Goal: Task Accomplishment & Management: Complete application form

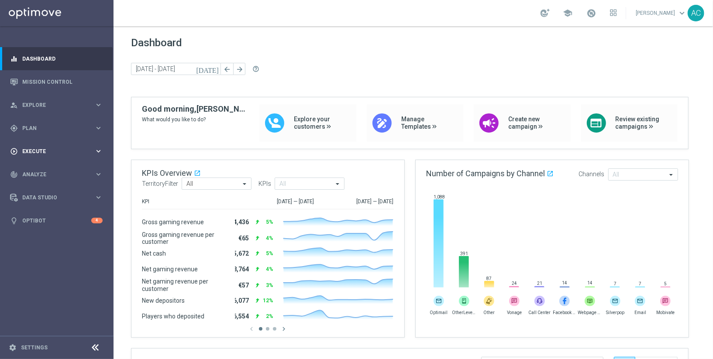
click at [53, 147] on div "play_circle_outline Execute keyboard_arrow_right" at bounding box center [56, 151] width 113 height 23
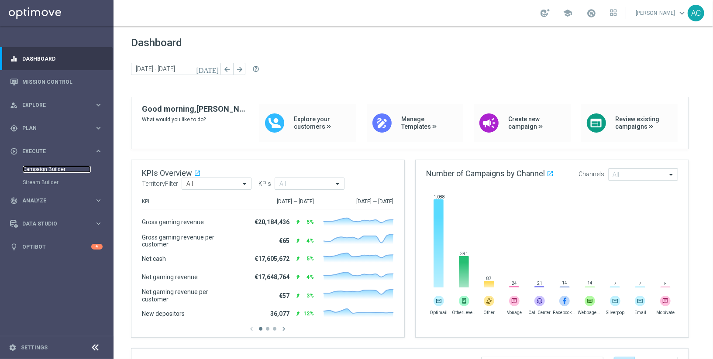
click at [54, 169] on link "Campaign Builder" at bounding box center [57, 169] width 68 height 7
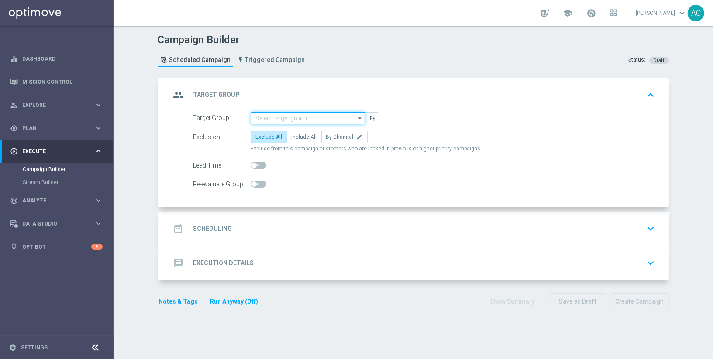
click at [292, 116] on input at bounding box center [308, 118] width 114 height 12
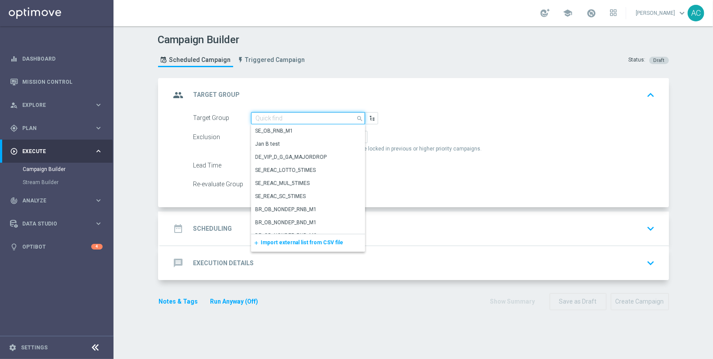
paste input "MX_TACTICAL_ALL"
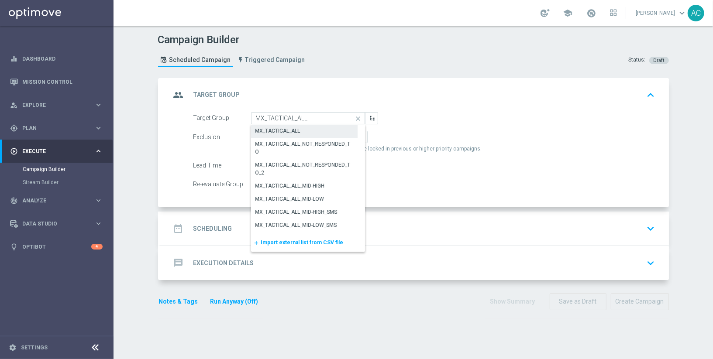
click at [295, 130] on div "MX_TACTICAL_ALL" at bounding box center [277, 131] width 45 height 8
type input "MX_TACTICAL_ALL"
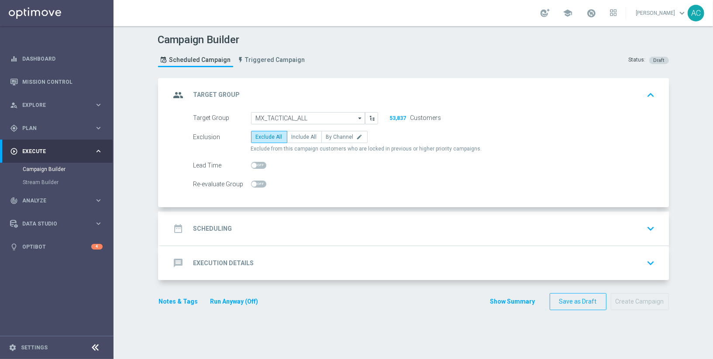
click at [215, 225] on h2 "Scheduling" at bounding box center [212, 229] width 39 height 8
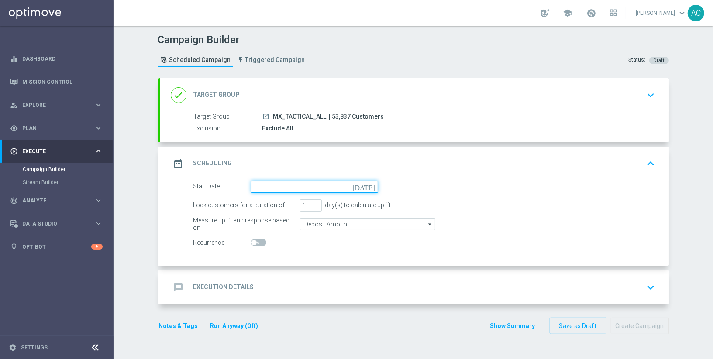
click at [278, 189] on input at bounding box center [314, 187] width 127 height 12
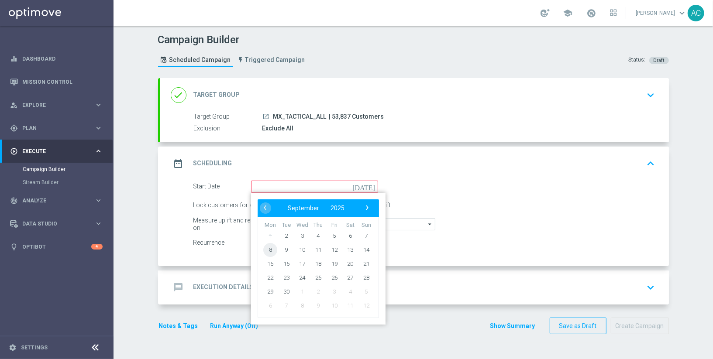
click at [270, 249] on span "8" at bounding box center [270, 250] width 14 height 14
type input "08 Sep 2025"
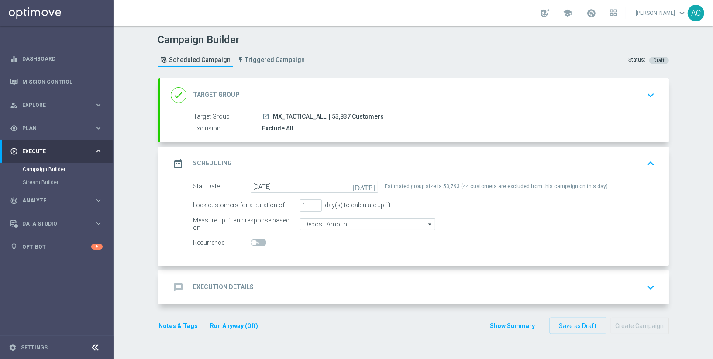
click at [257, 240] on span at bounding box center [258, 242] width 15 height 7
click at [257, 240] on input "checkbox" at bounding box center [258, 242] width 15 height 7
checkbox input "true"
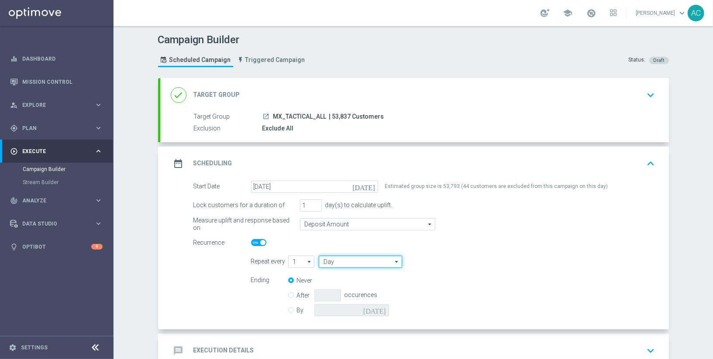
click at [343, 259] on input "Day" at bounding box center [360, 262] width 83 height 12
click at [305, 262] on icon "arrow_drop_down" at bounding box center [309, 261] width 9 height 11
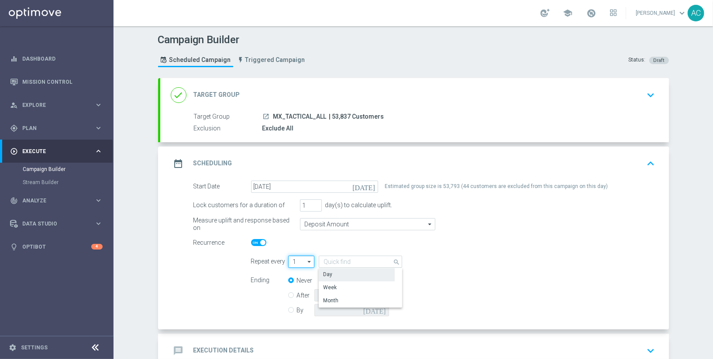
type input "Day"
click at [299, 314] on div "4" at bounding box center [297, 314] width 19 height 12
type input "4"
type input "Days"
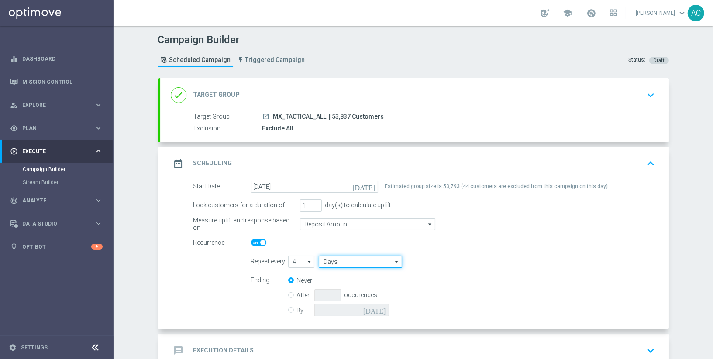
click at [350, 263] on input "Days" at bounding box center [360, 262] width 83 height 12
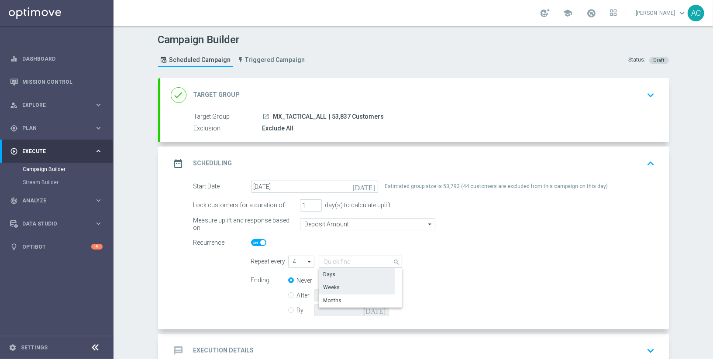
click at [343, 291] on div "Weeks" at bounding box center [357, 288] width 76 height 12
type input "Weeks"
click at [288, 309] on input "By" at bounding box center [291, 309] width 6 height 6
radio input "true"
radio input "false"
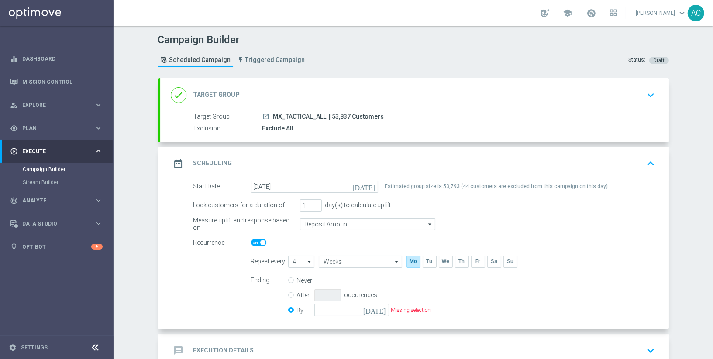
click at [378, 310] on icon "[DATE]" at bounding box center [376, 309] width 26 height 10
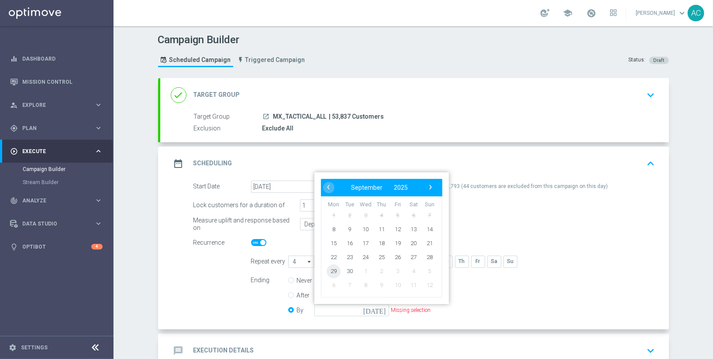
click at [328, 270] on span "29" at bounding box center [334, 271] width 14 height 14
type input "29 Sep 2025"
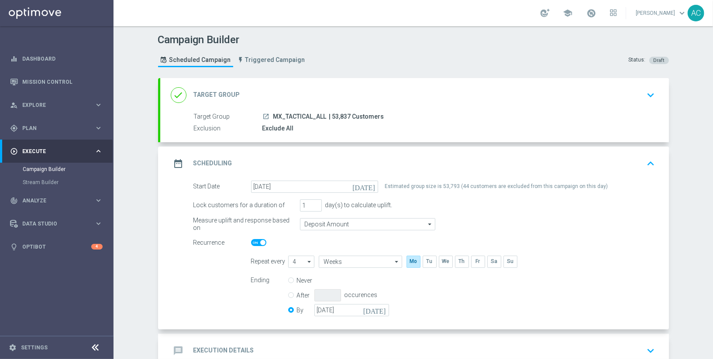
click at [511, 304] on div "Ending Never After occurences By 29 Sep 2025 today" at bounding box center [453, 297] width 417 height 45
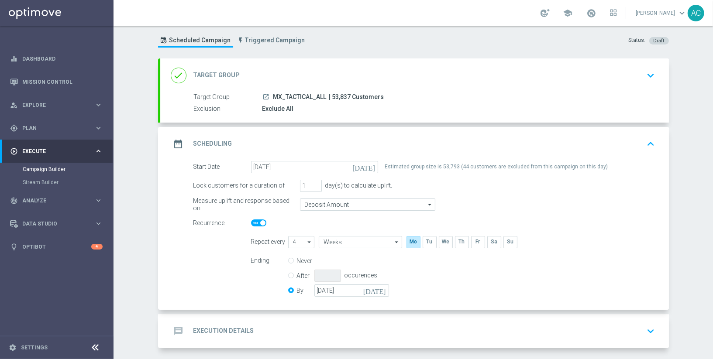
scroll to position [54, 0]
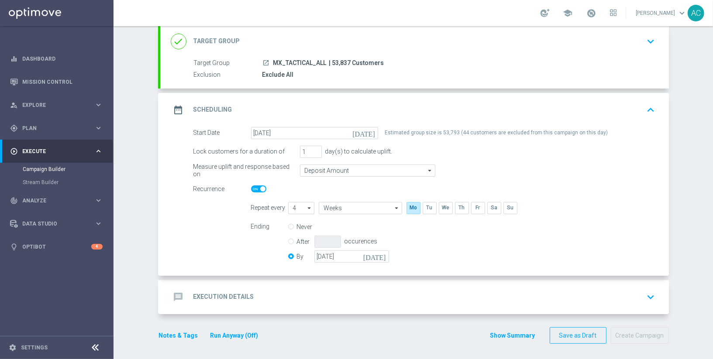
click at [209, 290] on div "message Execution Details" at bounding box center [212, 298] width 83 height 16
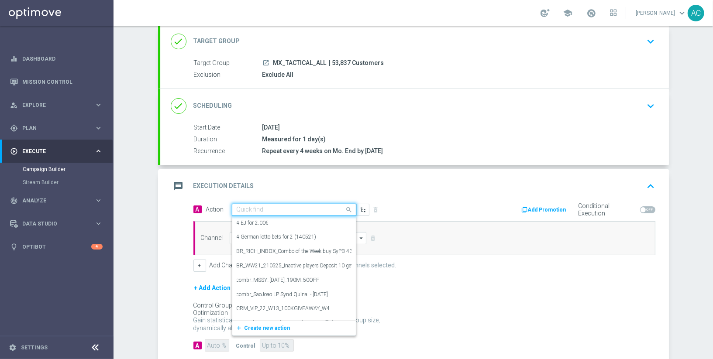
click at [249, 207] on input "text" at bounding box center [285, 210] width 97 height 7
paste input "es_MX__WEEKENDOFFER__ALL_EMA_TAC_GM"
type input "es_MX__WEEKENDOFFER__ALL_EMA_TAC_GM"
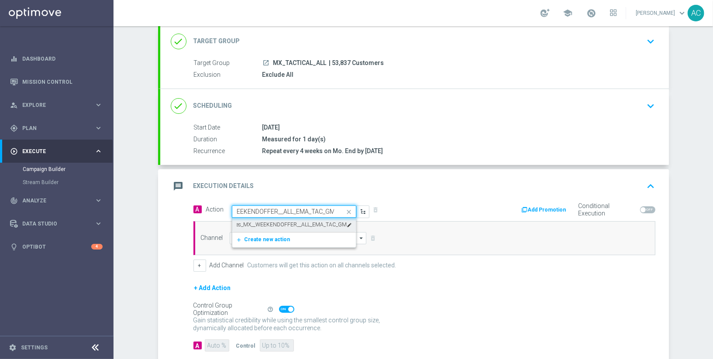
click at [269, 227] on div "es_MX__WEEKENDOFFER__ALL_EMA_TAC_GM edit" at bounding box center [294, 225] width 115 height 14
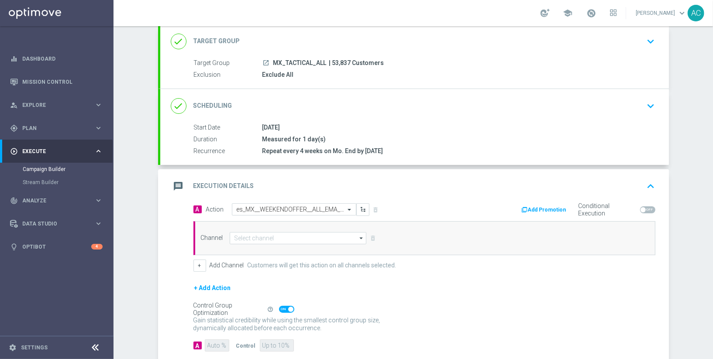
scroll to position [0, 0]
click at [259, 239] on input at bounding box center [298, 238] width 137 height 12
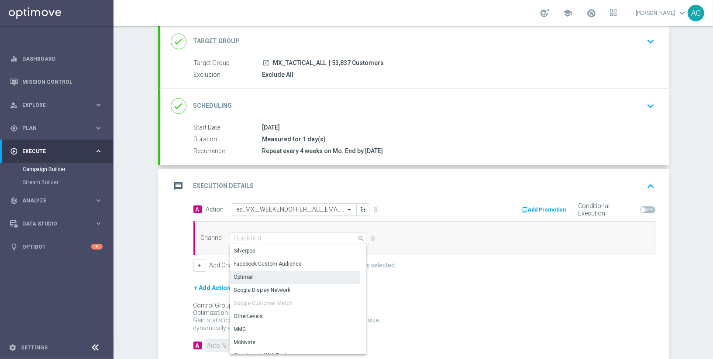
click at [252, 275] on div "Optimail" at bounding box center [295, 277] width 131 height 12
type input "Optimail"
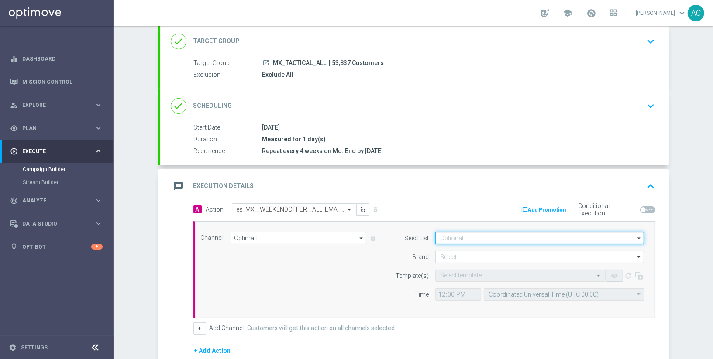
click at [464, 238] on input at bounding box center [539, 238] width 209 height 12
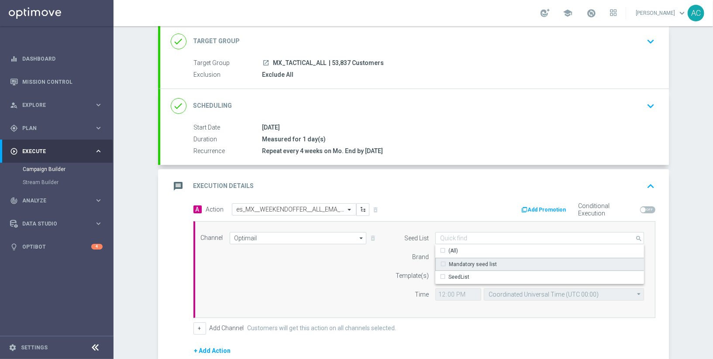
click at [470, 262] on div "Mandatory seed list" at bounding box center [473, 265] width 48 height 8
drag, startPoint x: 347, startPoint y: 266, endPoint x: 385, endPoint y: 263, distance: 38.1
click at [347, 266] on div "Channel Optimail Optimail arrow_drop_down Show Selected 1 of 26 Silverpop" at bounding box center [422, 269] width 457 height 75
type input "Mandatory seed list"
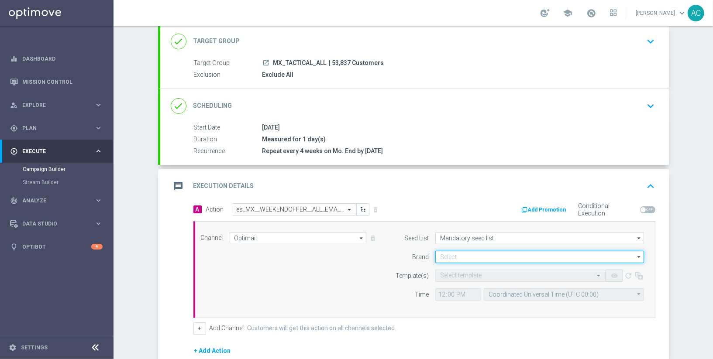
click at [450, 256] on input at bounding box center [539, 257] width 209 height 12
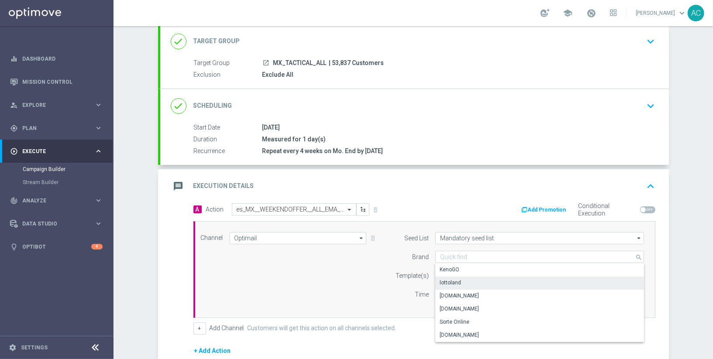
click at [456, 279] on div "lottoland" at bounding box center [450, 283] width 21 height 8
type input "lottoland"
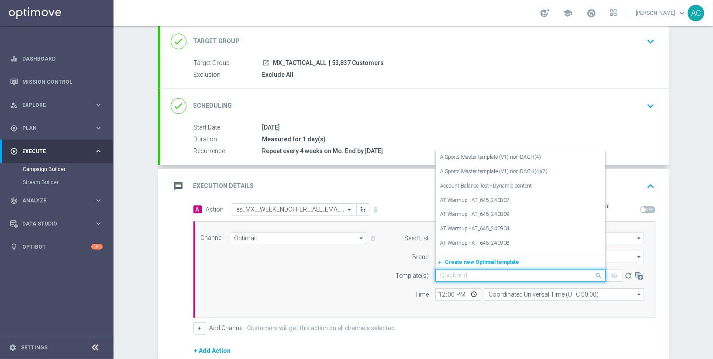
click at [464, 276] on input "text" at bounding box center [511, 275] width 143 height 7
paste input "es_MX__WEEKENDOFFER__ALL_EMA_TAC_GM"
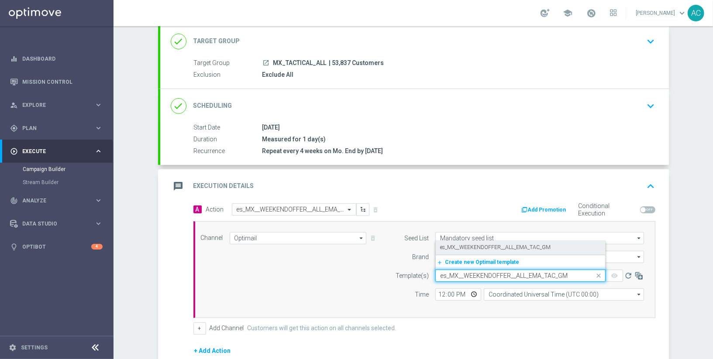
click at [467, 247] on label "es_MX__WEEKENDOFFER__ALL_EMA_TAC_GM" at bounding box center [495, 247] width 110 height 7
type input "es_MX__WEEKENDOFFER__ALL_EMA_TAC_GM"
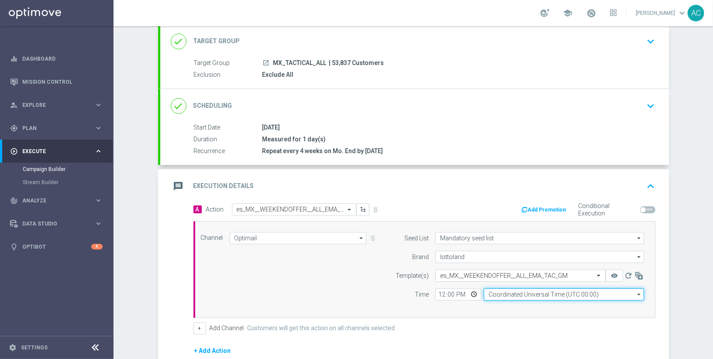
click at [521, 292] on input "Coordinated Universal Time (UTC 00:00)" at bounding box center [564, 295] width 160 height 12
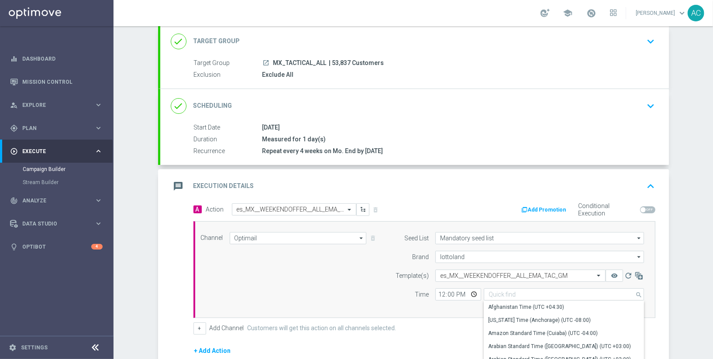
click at [435, 312] on div "Channel Optimail Optimail arrow_drop_down Show Selected 1 of 26 Silverpop" at bounding box center [424, 269] width 462 height 97
type input "Coordinated Universal Time (UTC 00:00)"
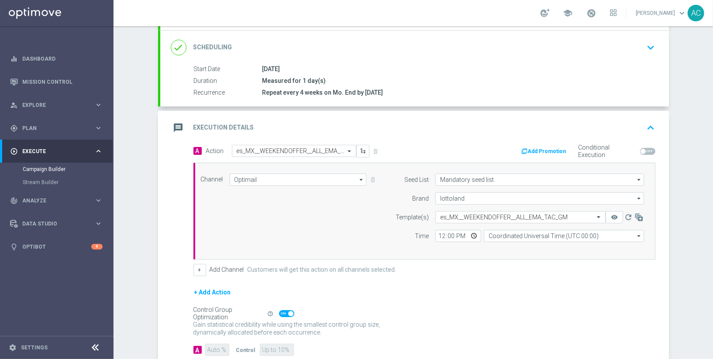
scroll to position [112, 0]
click at [471, 234] on input "12:00" at bounding box center [458, 237] width 46 height 12
click at [535, 288] on div "+ Add Action" at bounding box center [424, 299] width 462 height 22
click at [605, 239] on input "Coordinated Universal Time (UTC 00:00)" at bounding box center [564, 237] width 160 height 12
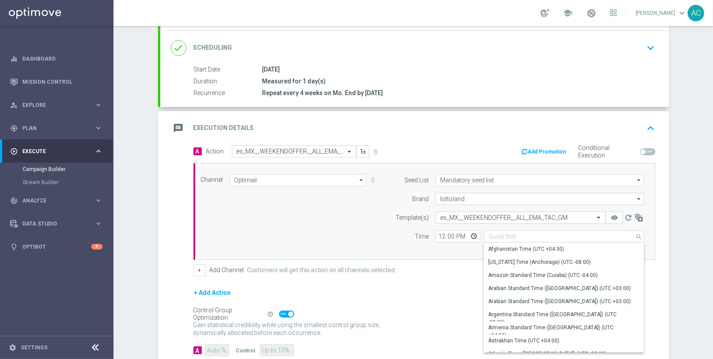
drag, startPoint x: 385, startPoint y: 281, endPoint x: 437, endPoint y: 255, distance: 58.0
click at [385, 281] on form "A Action Select action es_MX__WEEKENDOFFER__ALL_EMA_TAC_GM delete_forever Add P…" at bounding box center [424, 251] width 462 height 212
type input "Coordinated Universal Time (UTC 00:00)"
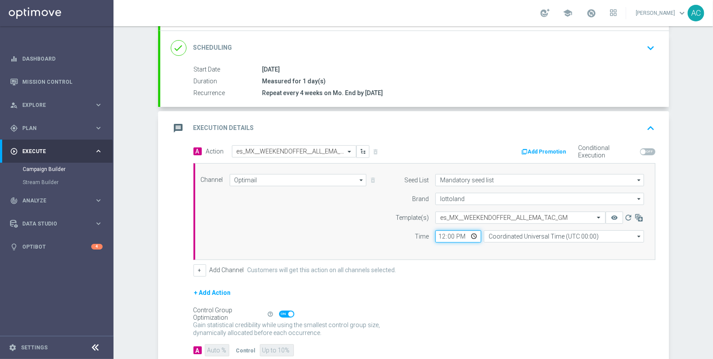
click at [435, 236] on input "12:00" at bounding box center [458, 237] width 46 height 12
type input "18:00"
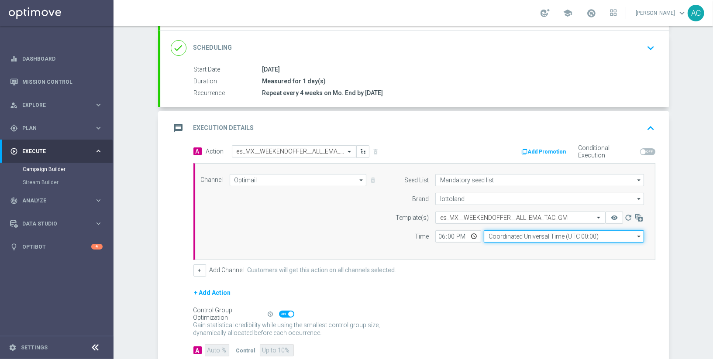
click at [534, 232] on input "Coordinated Universal Time (UTC 00:00)" at bounding box center [564, 237] width 160 height 12
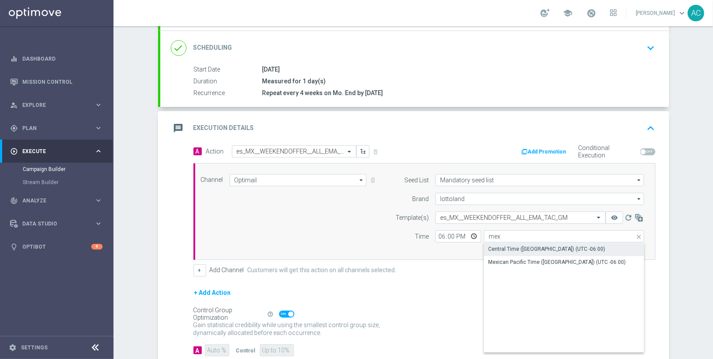
click at [555, 247] on div "Central Time ([GEOGRAPHIC_DATA]) (UTC -06:00)" at bounding box center [546, 249] width 117 height 8
type input "Central Time ([GEOGRAPHIC_DATA]) (UTC -06:00)"
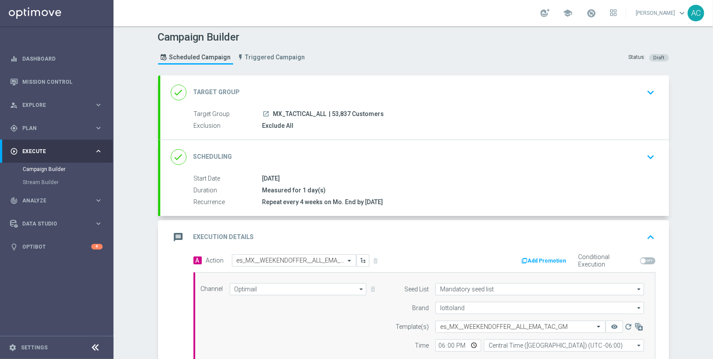
scroll to position [0, 0]
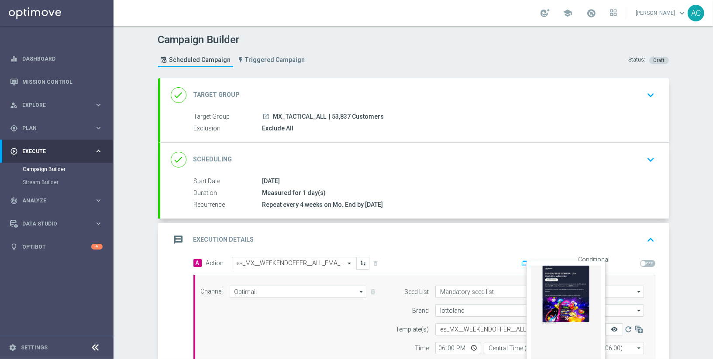
click at [614, 326] on icon "remove_red_eye" at bounding box center [614, 329] width 7 height 7
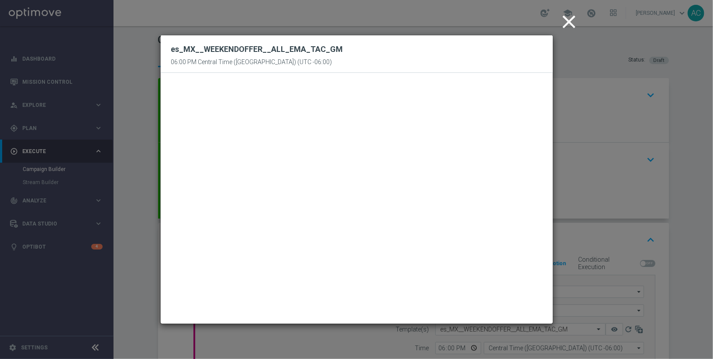
click at [567, 21] on icon "close" at bounding box center [569, 22] width 22 height 22
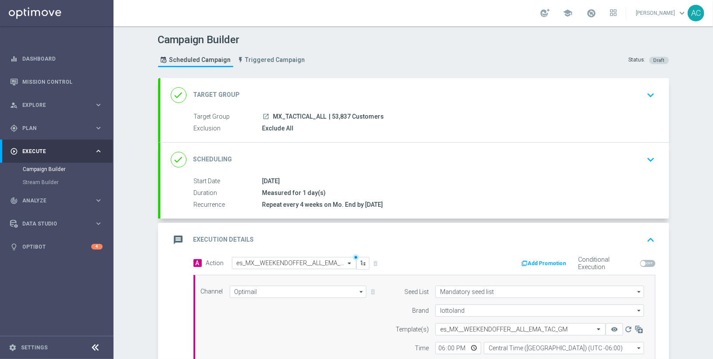
click at [556, 183] on div "08 Sep 2025" at bounding box center [456, 181] width 389 height 9
click at [572, 168] on div "done Scheduling keyboard_arrow_down" at bounding box center [414, 160] width 509 height 34
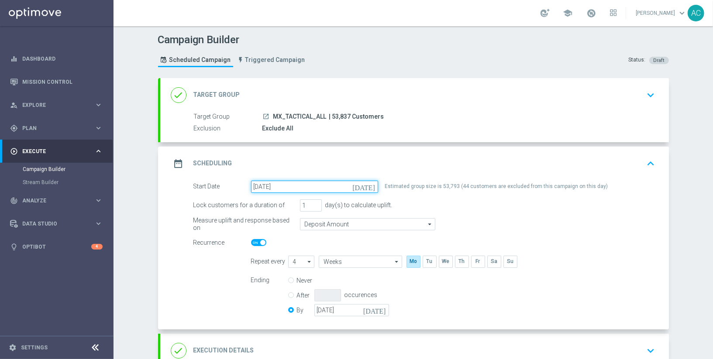
click at [289, 185] on input "08 Sep 2025" at bounding box center [314, 187] width 127 height 12
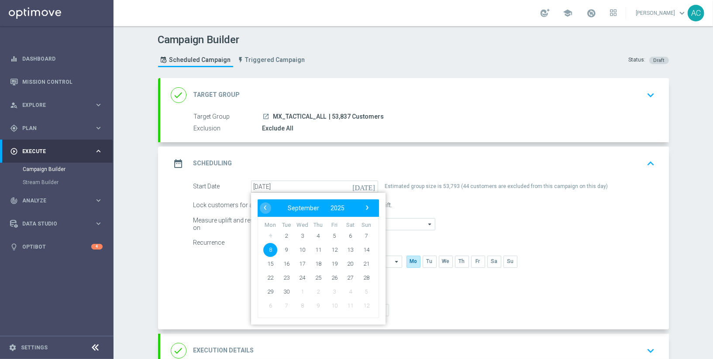
click at [641, 225] on div "Measure uplift and response based on Deposit Amount Deposit Amount arrow_drop_d…" at bounding box center [424, 224] width 475 height 12
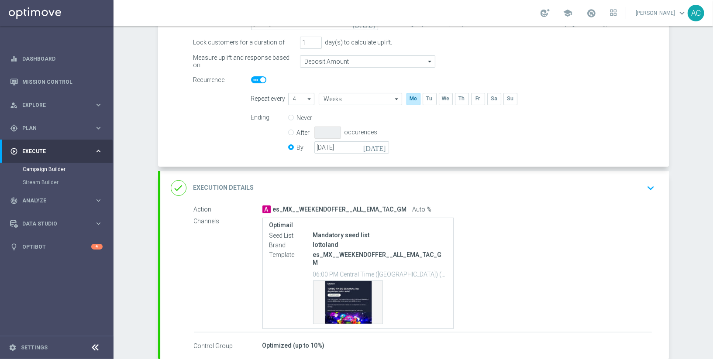
scroll to position [200, 0]
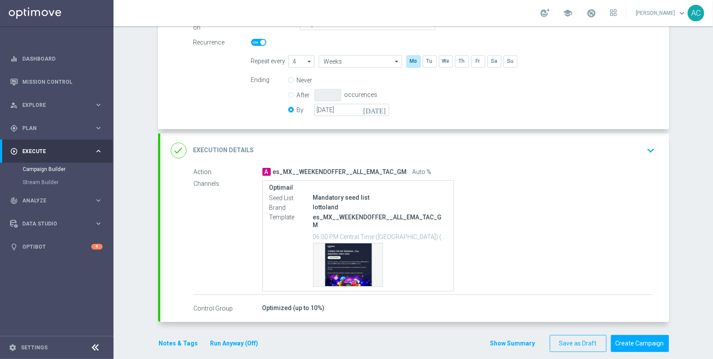
click at [551, 162] on div "done Execution Details keyboard_arrow_down" at bounding box center [414, 151] width 509 height 34
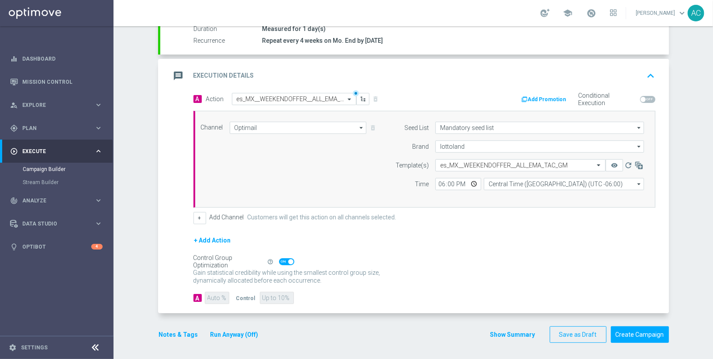
scroll to position [163, 0]
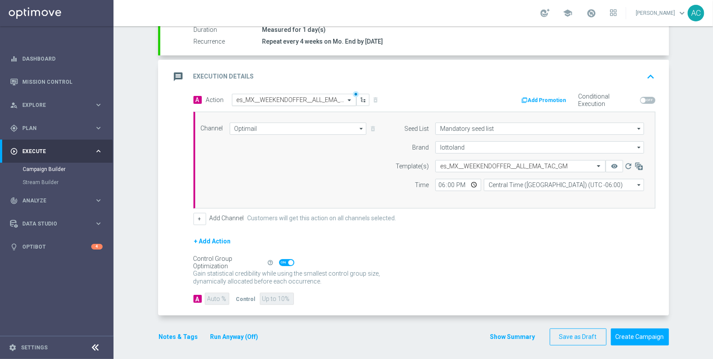
click at [265, 102] on div "Select action es_MX__WEEKENDOFFER__ALL_EMA_TAC_GM" at bounding box center [294, 100] width 124 height 12
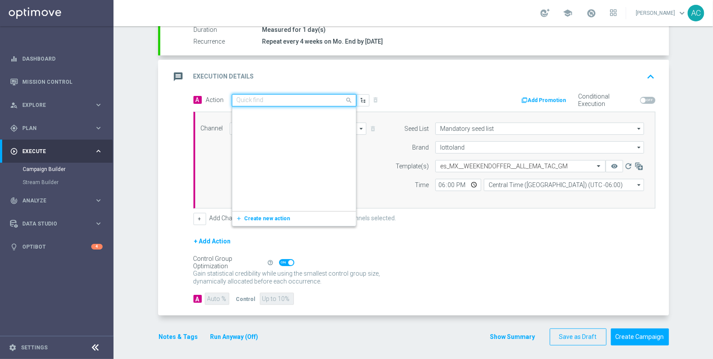
scroll to position [220280, 0]
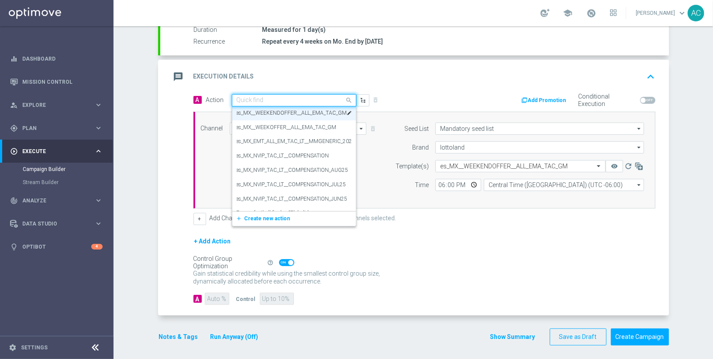
paste input "es_MX__WEEKOFFER__ALL_EMA_TAC_GM"
type input "es_MX__WEEKOFFER__ALL_EMA_TAC_GM"
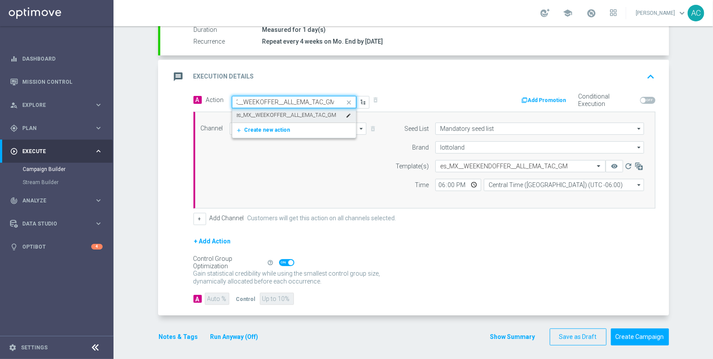
click at [277, 115] on label "es_MX__WEEKOFFER__ALL_EMA_TAC_GM" at bounding box center [287, 115] width 100 height 7
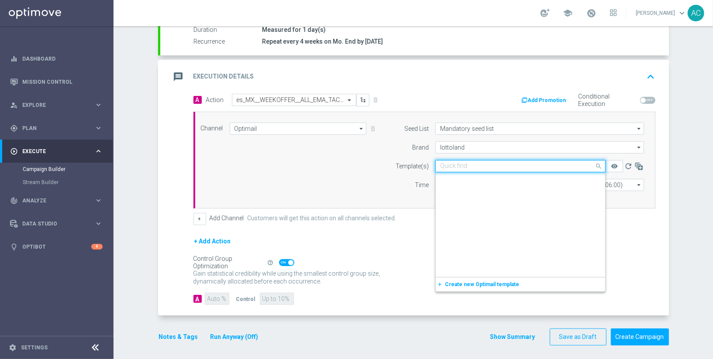
click at [484, 170] on div "Quick find es_MX__WEEKENDOFFER__ALL_EMA_TAC_GM" at bounding box center [520, 166] width 170 height 12
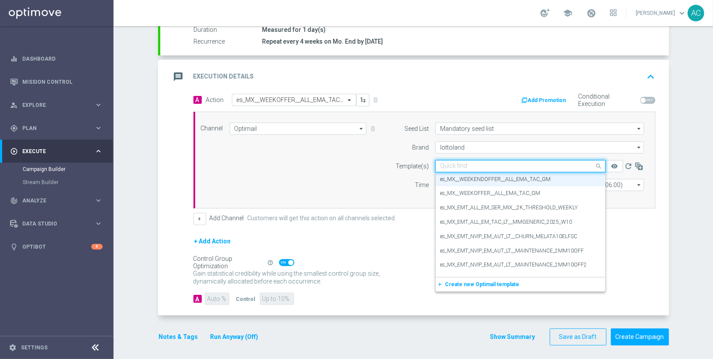
paste input "es_MX__WEEKOFFER__ALL_EMA_TAC_GM"
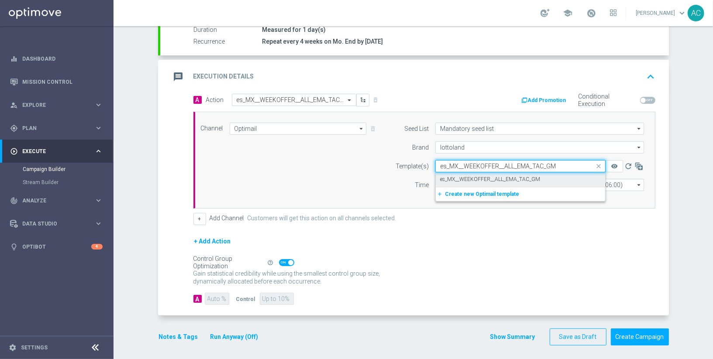
click at [482, 176] on label "es_MX__WEEKOFFER__ALL_EMA_TAC_GM" at bounding box center [490, 179] width 100 height 7
type input "es_MX__WEEKOFFER__ALL_EMA_TAC_GM"
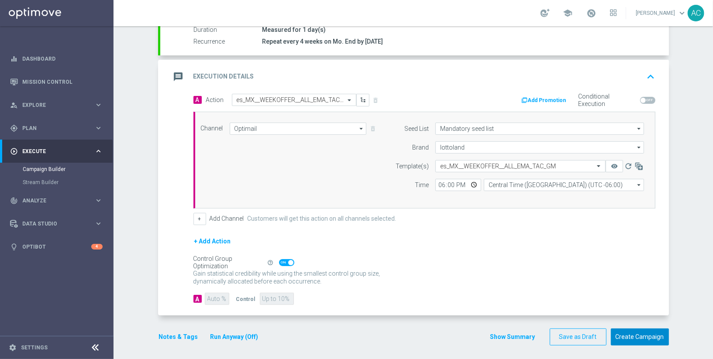
click at [626, 335] on button "Create Campaign" at bounding box center [640, 337] width 58 height 17
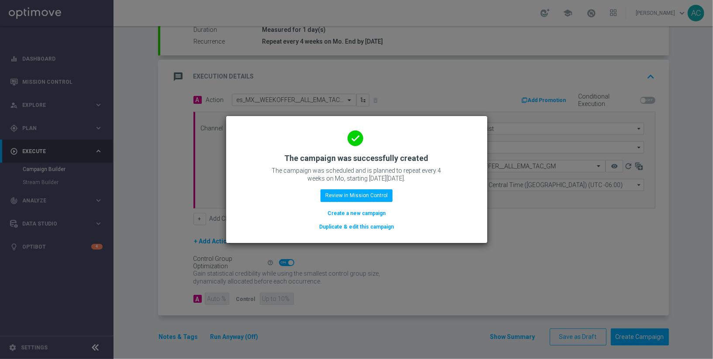
click at [367, 214] on button "Create a new campaign" at bounding box center [357, 214] width 60 height 10
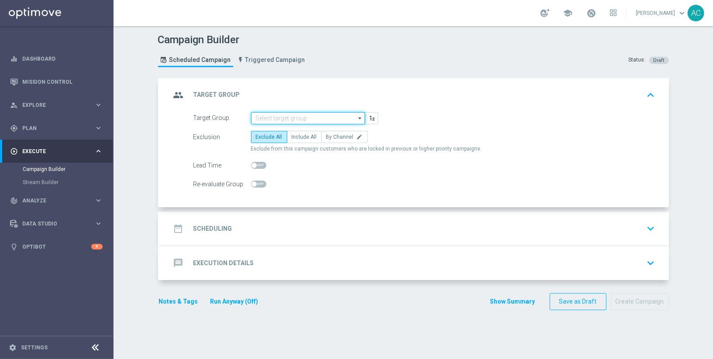
click at [297, 118] on input at bounding box center [308, 118] width 114 height 12
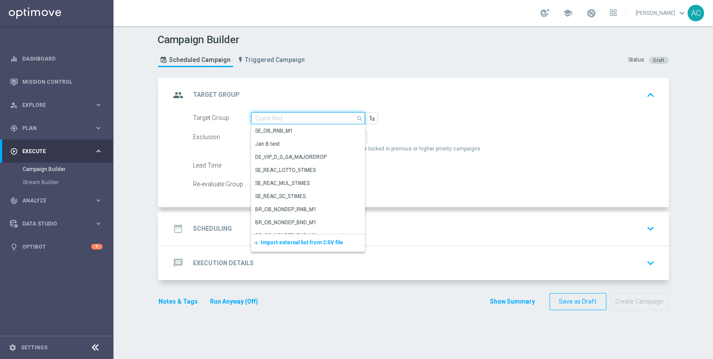
paste input "MX_TACTICAL_ALL"
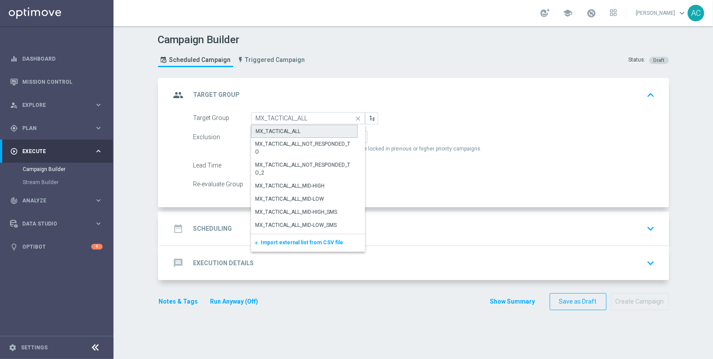
click at [298, 127] on div "MX_TACTICAL_ALL" at bounding box center [304, 131] width 107 height 13
type input "MX_TACTICAL_ALL"
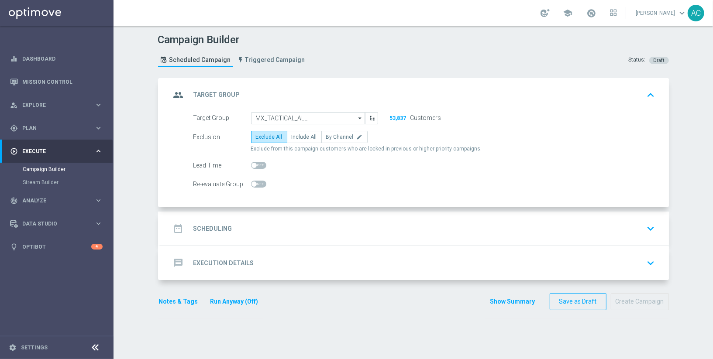
click at [196, 231] on h2 "Scheduling" at bounding box center [212, 229] width 39 height 8
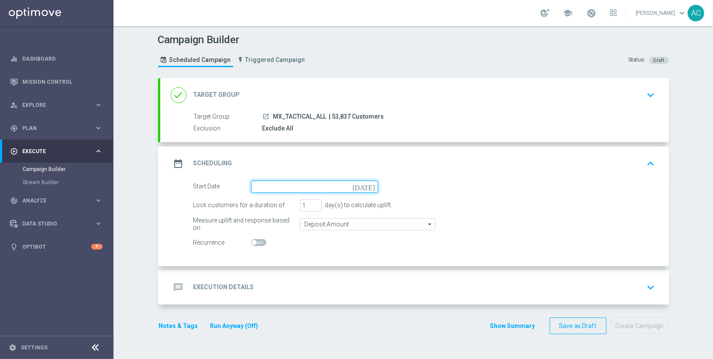
click at [307, 183] on input at bounding box center [314, 187] width 127 height 12
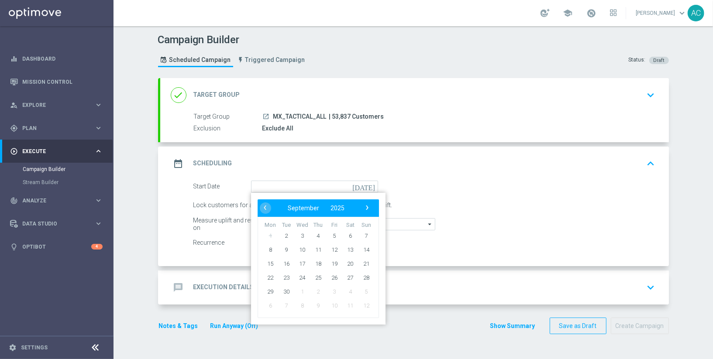
click at [496, 196] on form "Start Date today ‹ ​ September ​ 2025 ​ › Mon Tue Wed Thu Fri Sat Sun 1 2 3 4 5…" at bounding box center [424, 215] width 462 height 69
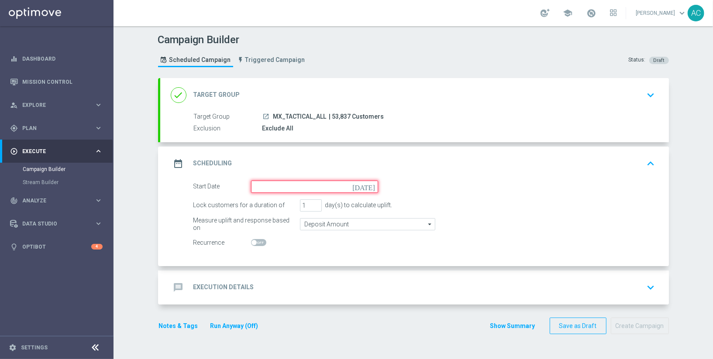
click at [309, 183] on input at bounding box center [314, 187] width 127 height 12
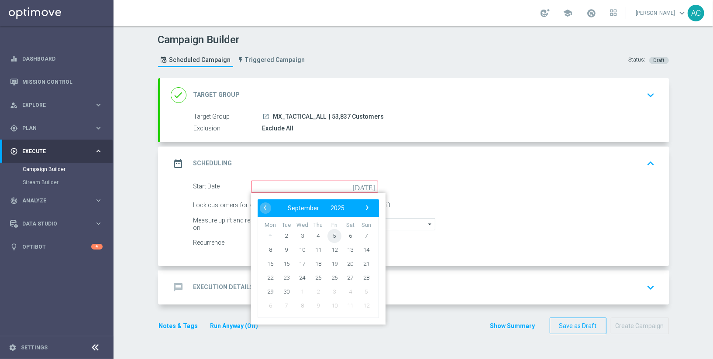
click at [333, 235] on span "5" at bounding box center [334, 236] width 14 height 14
type input "05 Sep 2025"
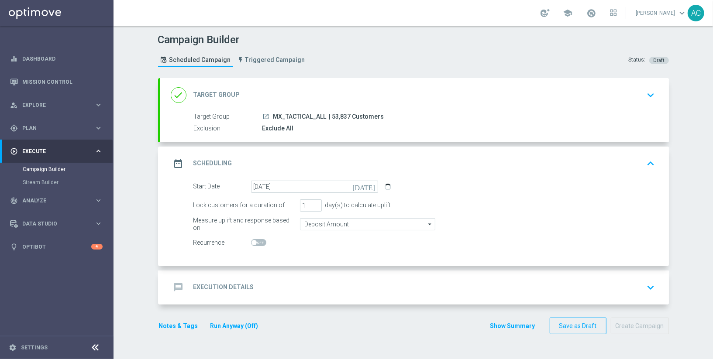
click at [253, 244] on span at bounding box center [258, 242] width 15 height 7
click at [253, 244] on input "checkbox" at bounding box center [258, 242] width 15 height 7
checkbox input "true"
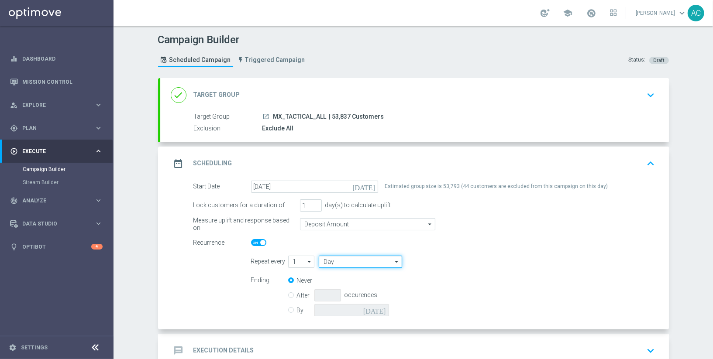
click at [344, 262] on input "Day" at bounding box center [360, 262] width 83 height 12
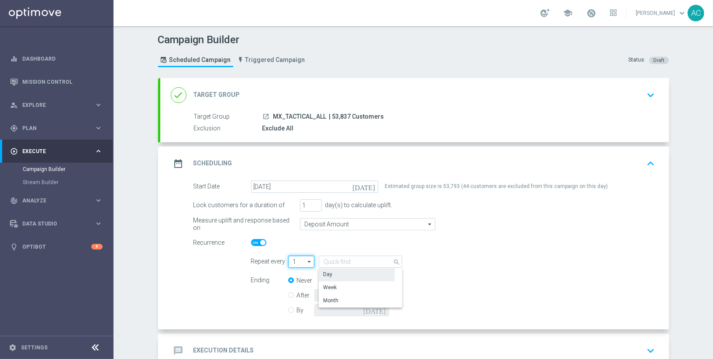
click at [301, 259] on input "1" at bounding box center [301, 262] width 27 height 12
type input "Day"
click at [297, 321] on div "5" at bounding box center [297, 327] width 19 height 13
type input "5"
type input "Days"
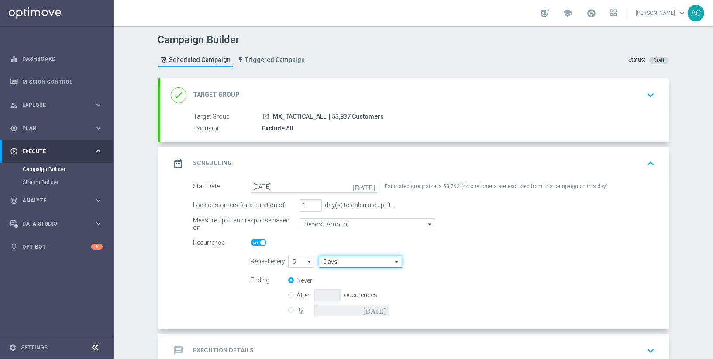
click at [367, 262] on input "Days" at bounding box center [360, 262] width 83 height 12
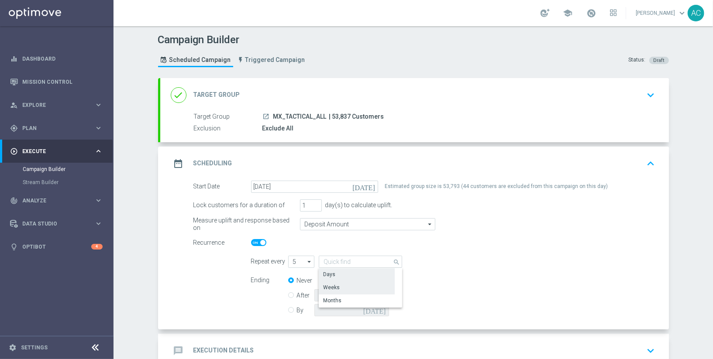
click at [360, 284] on div "Weeks" at bounding box center [357, 288] width 76 height 12
type input "Weeks"
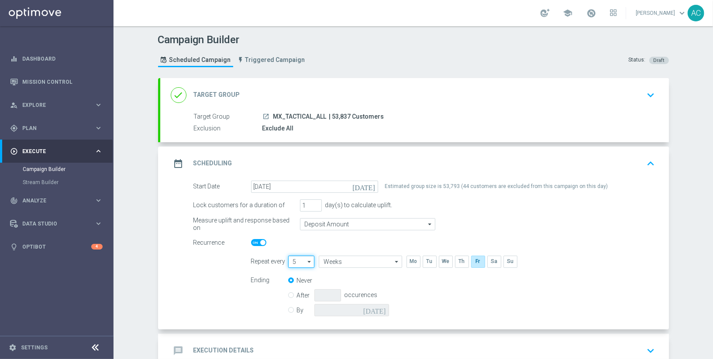
click at [300, 263] on input "5" at bounding box center [301, 262] width 27 height 12
click at [300, 315] on div "4" at bounding box center [297, 314] width 19 height 13
type input "4"
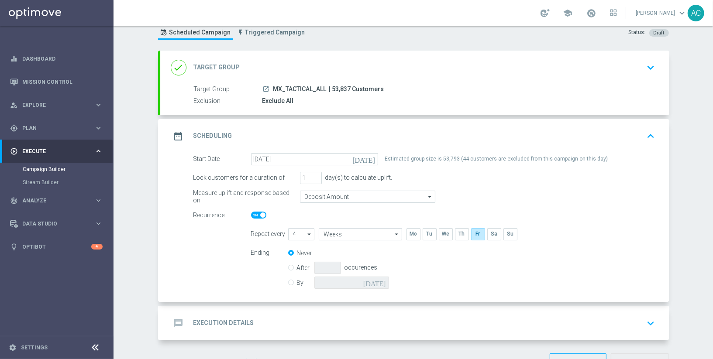
scroll to position [54, 0]
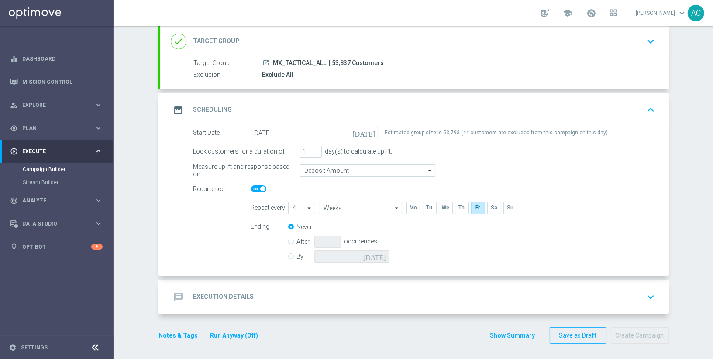
click at [243, 296] on h2 "Execution Details" at bounding box center [223, 297] width 61 height 8
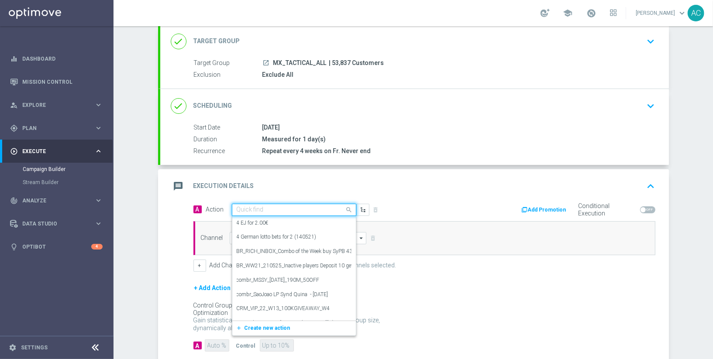
click at [259, 204] on div "Quick find" at bounding box center [294, 210] width 124 height 12
paste input "es_MX__WEEKENDOFFER__ALL_EMA_TAC_GM"
type input "es_MX__WEEKENDOFFER__ALL_EMA_TAC_GM"
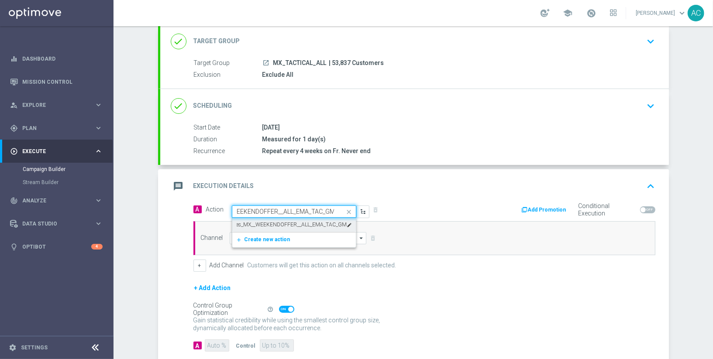
click at [274, 224] on label "es_MX__WEEKENDOFFER__ALL_EMA_TAC_GM" at bounding box center [292, 224] width 110 height 7
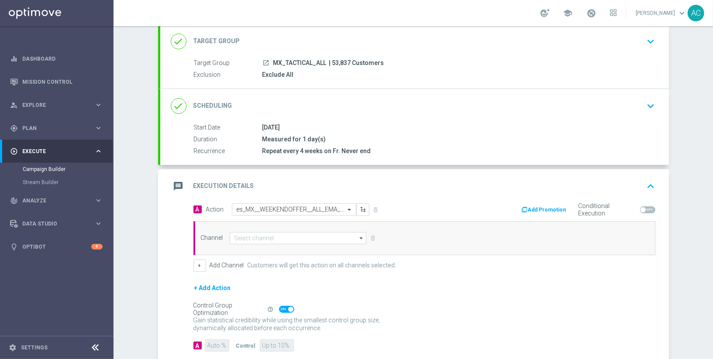
scroll to position [0, 0]
click at [249, 237] on input at bounding box center [298, 238] width 137 height 12
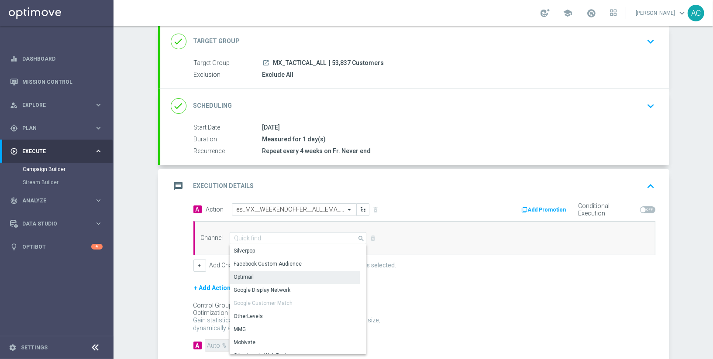
click at [262, 276] on div "Optimail" at bounding box center [295, 277] width 131 height 12
type input "Optimail"
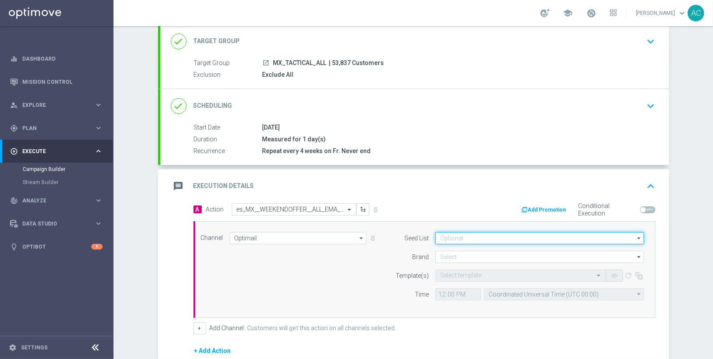
click at [474, 239] on input at bounding box center [539, 238] width 209 height 12
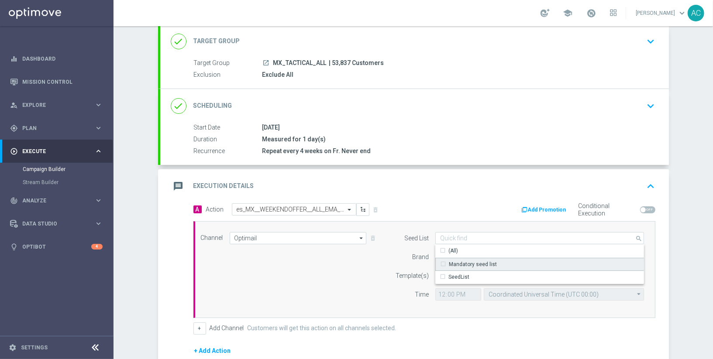
click at [476, 265] on div "Mandatory seed list" at bounding box center [473, 265] width 48 height 8
click at [367, 284] on div "Channel Optimail Optimail arrow_drop_down Show Selected 0 of NaN Silverpop" at bounding box center [422, 269] width 457 height 75
type input "Mandatory seed list"
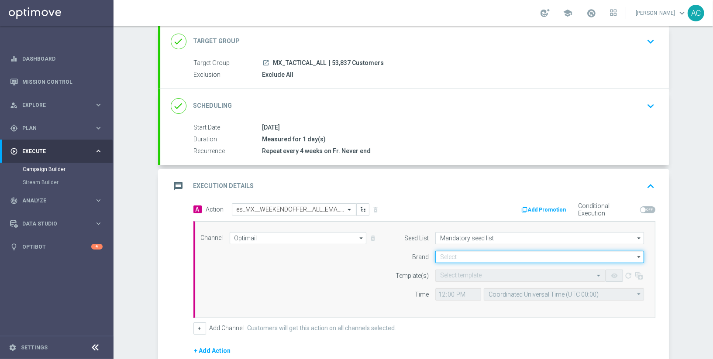
click at [496, 256] on input at bounding box center [539, 257] width 209 height 12
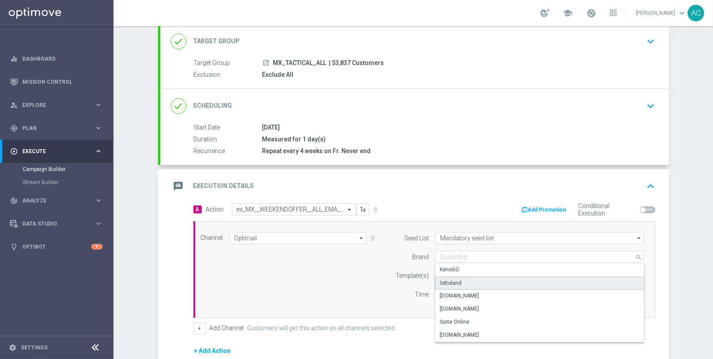
click at [483, 278] on div "lottoland" at bounding box center [539, 283] width 209 height 13
type input "lottoland"
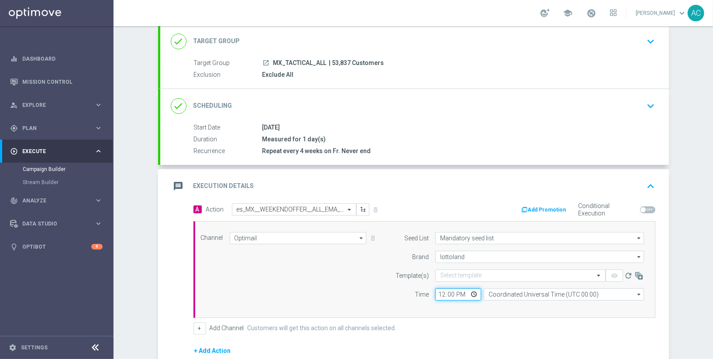
click at [435, 293] on input "12:00" at bounding box center [458, 295] width 46 height 12
type input "17:00"
click at [531, 293] on input "Coordinated Universal Time (UTC 00:00)" at bounding box center [564, 295] width 160 height 12
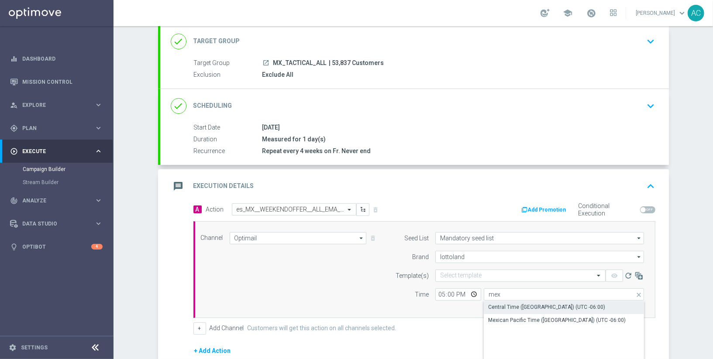
click at [557, 303] on div "Central Time ([GEOGRAPHIC_DATA]) (UTC -06:00)" at bounding box center [546, 307] width 117 height 8
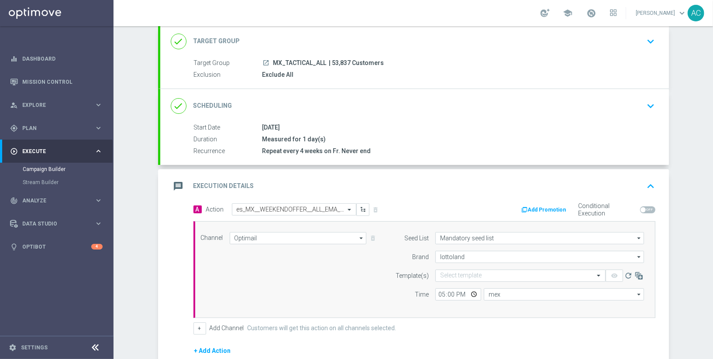
type input "Central Time ([GEOGRAPHIC_DATA]) (UTC -06:00)"
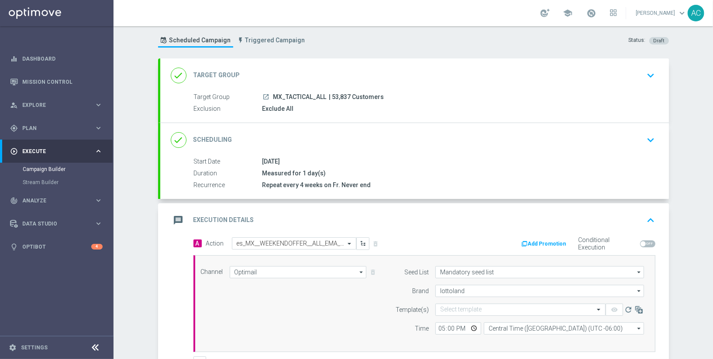
scroll to position [163, 0]
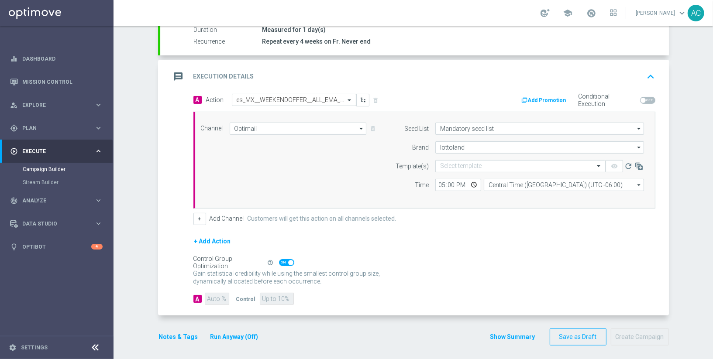
click at [529, 258] on div "Control Group Optimization Self Optimizing Campaign help_outline" at bounding box center [424, 263] width 462 height 10
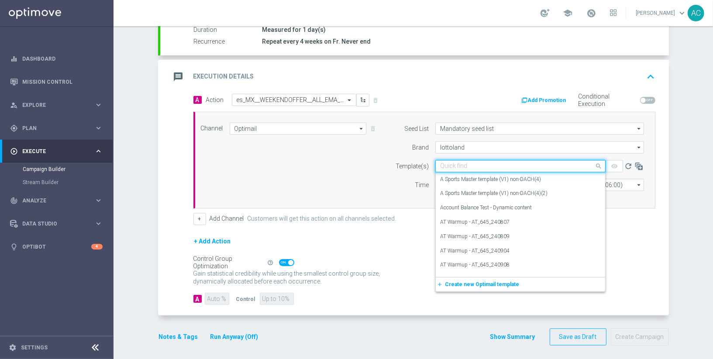
click at [454, 163] on input "text" at bounding box center [511, 166] width 143 height 7
paste input "es_MX__WEEKENDOFFER__ALL_EMA_TAC_GM"
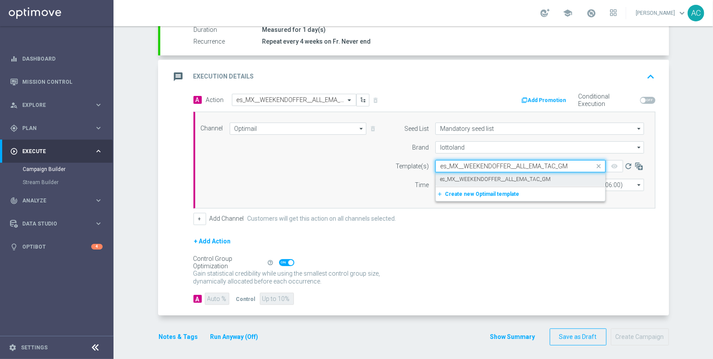
click at [466, 176] on label "es_MX__WEEKENDOFFER__ALL_EMA_TAC_GM" at bounding box center [495, 179] width 110 height 7
type input "es_MX__WEEKENDOFFER__ALL_EMA_TAC_GM"
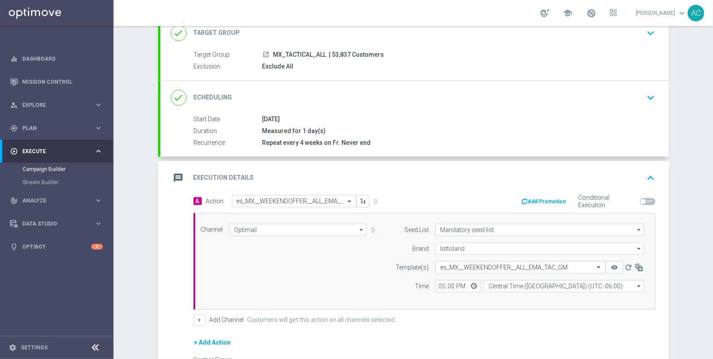
scroll to position [0, 0]
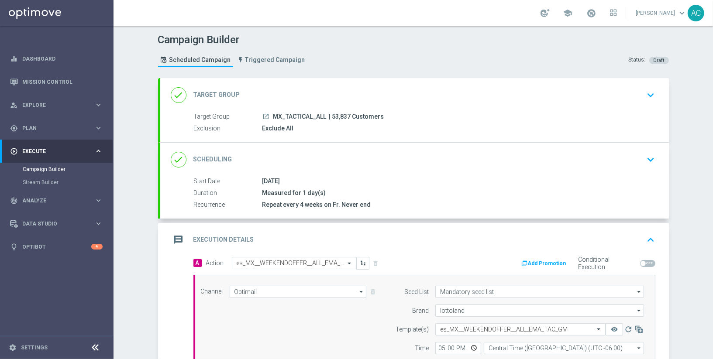
click at [450, 166] on div "done Scheduling keyboard_arrow_down" at bounding box center [415, 160] width 488 height 17
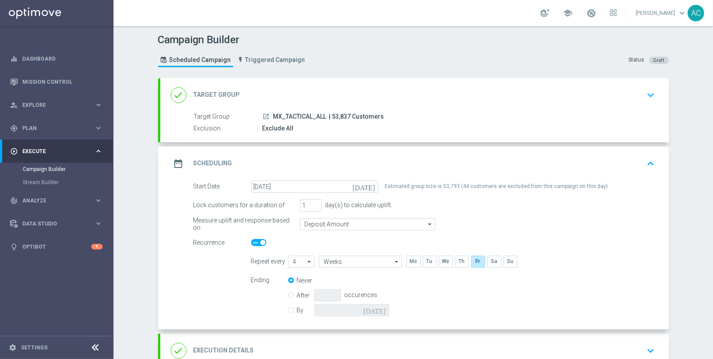
click at [292, 310] on div "By today" at bounding box center [343, 310] width 111 height 12
click at [288, 309] on input "By" at bounding box center [291, 309] width 6 height 6
radio input "true"
radio input "false"
click at [378, 309] on icon "[DATE]" at bounding box center [376, 309] width 26 height 10
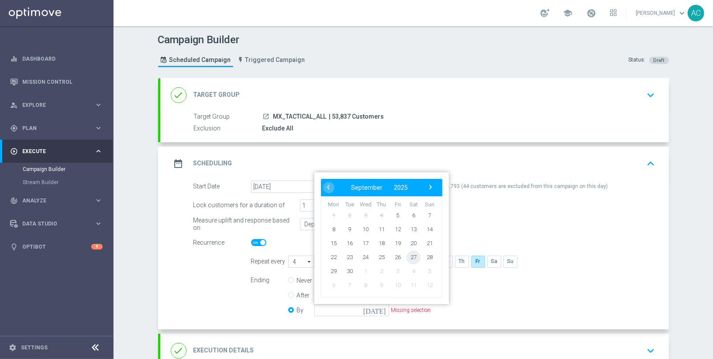
click at [408, 258] on span "27" at bounding box center [414, 257] width 14 height 14
type input "27 Sep 2025"
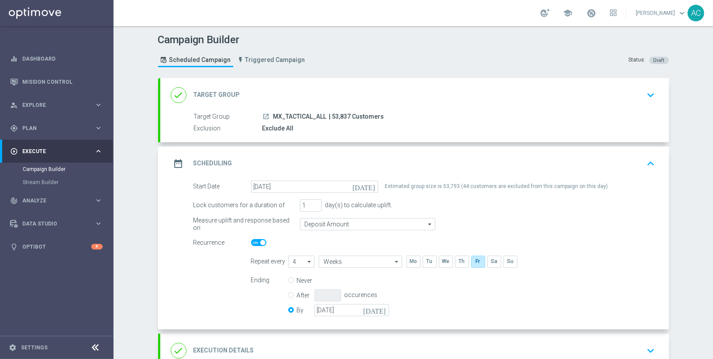
click at [575, 225] on div "Measure uplift and response based on Deposit Amount Deposit Amount arrow_drop_d…" at bounding box center [424, 224] width 475 height 12
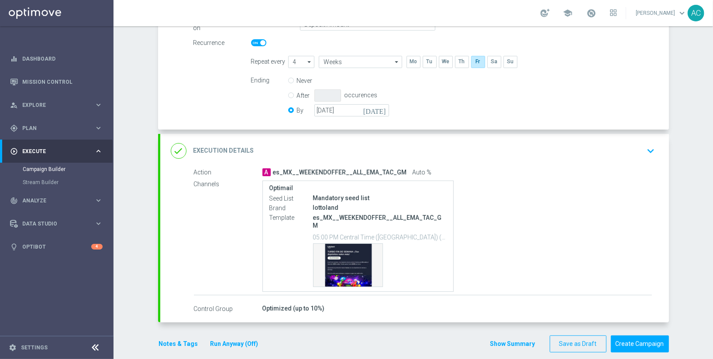
scroll to position [200, 0]
click at [630, 335] on button "Create Campaign" at bounding box center [640, 343] width 58 height 17
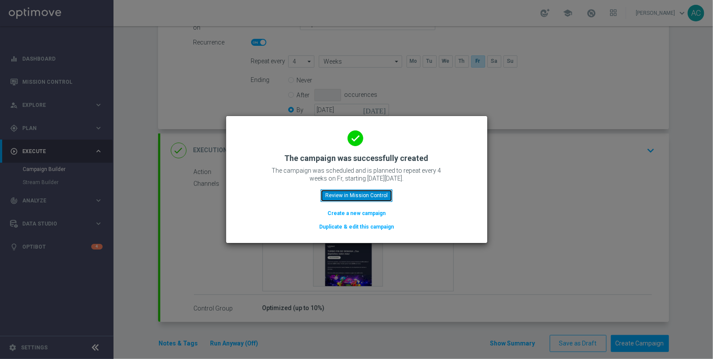
click at [356, 198] on button "Review in Mission Control" at bounding box center [357, 196] width 72 height 12
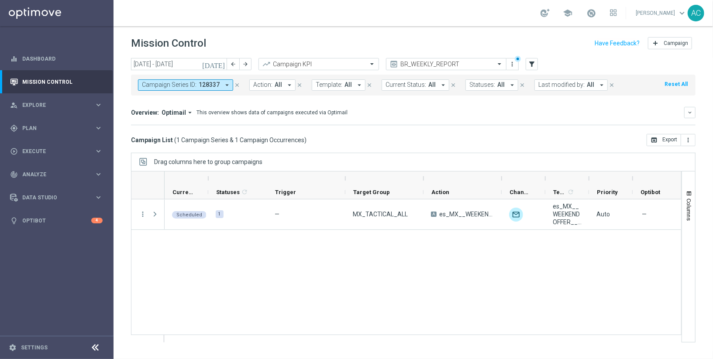
drag, startPoint x: 385, startPoint y: 319, endPoint x: 389, endPoint y: 309, distance: 11.0
click at [385, 319] on div "Scheduled 1 — MX_TACTICAL_ALL A es_MX__WEEKENDOFFER__ALL_EMA_TAC_GM unfold_more…" at bounding box center [423, 271] width 517 height 143
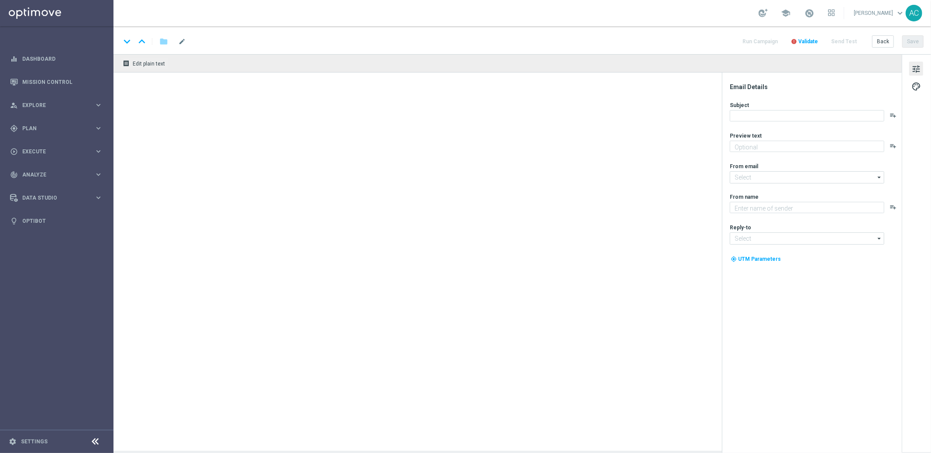
type textarea "1 clique, 3 chances de ganhar – Super Combo Brasil!"
type textarea "Lottoland.com.br"
type input "mail@crm.lottoland.com.br"
type input "contato@lottoland.com.br"
type textarea "Activa tu bono del 15% todos los viernes, sábados y domingos. ¡Hasta $2000 extr…"
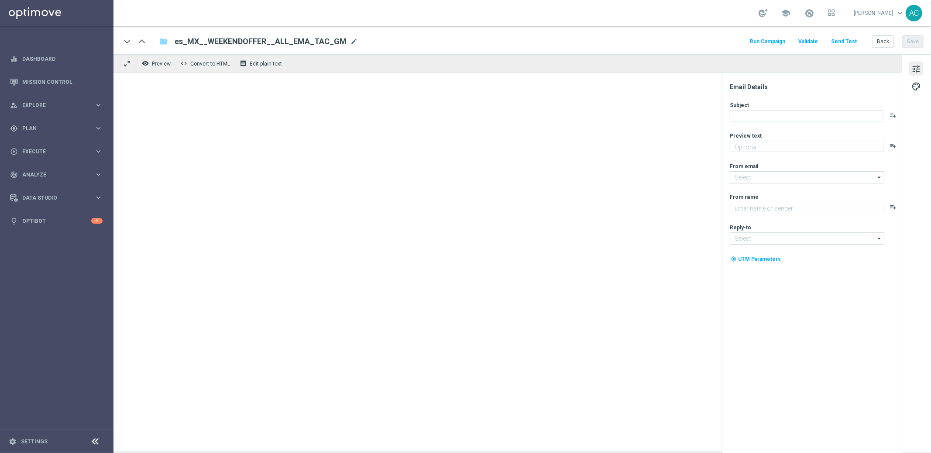
type textarea "Lottoland"
type input "[EMAIL_ADDRESS][DOMAIN_NAME]"
type textarea "Disfruta un bono del 20% todos los viernes, sábados y domingos. ¡Gana hasta $20…"
type textarea "Lottoland"
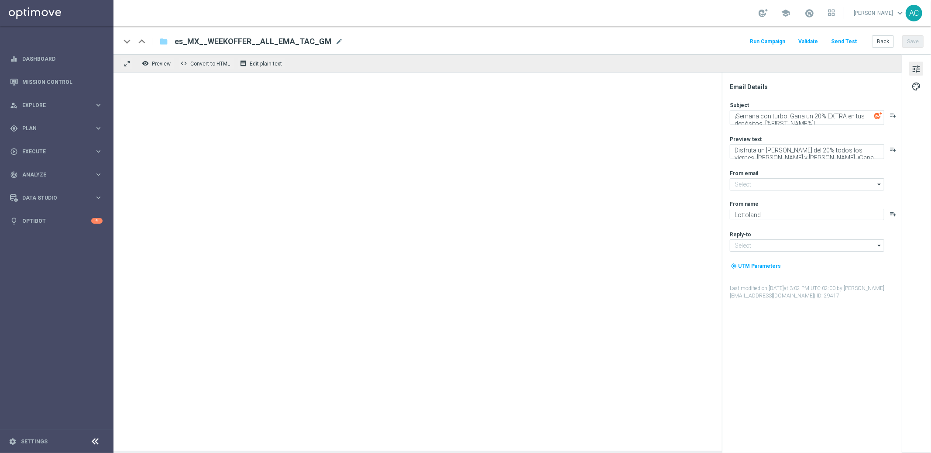
type input "[EMAIL_ADDRESS][DOMAIN_NAME]"
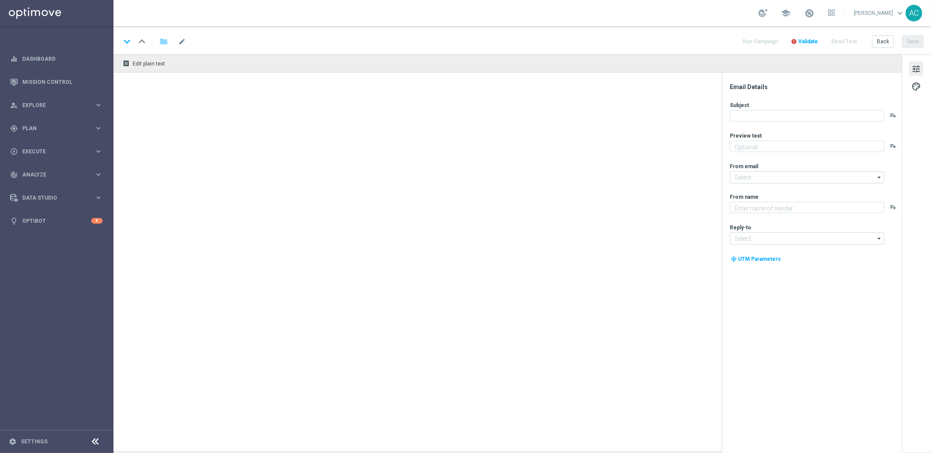
type textarea "Activa tu [PERSON_NAME] del 15% todos los viernes, [PERSON_NAME] y [PERSON_NAME…"
type input "[EMAIL_ADDRESS][DOMAIN_NAME]"
type textarea "Lottoland"
type input "[EMAIL_ADDRESS][DOMAIN_NAME]"
type textarea "Activa tu [PERSON_NAME] del 15% todos los viernes, [PERSON_NAME] y [PERSON_NAME…"
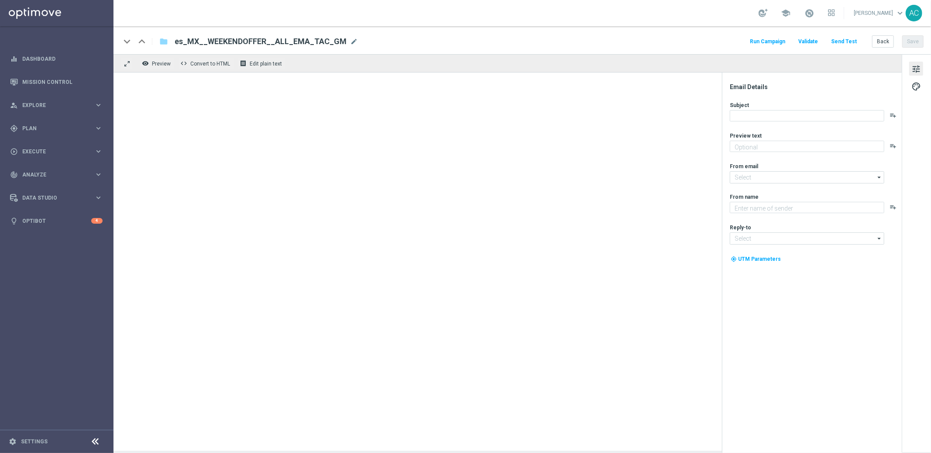
type textarea "Lottoland"
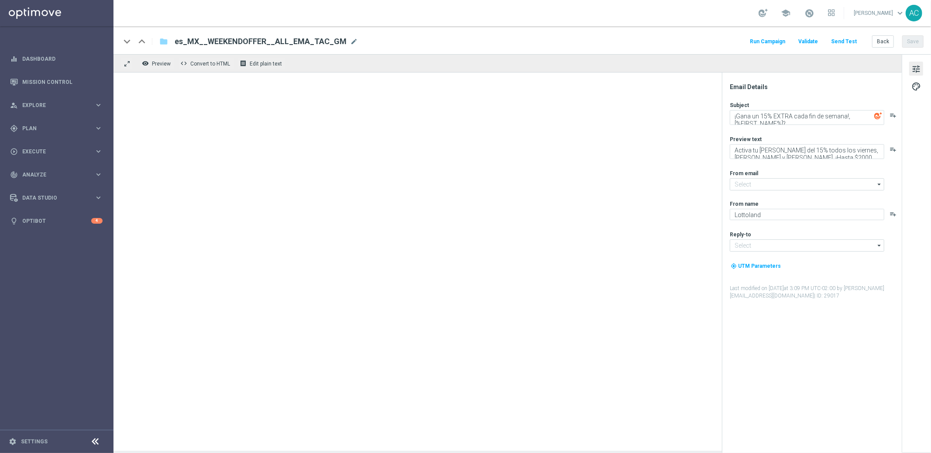
type input "[EMAIL_ADDRESS][DOMAIN_NAME]"
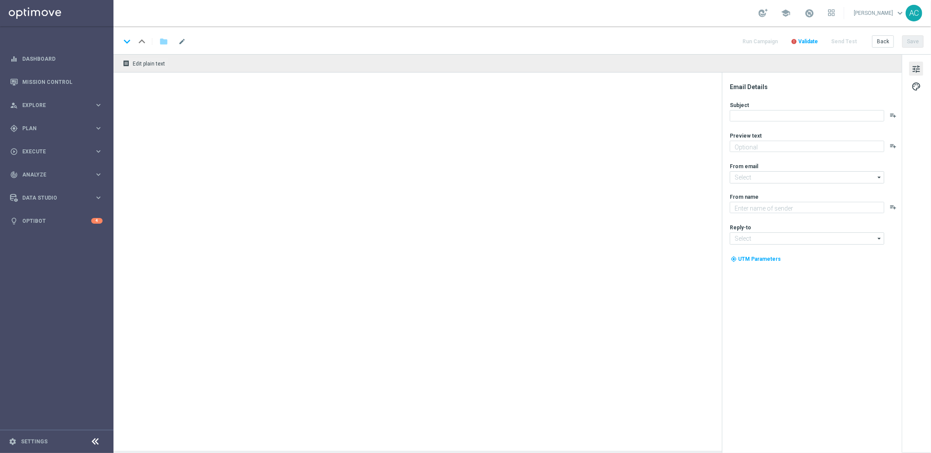
type textarea "Disfruta un [PERSON_NAME] del 20% todos los viernes, [PERSON_NAME] y [PERSON_NA…"
type textarea "Lottoland"
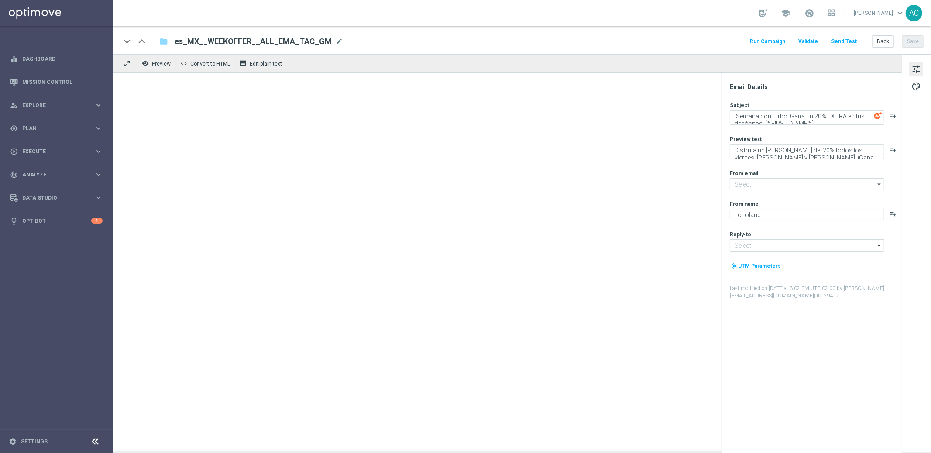
type input "[EMAIL_ADDRESS][DOMAIN_NAME]"
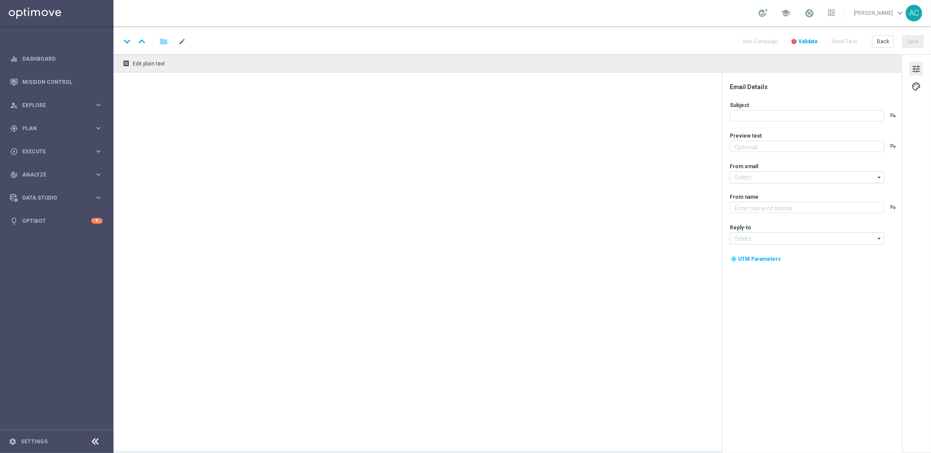
type textarea "[DEMOGRAPHIC_DATA] com 50% OFF e jogue 4 desdobramentos de 18 números"
type textarea "[DOMAIN_NAME]"
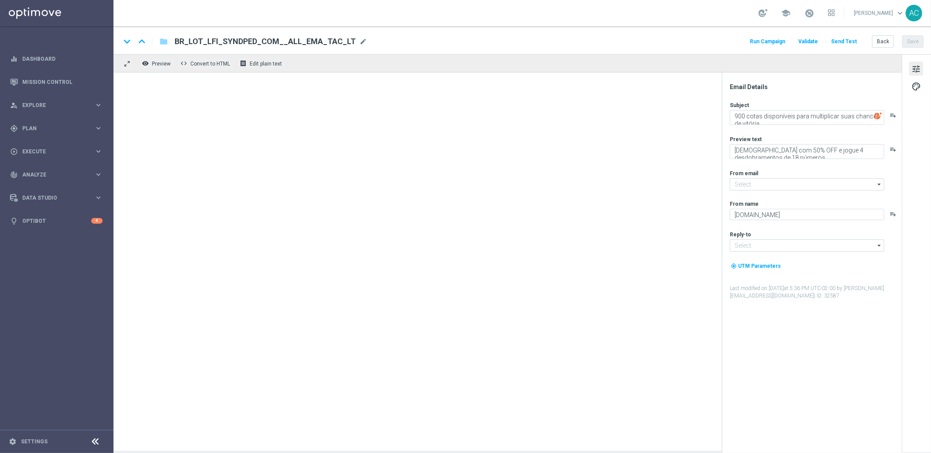
type input "[EMAIL_ADDRESS][DOMAIN_NAME]"
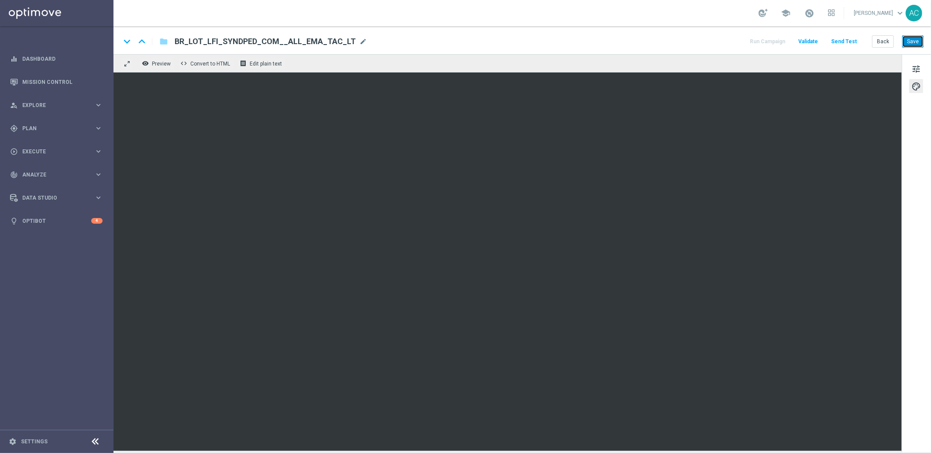
click at [916, 39] on button "Save" at bounding box center [913, 41] width 21 height 12
click at [914, 44] on button "Save" at bounding box center [913, 41] width 21 height 12
click at [65, 150] on span "Execute" at bounding box center [58, 151] width 72 height 5
click at [53, 170] on link "Campaign Builder" at bounding box center [57, 169] width 68 height 7
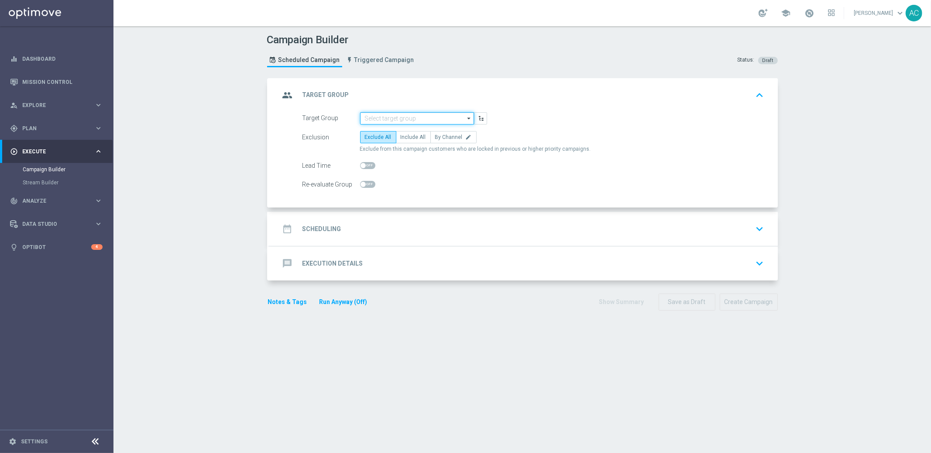
click at [396, 117] on input at bounding box center [417, 118] width 114 height 12
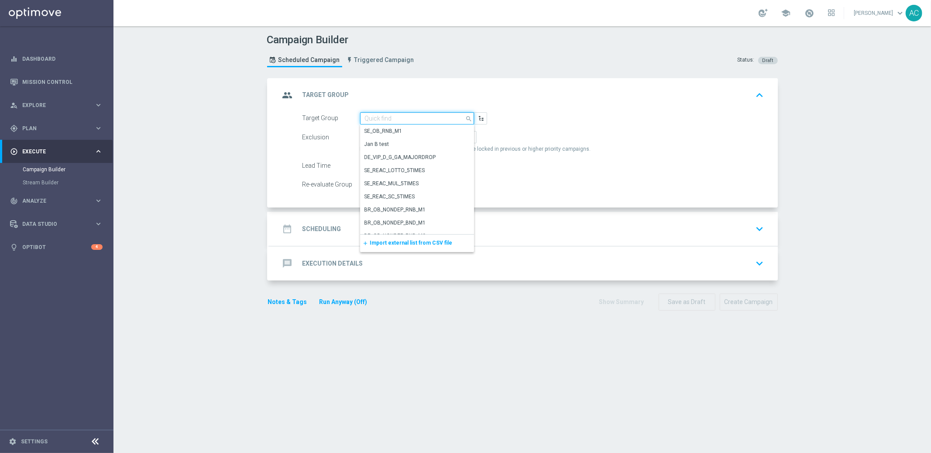
paste input "BR_CAS__FTP_BET_2025__ALL_EMA_TAC_MIX"
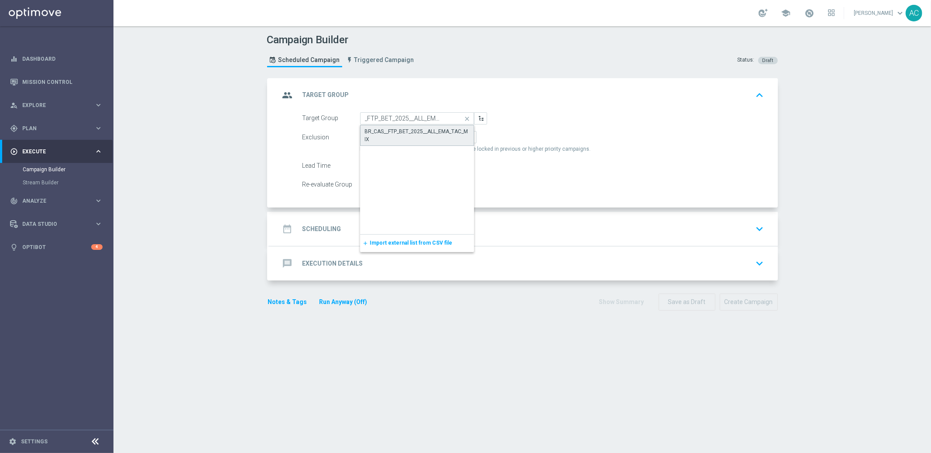
click at [404, 130] on div "BR_CAS__FTP_BET_2025__ALL_EMA_TAC_MIX" at bounding box center [417, 136] width 105 height 16
type input "BR_CAS__FTP_BET_2025__ALL_EMA_TAC_MIX"
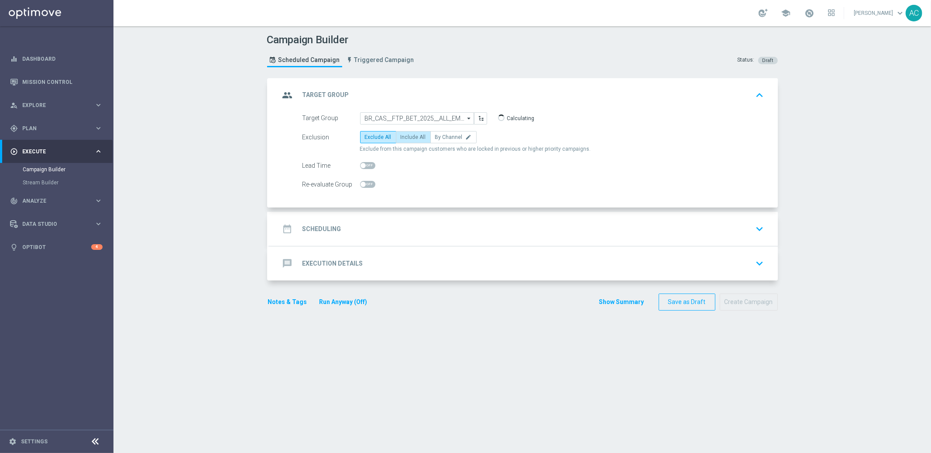
click at [412, 137] on span "Include All" at bounding box center [413, 137] width 25 height 6
click at [407, 137] on input "Include All" at bounding box center [404, 139] width 6 height 6
radio input "true"
click at [340, 236] on div "date_range Scheduling keyboard_arrow_down" at bounding box center [524, 229] width 488 height 17
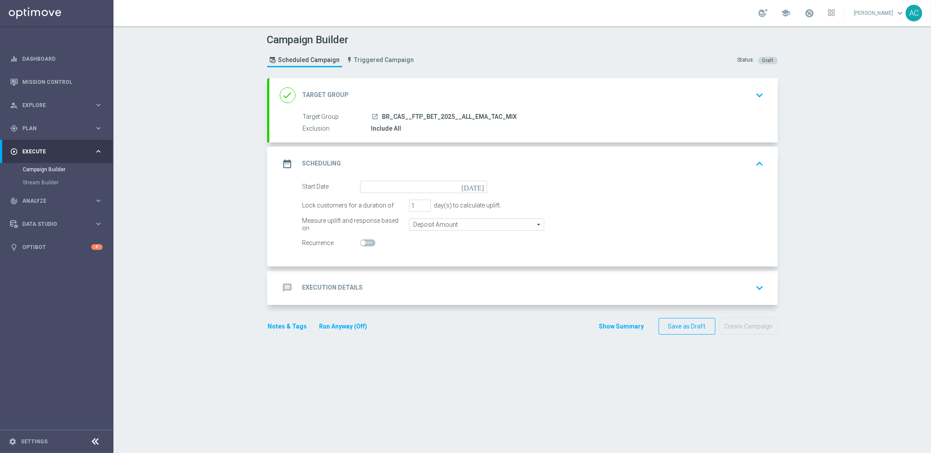
click at [455, 179] on div "date_range Scheduling keyboard_arrow_up" at bounding box center [523, 164] width 509 height 34
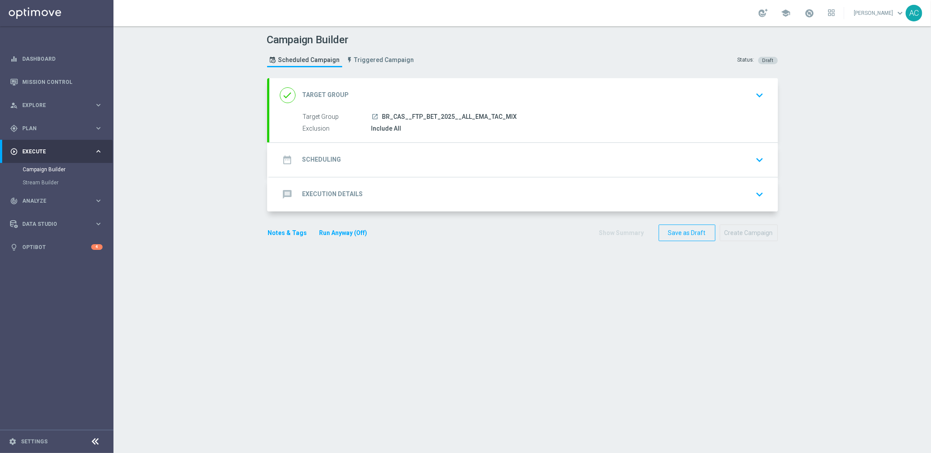
click at [407, 159] on div "date_range Scheduling keyboard_arrow_down" at bounding box center [524, 160] width 488 height 17
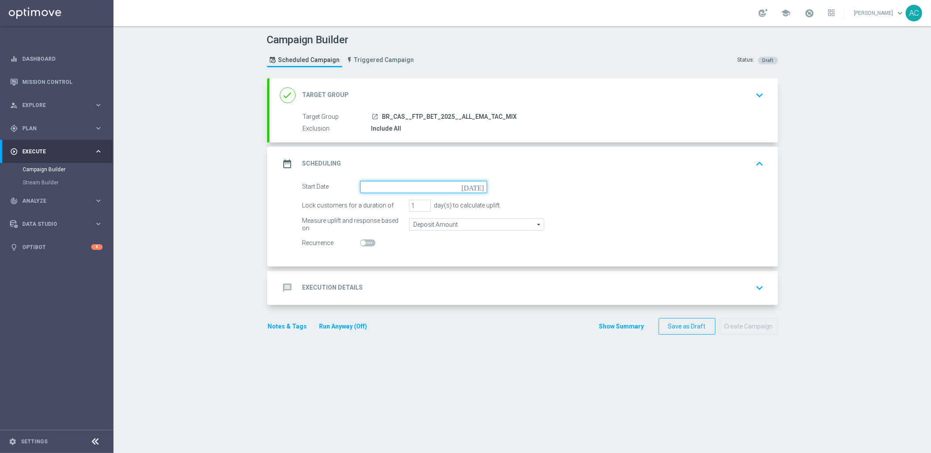
click at [404, 186] on input at bounding box center [423, 187] width 127 height 12
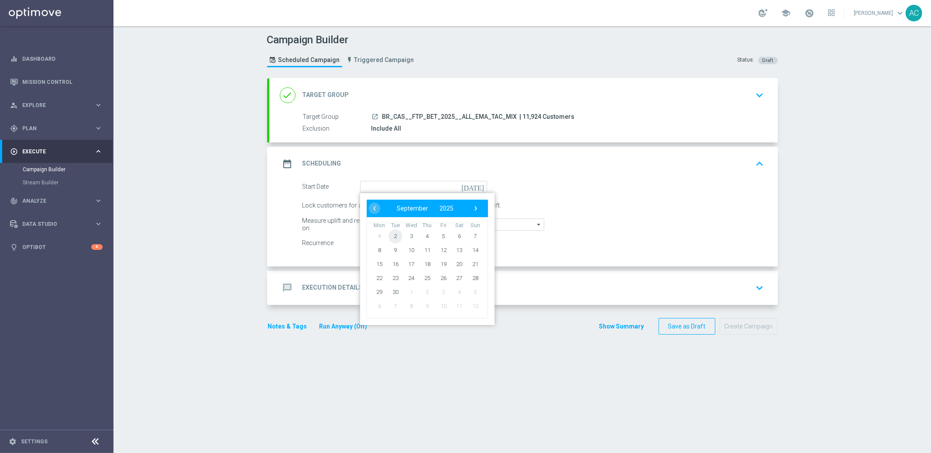
click at [389, 235] on span "2" at bounding box center [395, 236] width 14 height 14
type input "[DATE]"
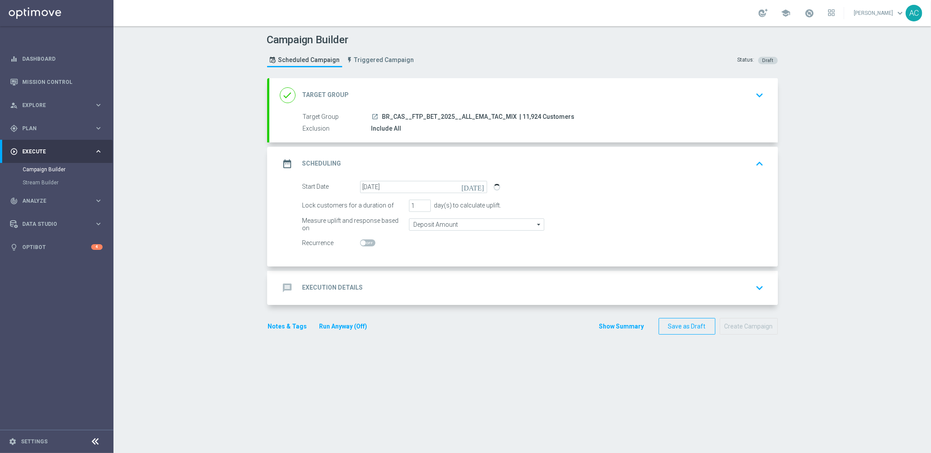
click at [368, 287] on div "message Execution Details keyboard_arrow_down" at bounding box center [524, 287] width 488 height 17
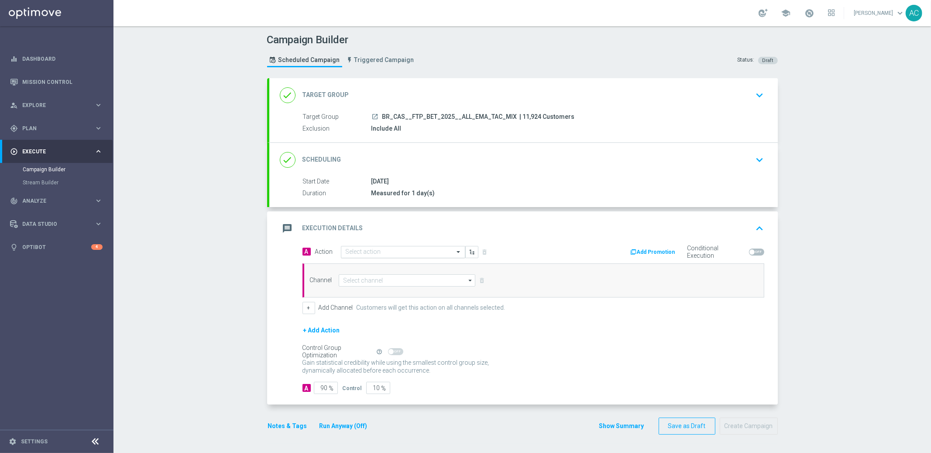
click at [429, 250] on input "text" at bounding box center [394, 251] width 97 height 7
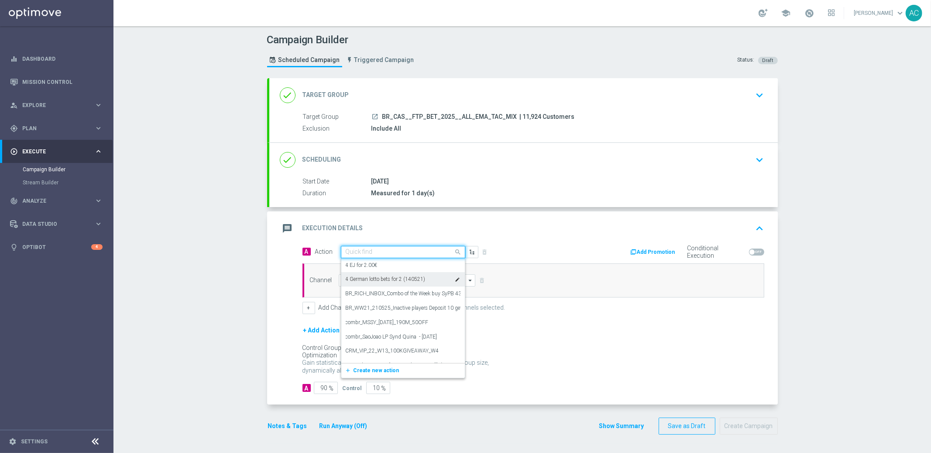
paste input "BR_CAS__FTPWHEEL__ALL_EMA_TAC_GM"
type input "BR_CAS__FTPWHEEL__ALL_EMA_TAC_GM"
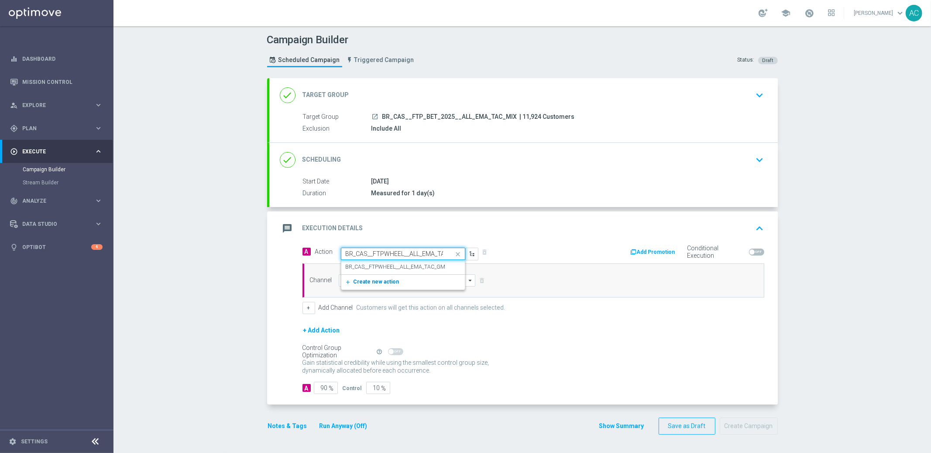
scroll to position [0, 17]
click at [376, 268] on label "BR_CAS__FTPWHEEL__ALL_EMA_TAC_GM" at bounding box center [396, 266] width 100 height 7
click at [374, 279] on input at bounding box center [407, 280] width 137 height 12
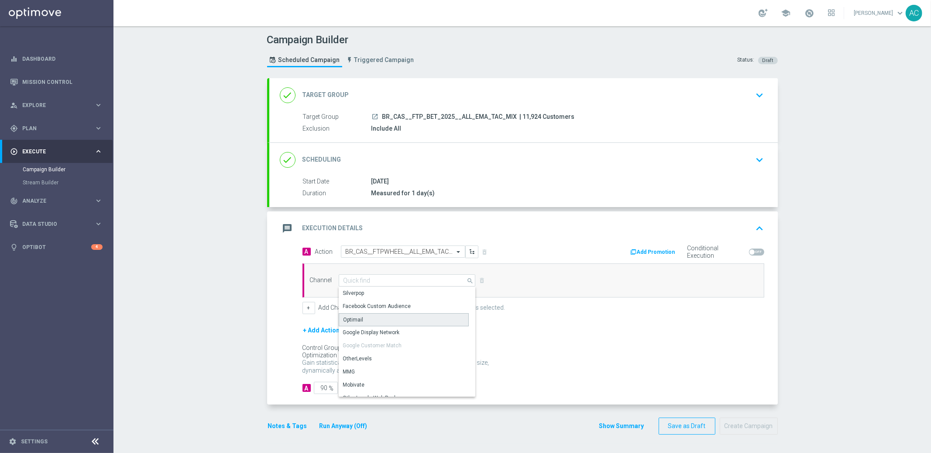
click at [383, 321] on div "Optimail" at bounding box center [404, 319] width 130 height 13
type input "Optimail"
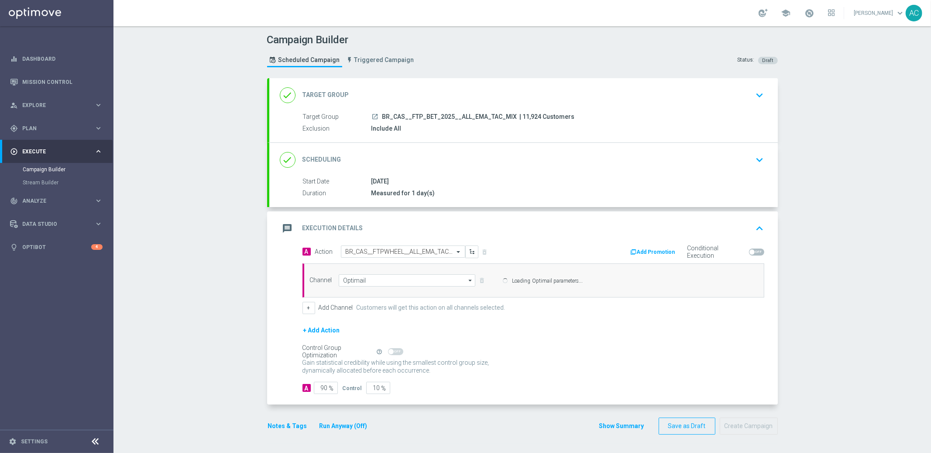
click at [603, 334] on div "+ Add Action" at bounding box center [534, 336] width 462 height 22
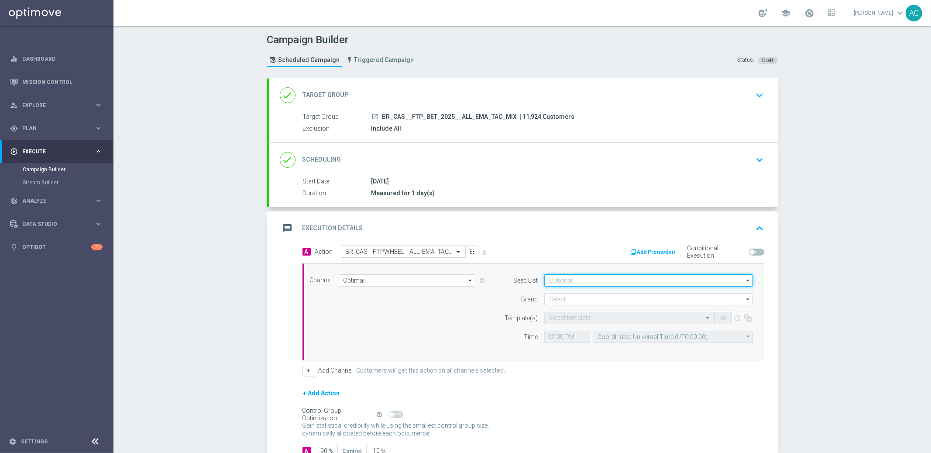
click at [599, 285] on input at bounding box center [649, 280] width 209 height 12
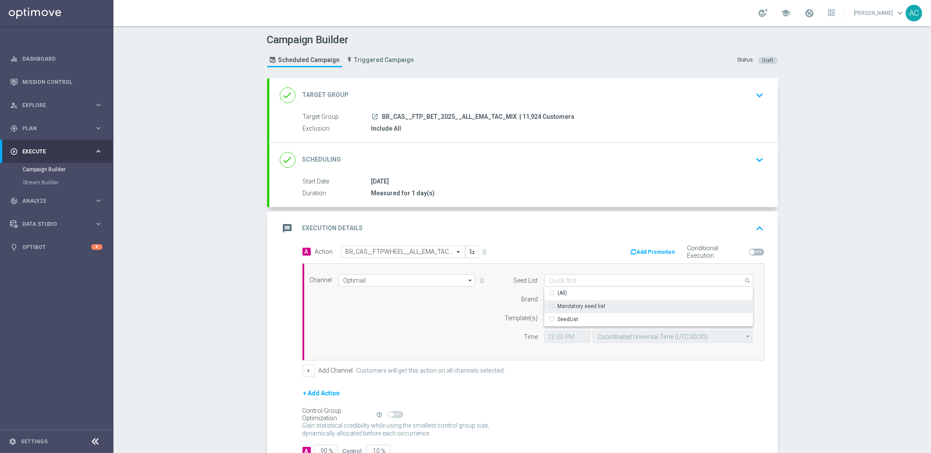
click at [596, 307] on div "Mandatory seed list" at bounding box center [582, 306] width 48 height 8
drag, startPoint x: 450, startPoint y: 329, endPoint x: 497, endPoint y: 312, distance: 50.1
click at [461, 325] on div "Channel Optimail Optimail arrow_drop_down Show Selected 1 of 26 Silverpop" at bounding box center [531, 311] width 457 height 75
type input "Mandatory seed list"
click at [564, 301] on input at bounding box center [649, 299] width 209 height 12
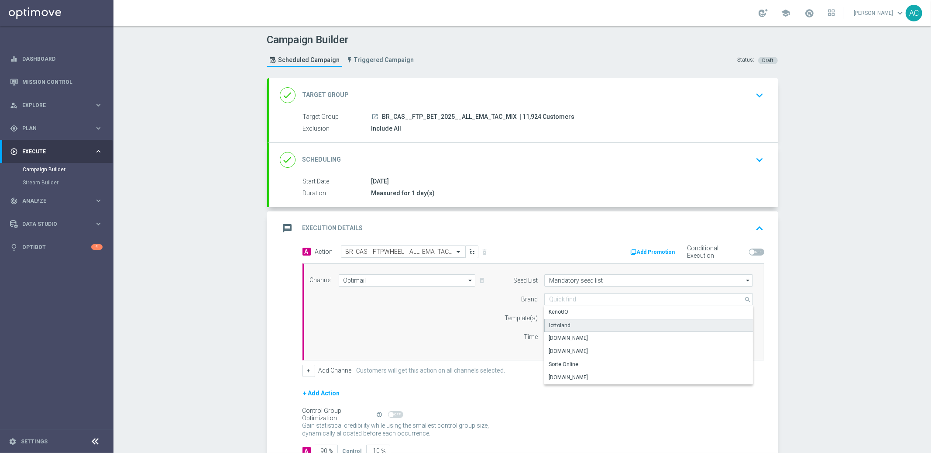
click at [568, 325] on div "lottoland" at bounding box center [649, 325] width 209 height 13
type input "lottoland"
click at [429, 338] on div "Channel Optimail Optimail arrow_drop_down Show Selected 1 of 26 Silverpop" at bounding box center [531, 311] width 457 height 75
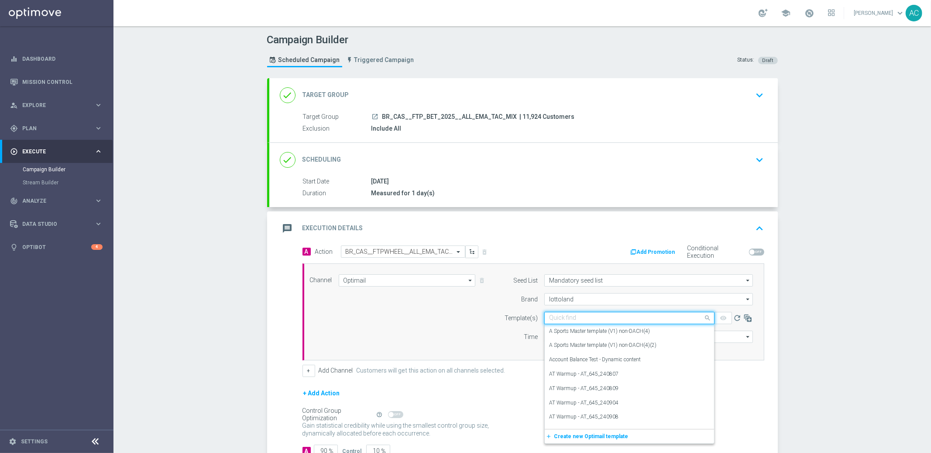
click at [589, 316] on input "text" at bounding box center [620, 317] width 143 height 7
paste input "BR_CAS__FTPWHEEL__ALL_EMA_TAC_GM"
type input "BR_CAS__FTPWHEEL__ALL_EMA_TAC_GM"
click at [614, 296] on input "lottoland" at bounding box center [649, 299] width 209 height 12
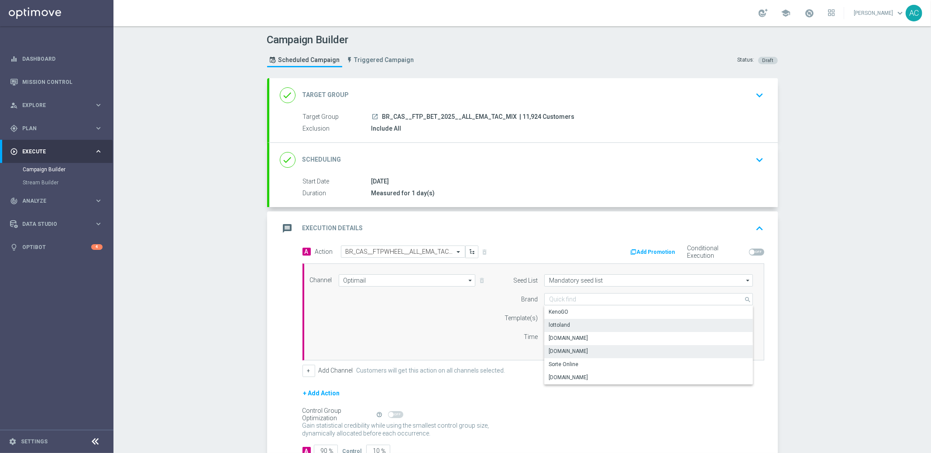
click at [610, 352] on div "[DOMAIN_NAME]" at bounding box center [649, 351] width 209 height 12
type input "[DOMAIN_NAME]"
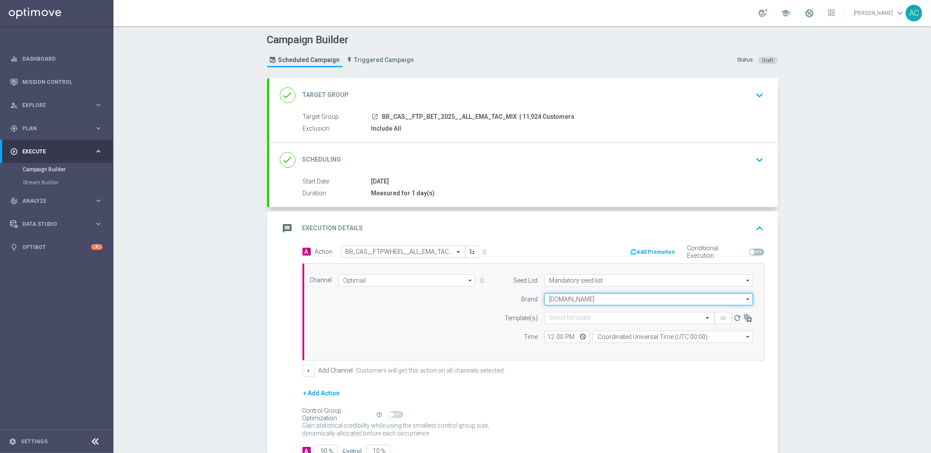
click at [590, 296] on input "[DOMAIN_NAME]" at bounding box center [649, 299] width 209 height 12
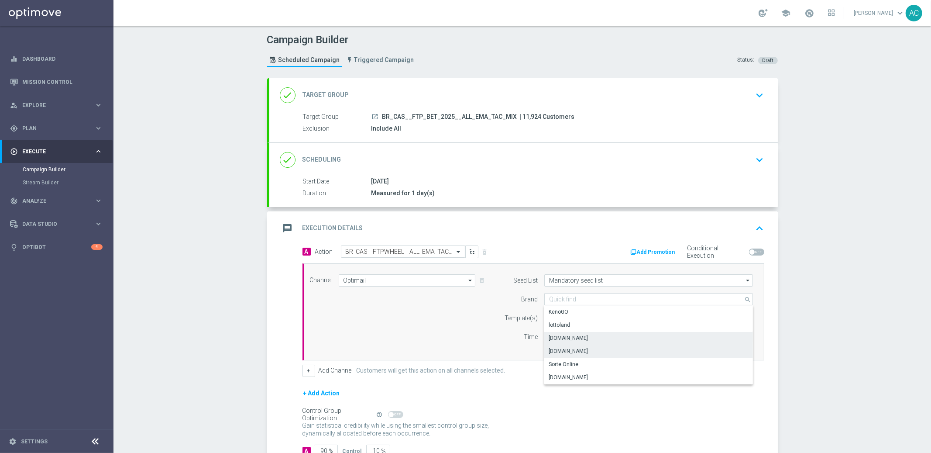
click at [596, 338] on div "[DOMAIN_NAME]" at bounding box center [649, 338] width 209 height 12
type input "[DOMAIN_NAME]"
click at [563, 321] on div "Select template" at bounding box center [630, 318] width 170 height 12
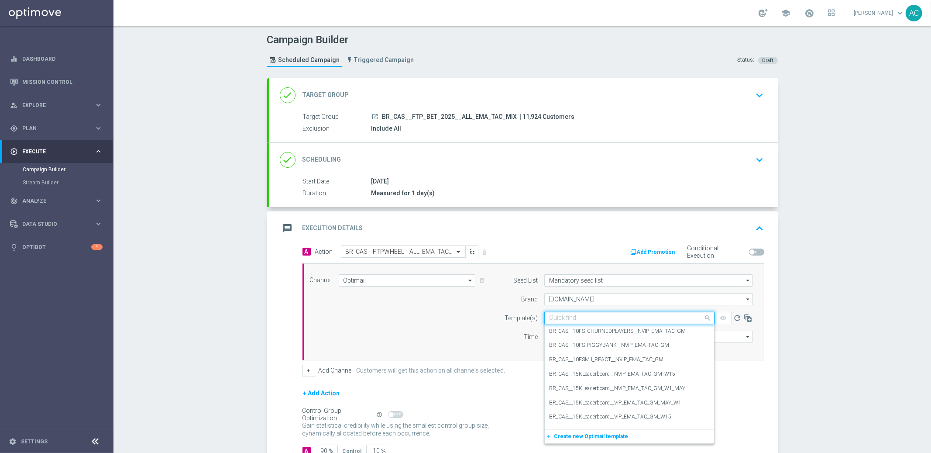
paste input "BR_CAS__FTPWHEEL__ALL_EMA_TAC_GM"
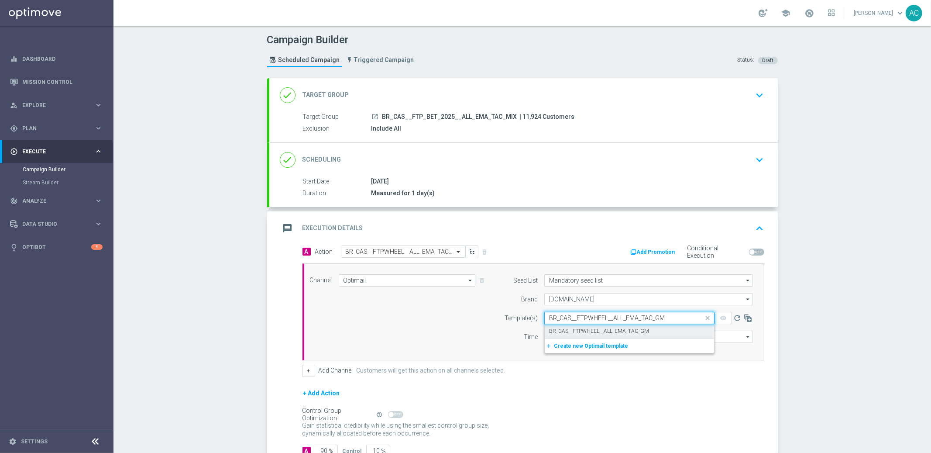
click at [572, 333] on label "BR_CAS__FTPWHEEL__ALL_EMA_TAC_GM" at bounding box center [599, 330] width 100 height 7
type input "BR_CAS__FTPWHEEL__ALL_EMA_TAC_GM"
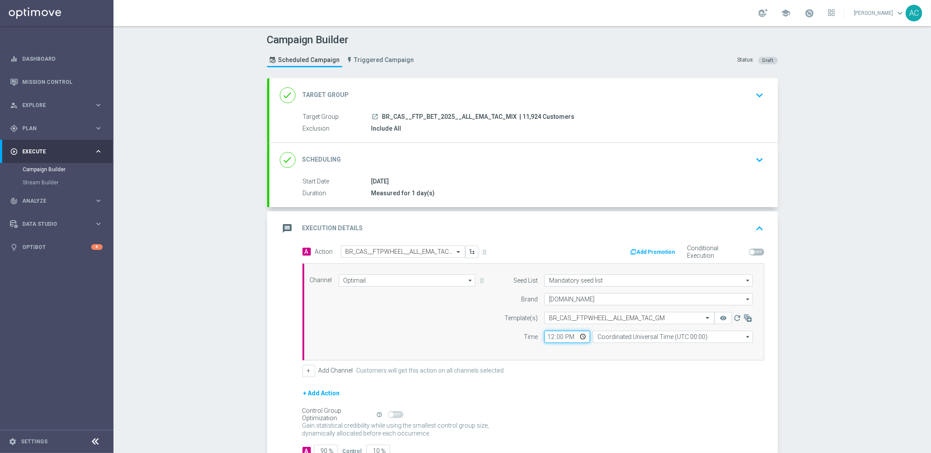
click at [545, 340] on input "12:00" at bounding box center [568, 337] width 46 height 12
type input "18:00"
click at [635, 338] on input "Coordinated Universal Time (UTC 00:00)" at bounding box center [673, 337] width 160 height 12
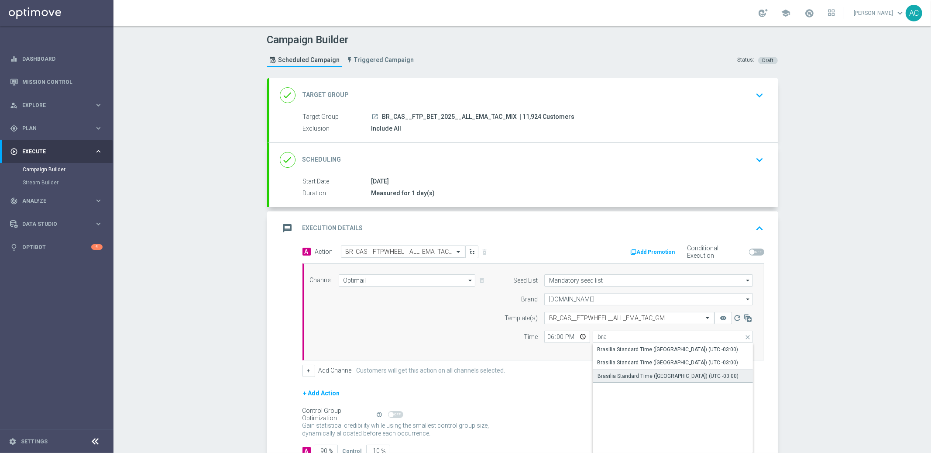
click at [708, 377] on div "Brasilia Standard Time (Sao Paulo) (UTC -03:00)" at bounding box center [673, 375] width 161 height 13
type input "Brasilia Standard Time (Sao Paulo) (UTC -03:00)"
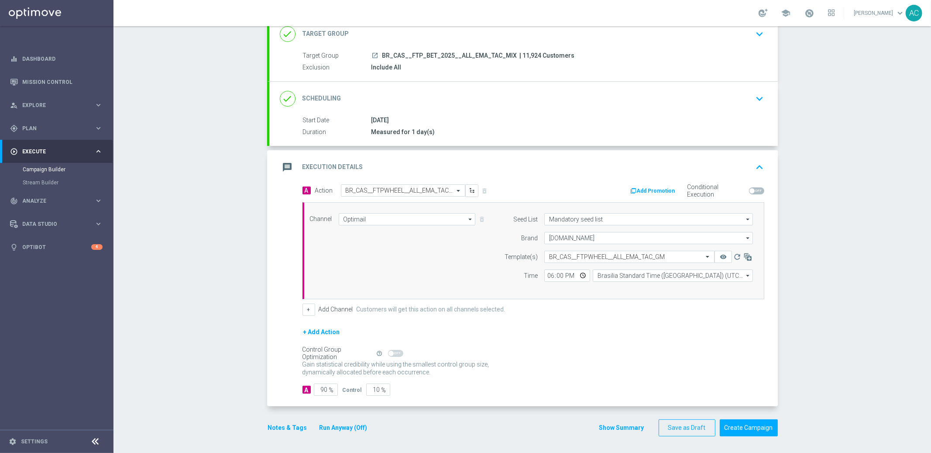
scroll to position [62, 0]
click at [748, 429] on button "Create Campaign" at bounding box center [749, 427] width 58 height 17
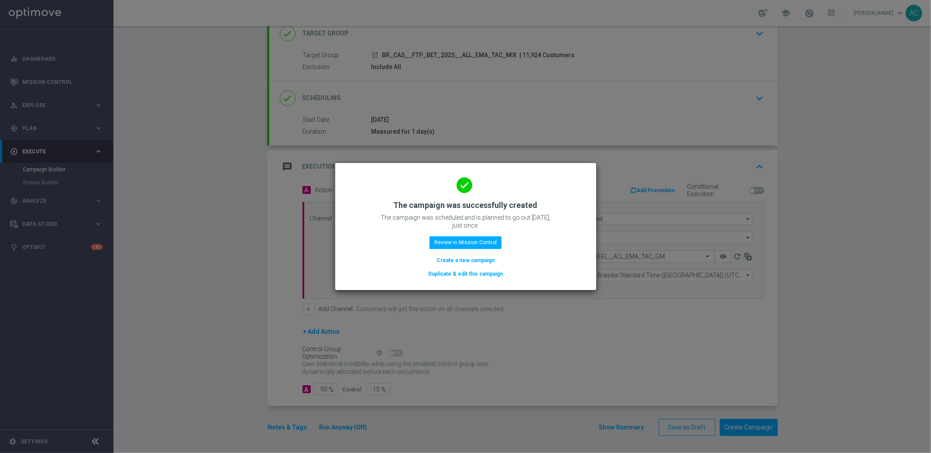
click at [465, 259] on button "Create a new campaign" at bounding box center [466, 260] width 60 height 10
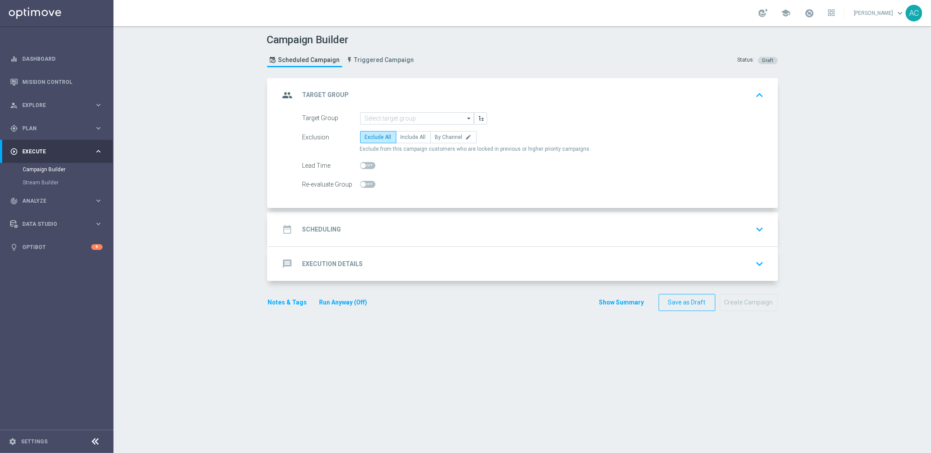
scroll to position [0, 0]
click at [409, 114] on input at bounding box center [417, 118] width 114 height 12
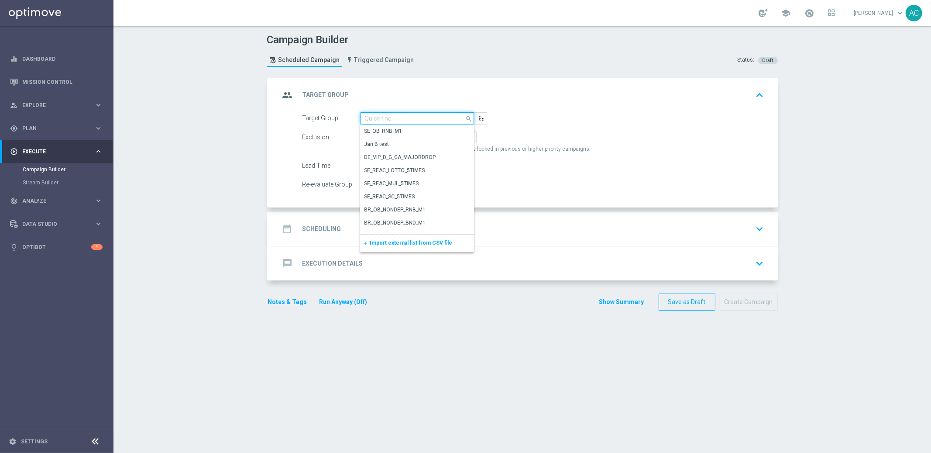
paste input "BR_CAS__FTP_BET_2025__ALL_SMS_TAC_MIX"
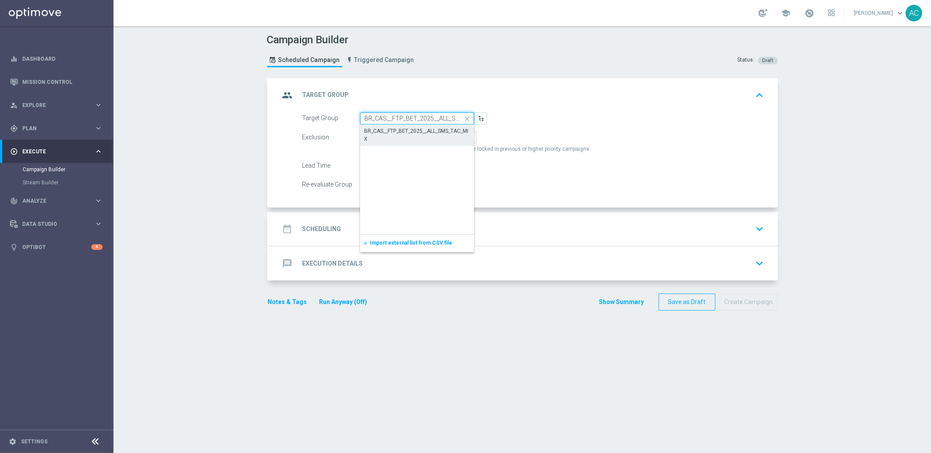
scroll to position [0, 25]
click at [406, 134] on div "BR_CAS__FTP_BET_2025__ALL_SMS_TAC_MIX" at bounding box center [418, 135] width 106 height 16
type input "BR_CAS__FTP_BET_2025__ALL_SMS_TAC_MIX"
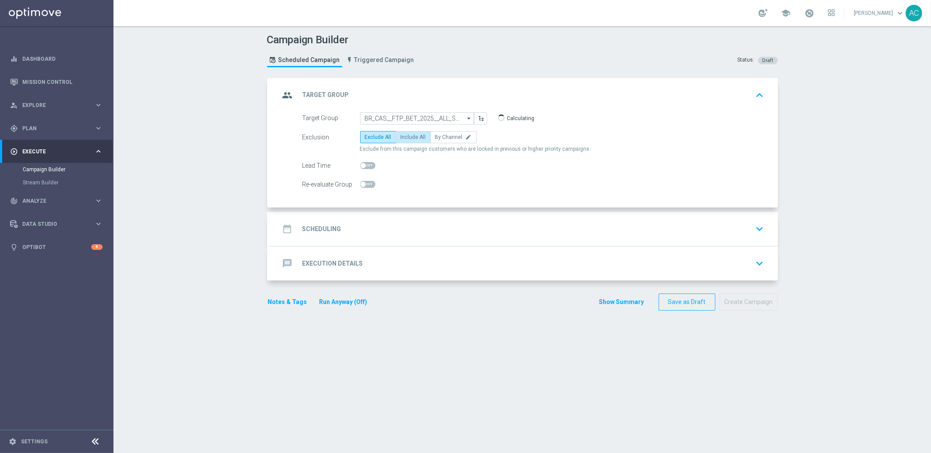
click at [416, 137] on span "Include All" at bounding box center [413, 137] width 25 height 6
click at [407, 137] on input "Include All" at bounding box center [404, 139] width 6 height 6
radio input "true"
click at [325, 232] on h2 "Scheduling" at bounding box center [322, 229] width 39 height 8
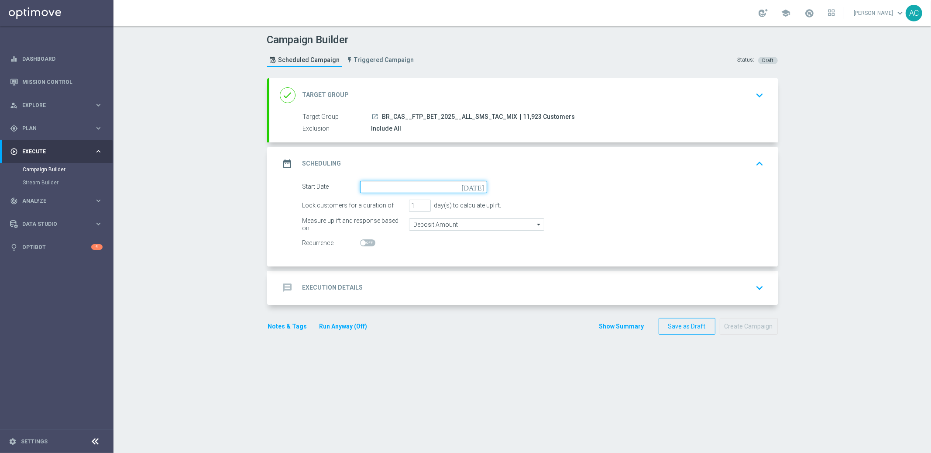
click at [438, 184] on input at bounding box center [423, 187] width 127 height 12
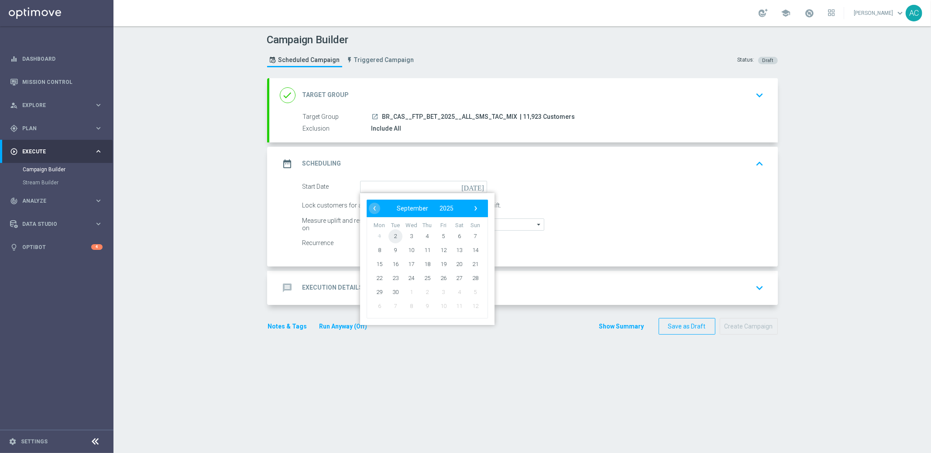
click at [390, 231] on span "2" at bounding box center [395, 236] width 14 height 14
type input "[DATE]"
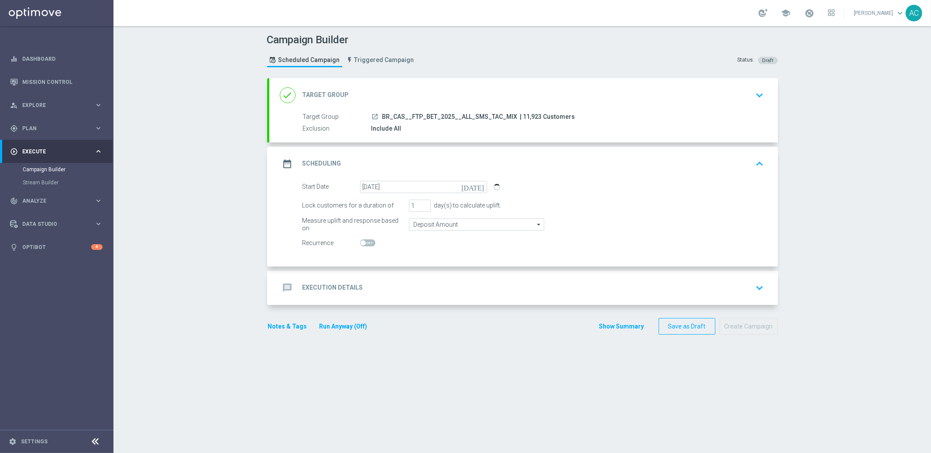
click at [620, 293] on div "message Execution Details keyboard_arrow_down" at bounding box center [524, 287] width 488 height 17
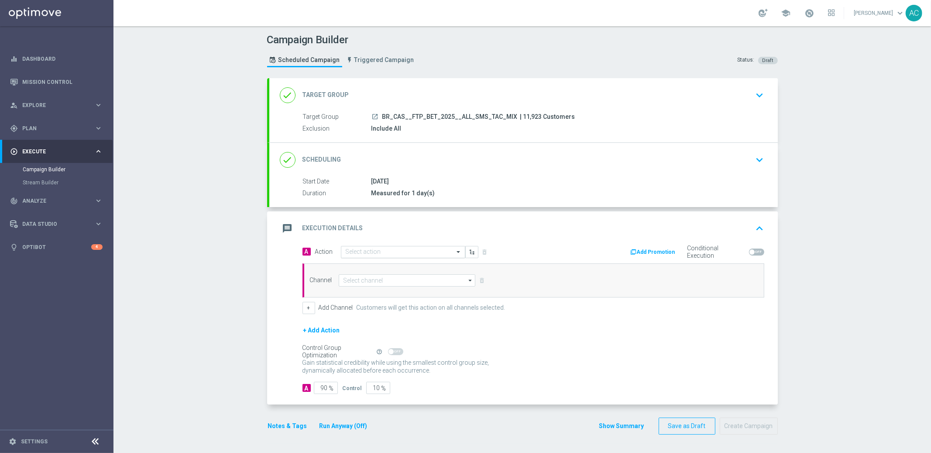
click at [388, 253] on input "text" at bounding box center [394, 251] width 97 height 7
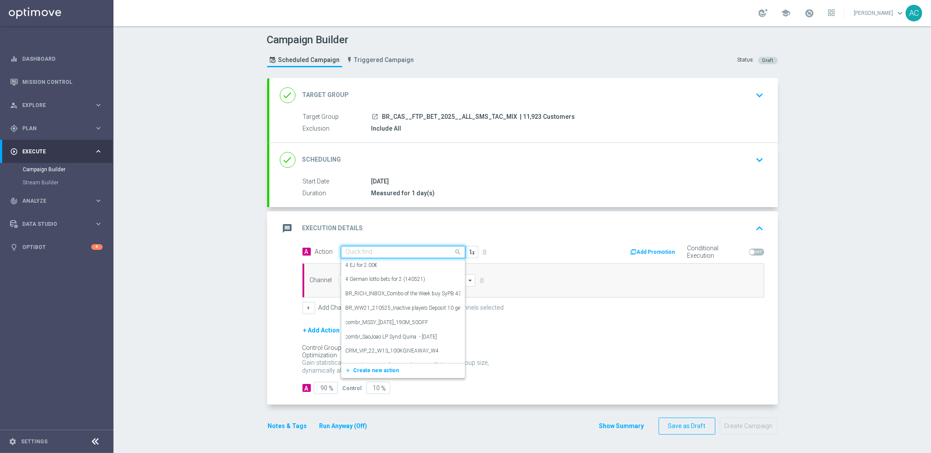
paste input "BR_CAS__FTPWHEEL__ALL_SMS_TAC_GM"
type input "BR_CAS__FTPWHEEL__ALL_SMS_TAC_GM"
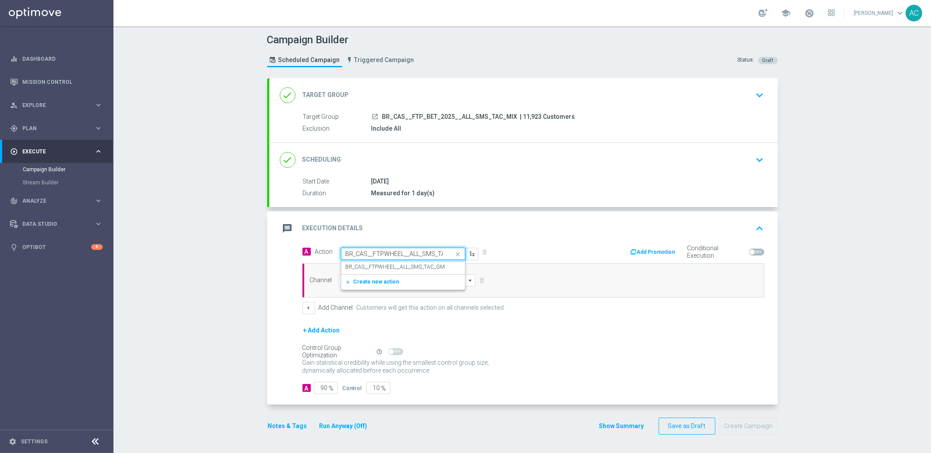
scroll to position [0, 17]
click at [399, 269] on label "BR_CAS__FTPWHEEL__ALL_SMS_TAC_GM" at bounding box center [396, 266] width 100 height 7
click at [376, 282] on input at bounding box center [407, 280] width 137 height 12
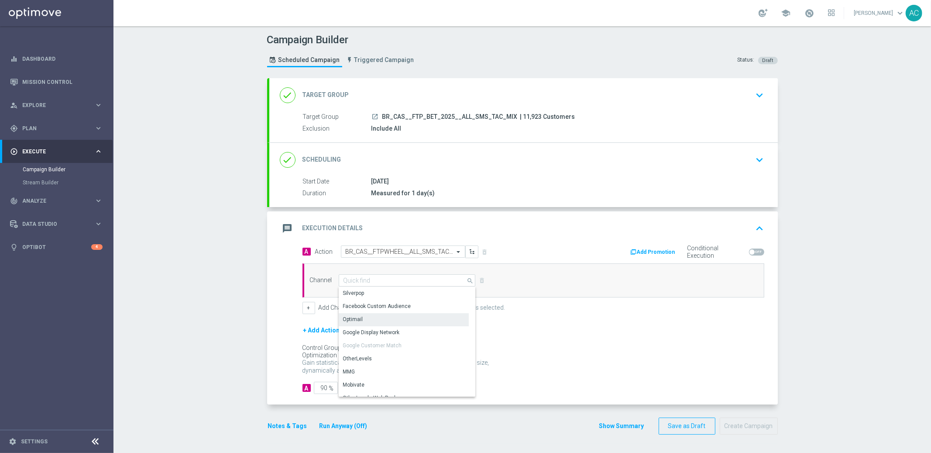
click at [380, 322] on div "Optimail" at bounding box center [404, 319] width 130 height 12
type input "Optimail"
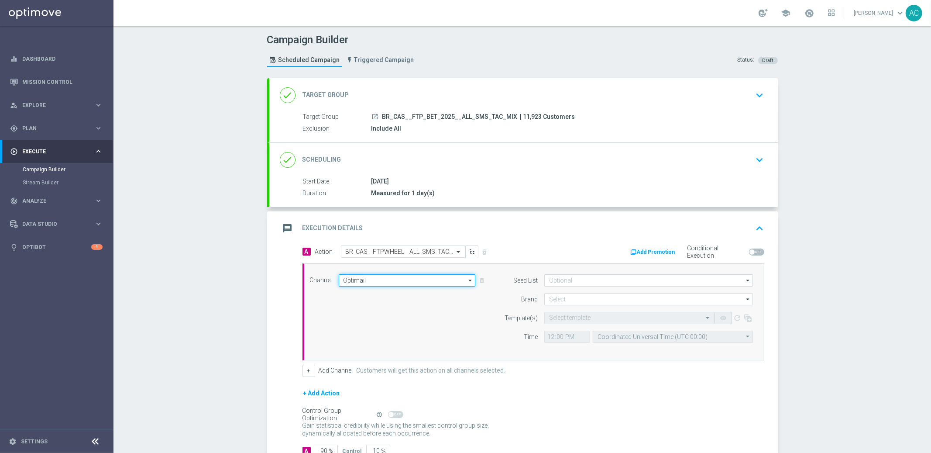
click at [382, 285] on input "Optimail" at bounding box center [407, 280] width 137 height 12
click at [362, 293] on div "Vonage" at bounding box center [408, 293] width 138 height 12
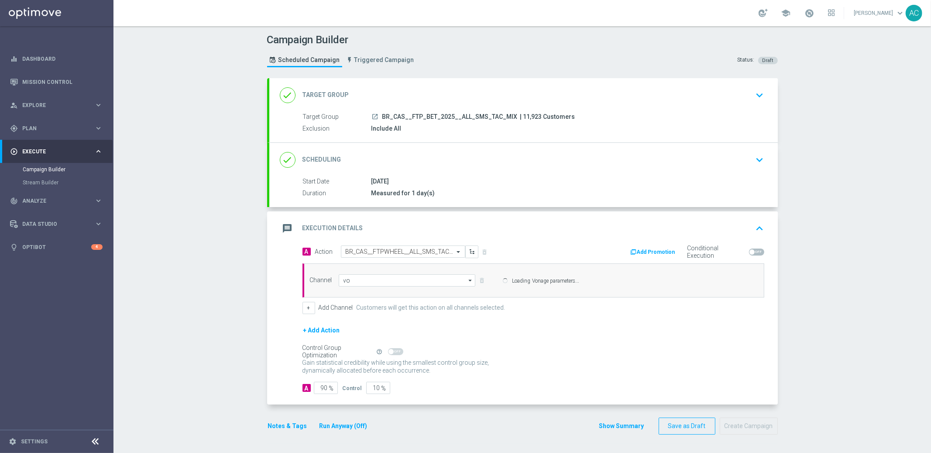
type input "Vonage"
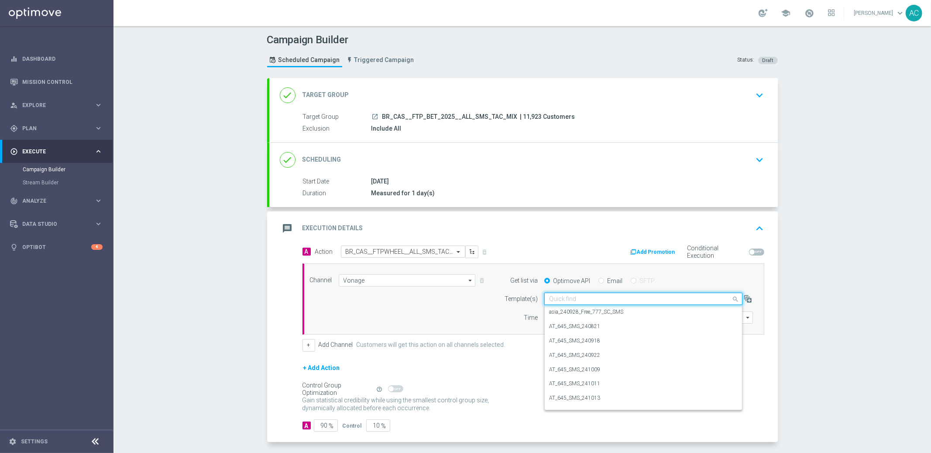
click at [584, 296] on input "text" at bounding box center [634, 298] width 171 height 7
paste input "BR_CAS__FTPWHEEL__ALL_SMS_TAC_GM"
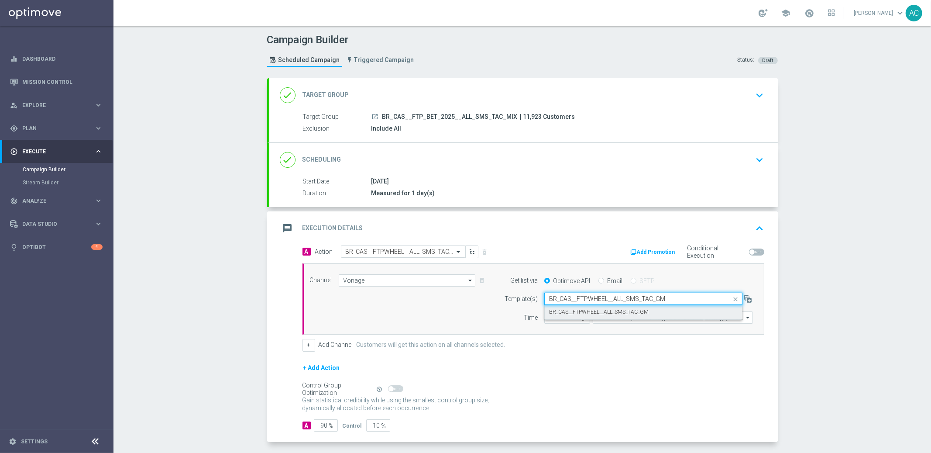
drag, startPoint x: 586, startPoint y: 310, endPoint x: 578, endPoint y: 311, distance: 7.5
click at [586, 310] on label "BR_CAS__FTPWHEEL__ALL_SMS_TAC_GM" at bounding box center [599, 311] width 100 height 7
type input "BR_CAS__FTPWHEEL__ALL_SMS_TAC_GM"
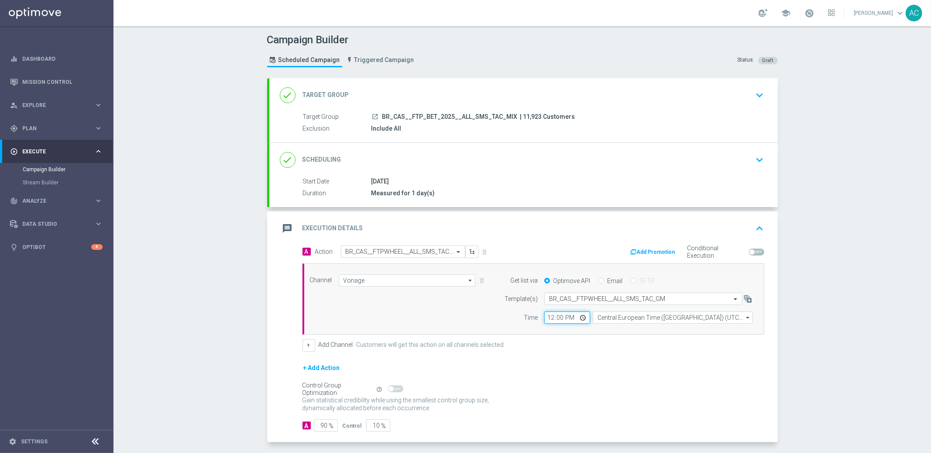
click at [545, 318] on input "12:00" at bounding box center [568, 317] width 46 height 12
type input "14:00"
click at [614, 321] on input "Central European Time (Budapest) (UTC +02:00)" at bounding box center [673, 317] width 160 height 12
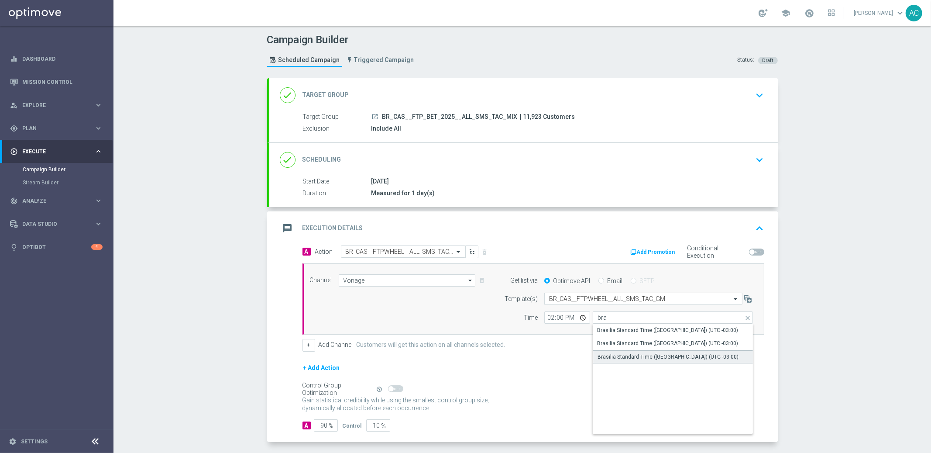
click at [688, 355] on div "Brasilia Standard Time (Sao Paulo) (UTC -03:00)" at bounding box center [668, 357] width 141 height 8
type input "Brasilia Standard Time (Sao Paulo) (UTC -03:00)"
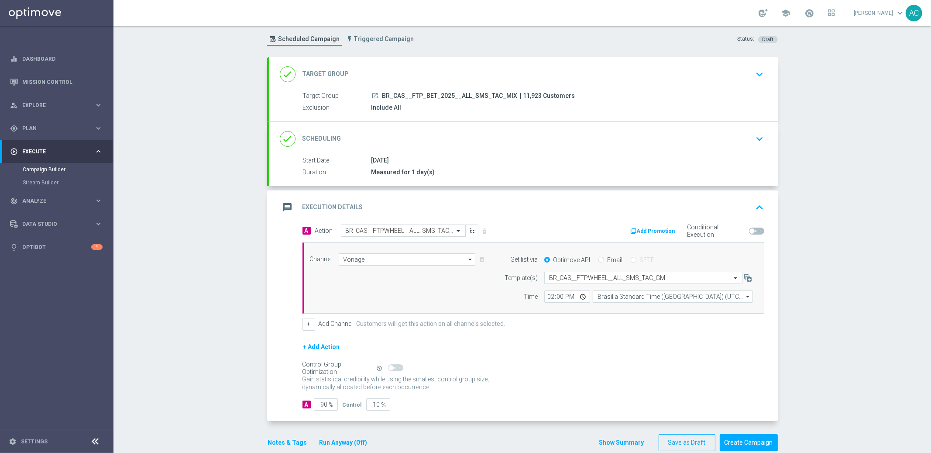
scroll to position [36, 0]
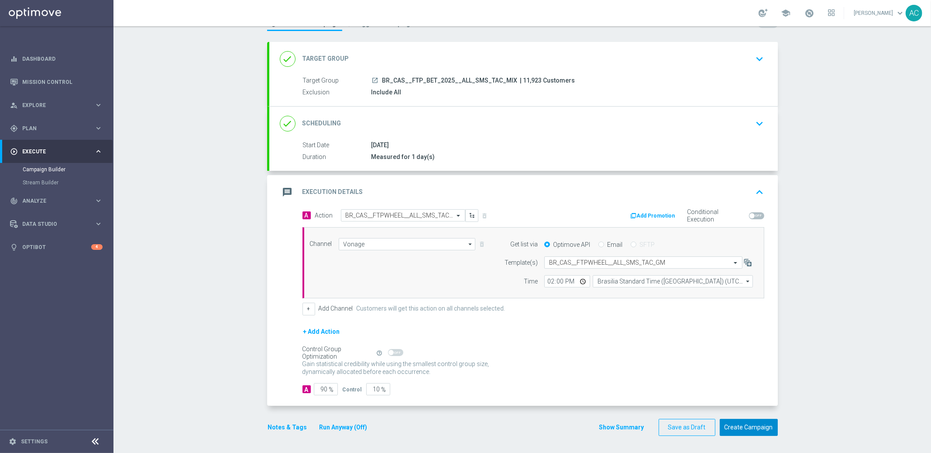
click at [740, 428] on button "Create Campaign" at bounding box center [749, 427] width 58 height 17
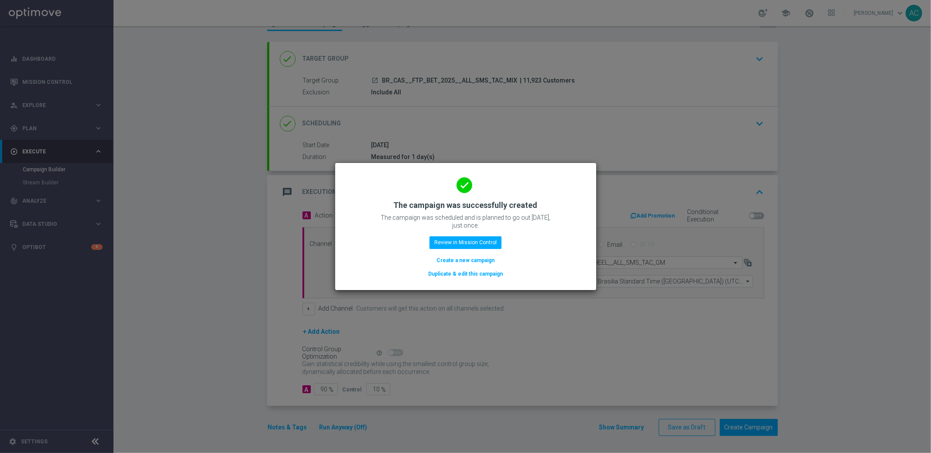
click at [459, 261] on button "Create a new campaign" at bounding box center [466, 260] width 60 height 10
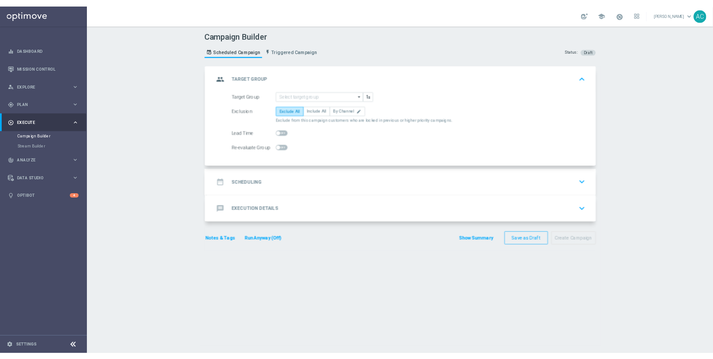
scroll to position [0, 0]
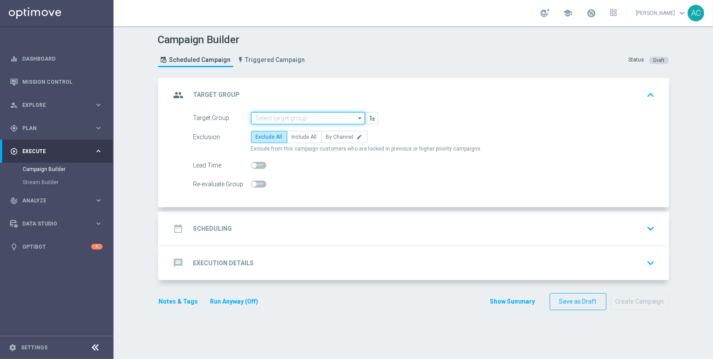
click at [276, 117] on input at bounding box center [308, 118] width 114 height 12
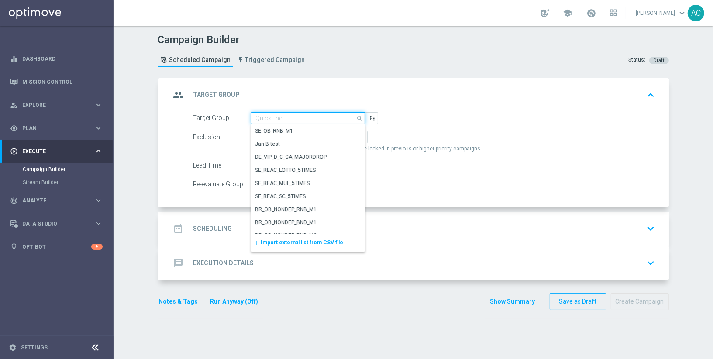
paste input "MX_TACTICAL_Lottery_Active Players"
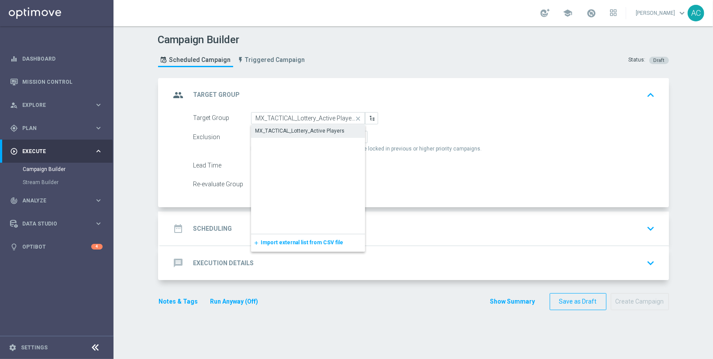
click at [281, 127] on div "MX_TACTICAL_Lottery_Active Players" at bounding box center [300, 131] width 90 height 8
type input "MX_TACTICAL_Lottery_Active Players"
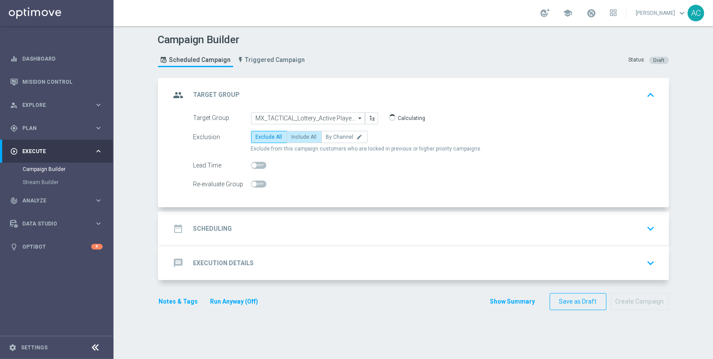
click at [298, 137] on span "Include All" at bounding box center [304, 137] width 25 height 6
click at [297, 137] on input "Include All" at bounding box center [295, 139] width 6 height 6
radio input "true"
click at [238, 224] on div "date_range Scheduling keyboard_arrow_down" at bounding box center [415, 229] width 488 height 17
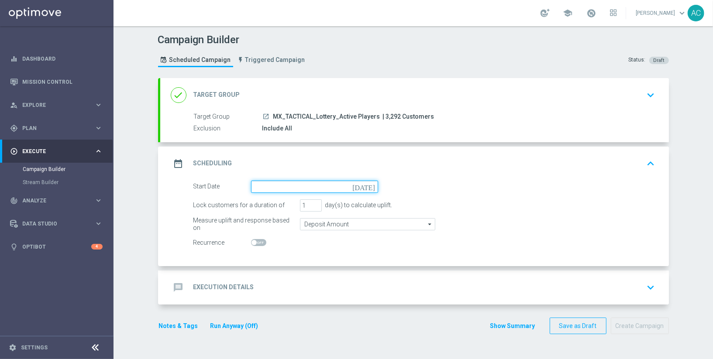
click at [326, 187] on input at bounding box center [314, 187] width 127 height 12
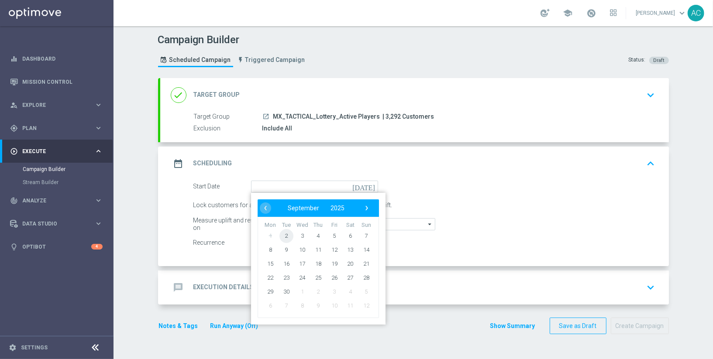
click at [287, 234] on span "2" at bounding box center [286, 236] width 14 height 14
type input "[DATE]"
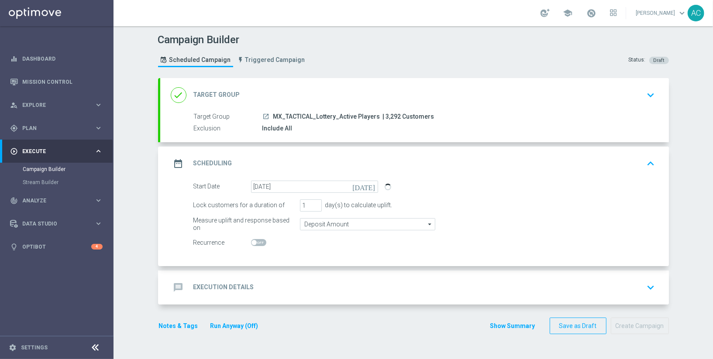
click at [234, 282] on div "message Execution Details" at bounding box center [212, 288] width 83 height 16
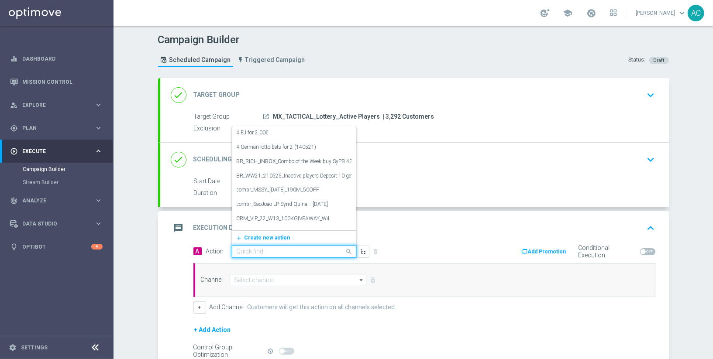
click at [280, 255] on div "Quick find" at bounding box center [294, 252] width 124 height 12
paste input "MX_LOT__POWEBALL_ALL_EMA_TAC_LT"
type input "MX_LOT__POWEBALL_ALL_EMA_TAC_LT"
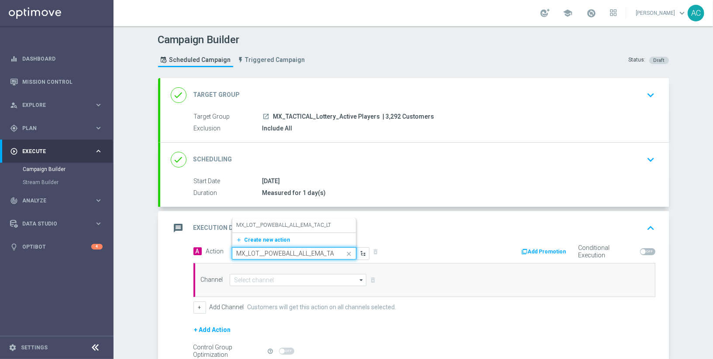
scroll to position [0, 11]
click at [288, 225] on label "MX_LOT__POWEBALL_ALL_EMA_TAC_LT" at bounding box center [284, 225] width 95 height 7
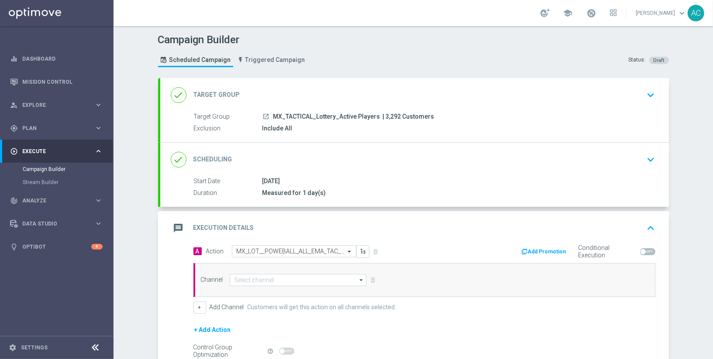
scroll to position [0, 0]
click at [257, 277] on input at bounding box center [298, 280] width 137 height 12
click at [264, 318] on div "Optimail" at bounding box center [295, 319] width 131 height 12
type input "Optimail"
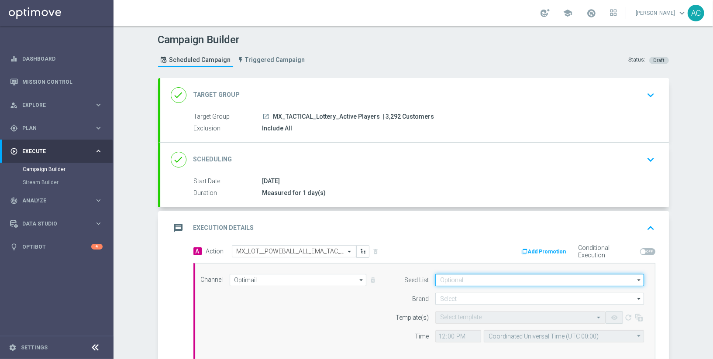
click at [464, 280] on input at bounding box center [539, 280] width 209 height 12
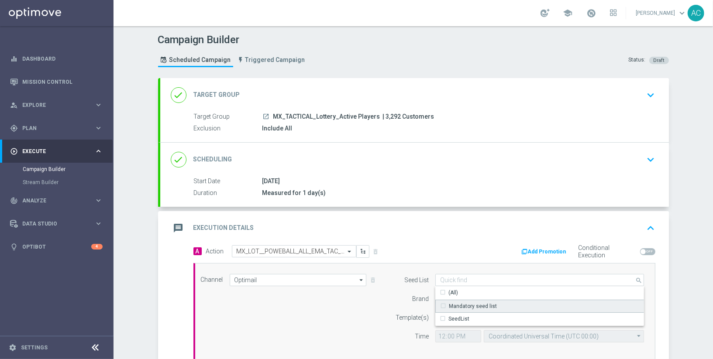
click at [477, 303] on div "Mandatory seed list" at bounding box center [473, 307] width 48 height 8
click at [305, 332] on div "Channel Optimail Optimail arrow_drop_down Show Selected 0 of 26 Silverpop" at bounding box center [422, 311] width 457 height 75
type input "Mandatory seed list"
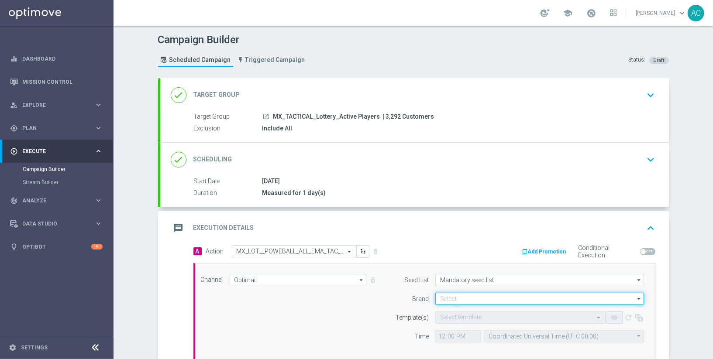
click at [512, 299] on input at bounding box center [539, 299] width 209 height 12
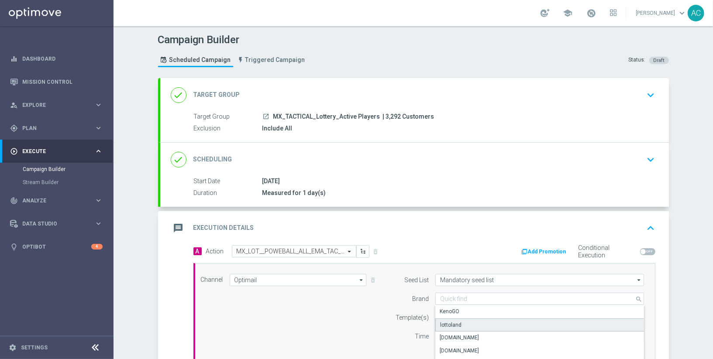
click at [495, 321] on div "lottoland" at bounding box center [539, 325] width 209 height 13
type input "lottoland"
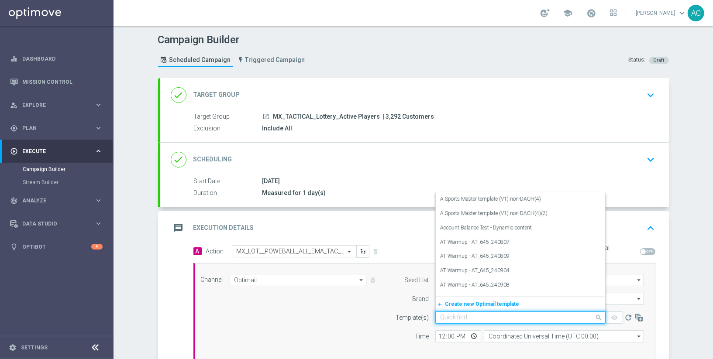
click at [472, 316] on input "text" at bounding box center [511, 317] width 143 height 7
paste input "MX_LOT__POWEBALL_ALL_EMA_TAC_LT"
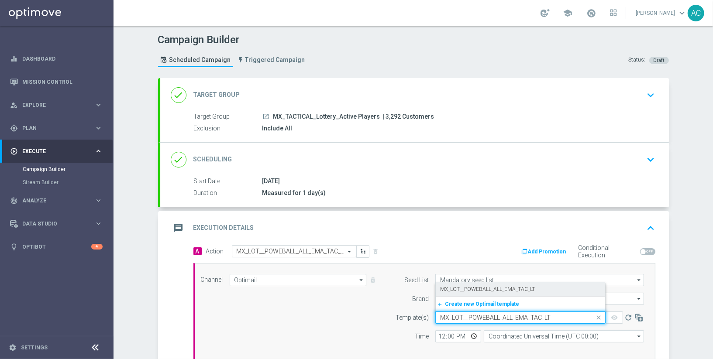
click at [492, 289] on label "MX_LOT__POWEBALL_ALL_EMA_TAC_LT" at bounding box center [487, 289] width 95 height 7
type input "MX_LOT__POWEBALL_ALL_EMA_TAC_LT"
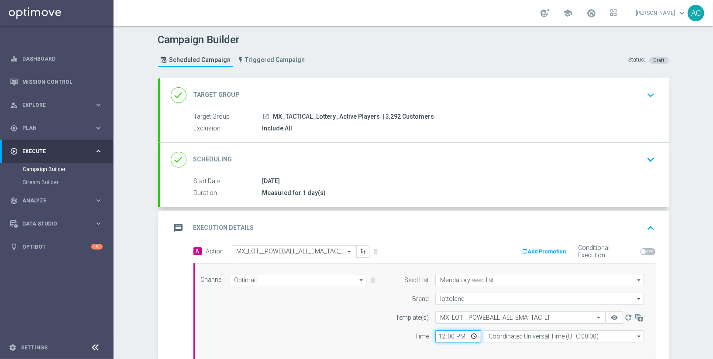
click at [440, 333] on input "12:00" at bounding box center [458, 337] width 46 height 12
type input "13:00"
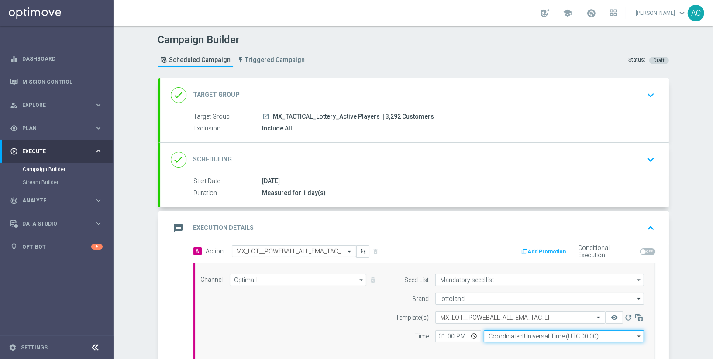
click at [517, 336] on input "Coordinated Universal Time (UTC 00:00)" at bounding box center [564, 337] width 160 height 12
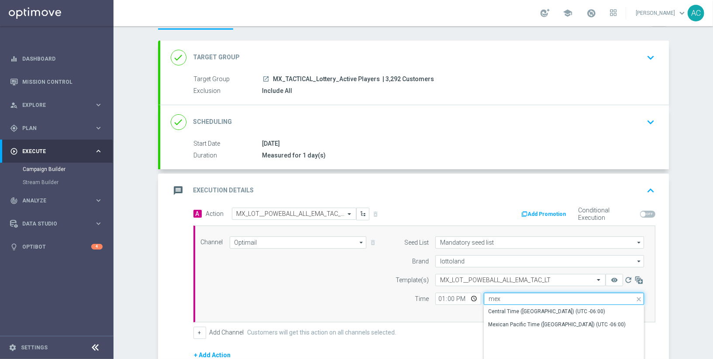
scroll to position [47, 0]
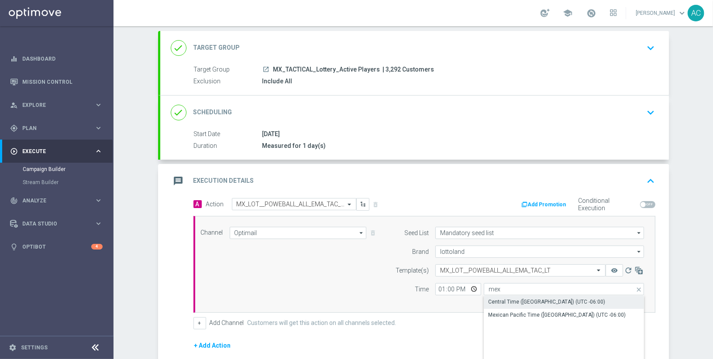
click at [578, 302] on div "Central Time ([GEOGRAPHIC_DATA]) (UTC -06:00)" at bounding box center [546, 302] width 117 height 8
type input "Central Time ([GEOGRAPHIC_DATA]) (UTC -06:00)"
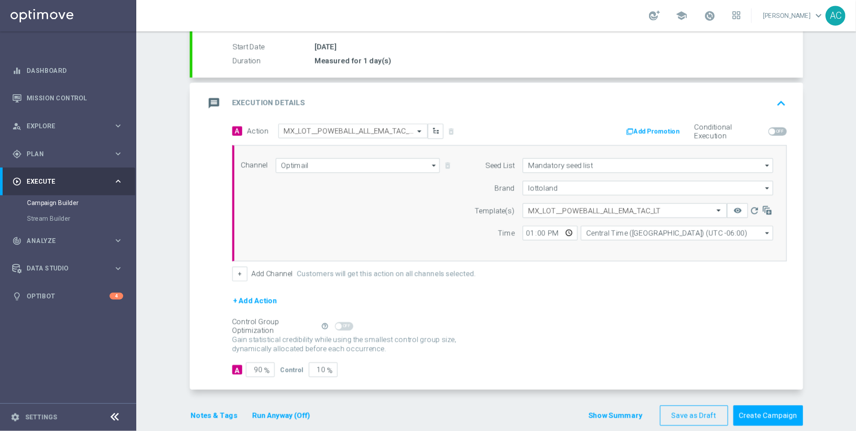
scroll to position [149, 0]
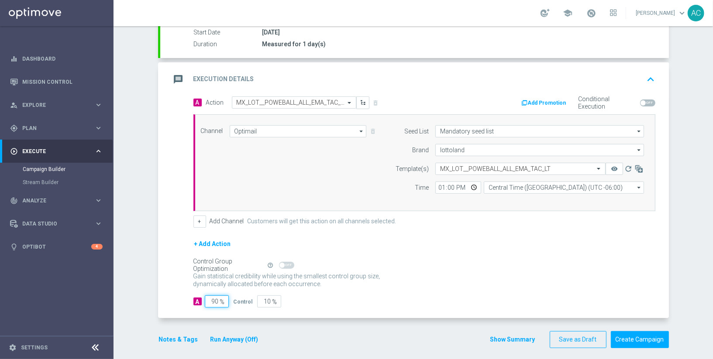
click at [214, 298] on input "90" at bounding box center [217, 302] width 24 height 12
type input "1"
type input "99"
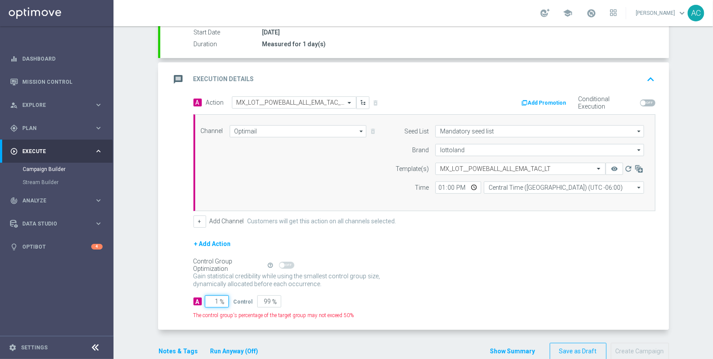
type input "10"
type input "90"
type input "100"
type input "0"
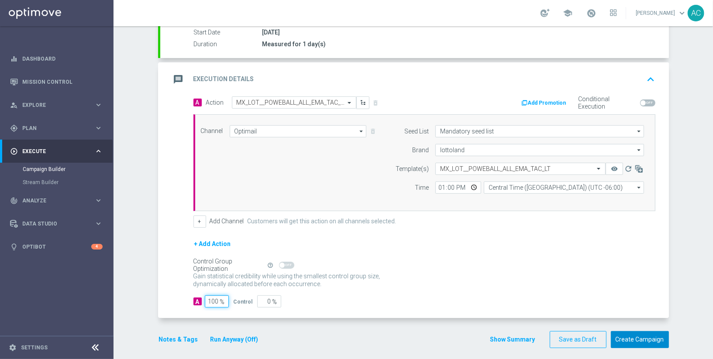
type input "100"
click at [652, 338] on button "Create Campaign" at bounding box center [640, 339] width 58 height 17
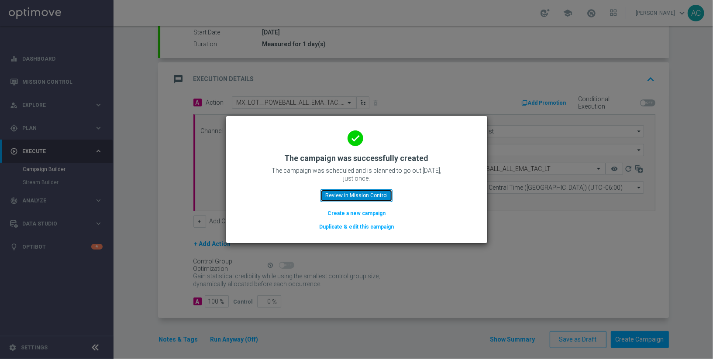
click at [358, 194] on button "Review in Mission Control" at bounding box center [357, 196] width 72 height 12
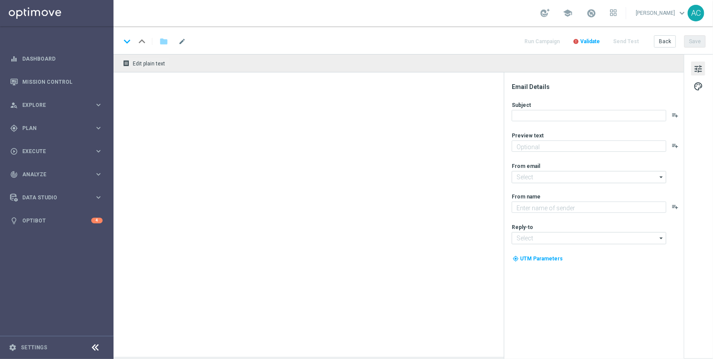
type textarea "Sueña a lo grande con el PowerBall"
type textarea "Lottoland"
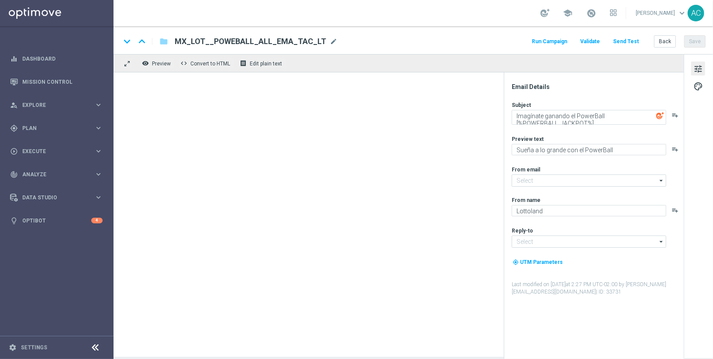
type input "[EMAIL_ADDRESS][DOMAIN_NAME]"
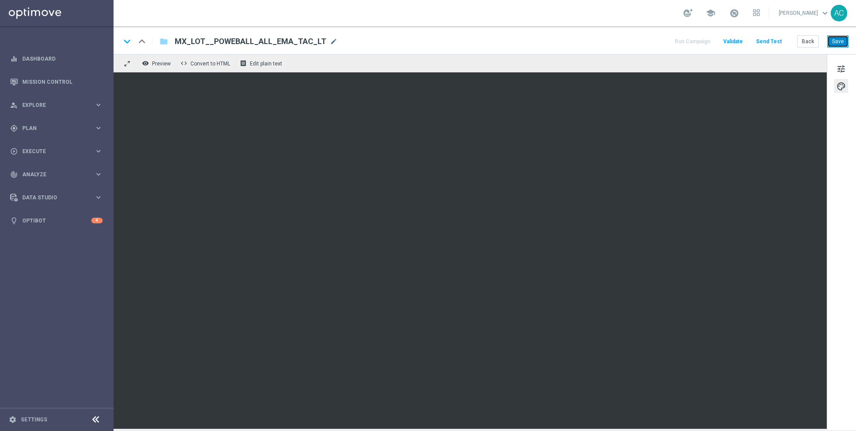
click at [713, 45] on button "Save" at bounding box center [837, 41] width 21 height 12
click at [55, 104] on span "Explore" at bounding box center [58, 105] width 72 height 5
click at [38, 255] on span "Execute" at bounding box center [58, 256] width 72 height 5
click at [713, 40] on button "Save" at bounding box center [837, 41] width 21 height 12
click at [54, 170] on link "Campaign Builder" at bounding box center [57, 169] width 68 height 7
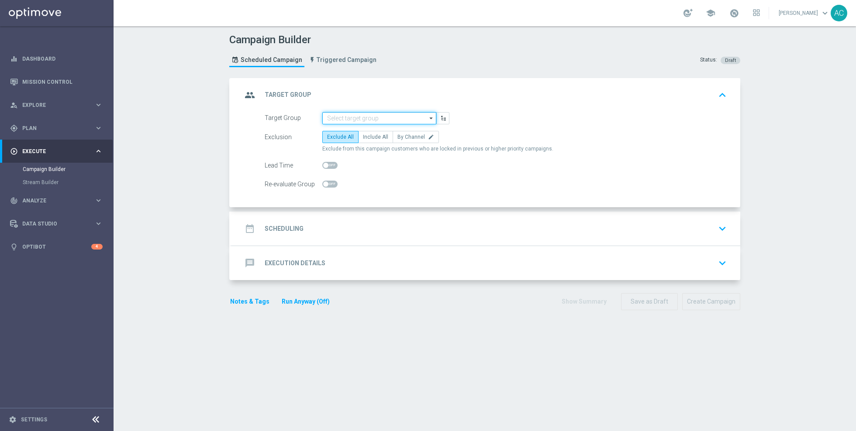
click at [384, 121] on input at bounding box center [379, 118] width 114 height 12
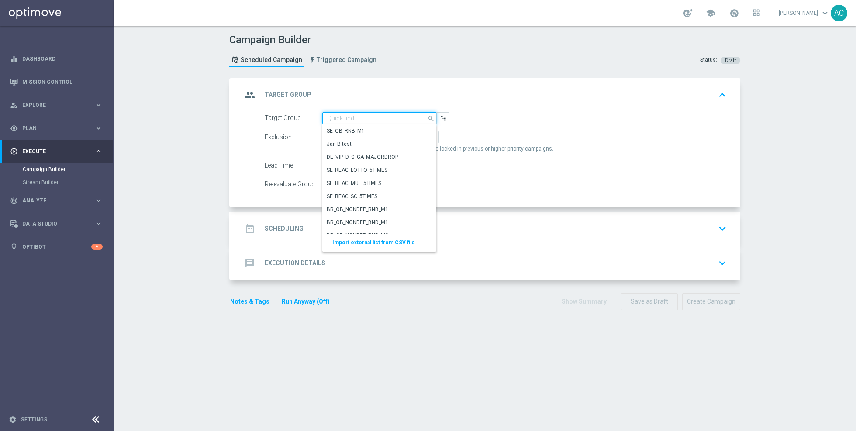
paste input "MX_TACTICAL_Lottery_Active Players"
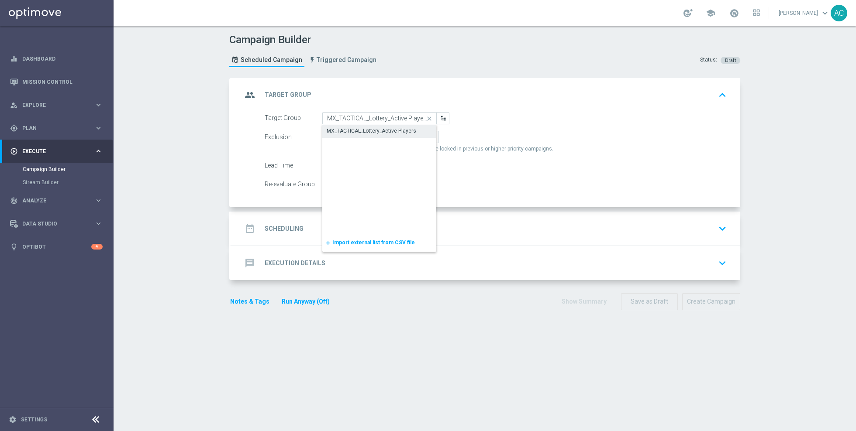
click at [386, 134] on div "MX_TACTICAL_Lottery_Active Players" at bounding box center [372, 131] width 90 height 8
type input "MX_TACTICAL_Lottery_Active Players"
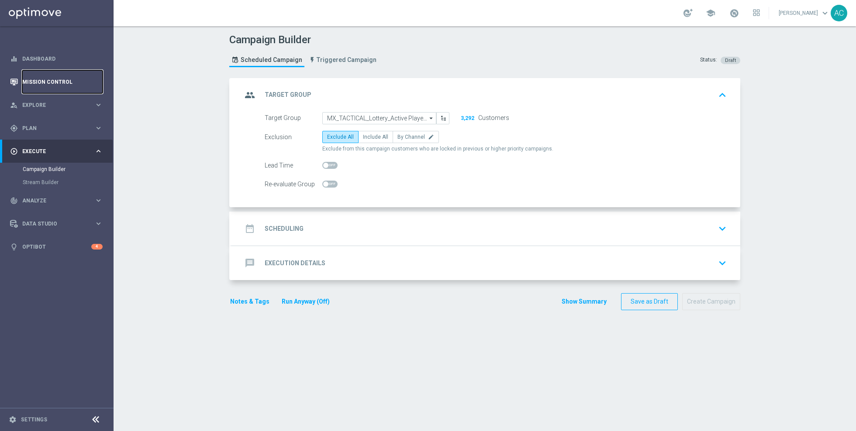
click at [40, 78] on link "Mission Control" at bounding box center [62, 81] width 80 height 23
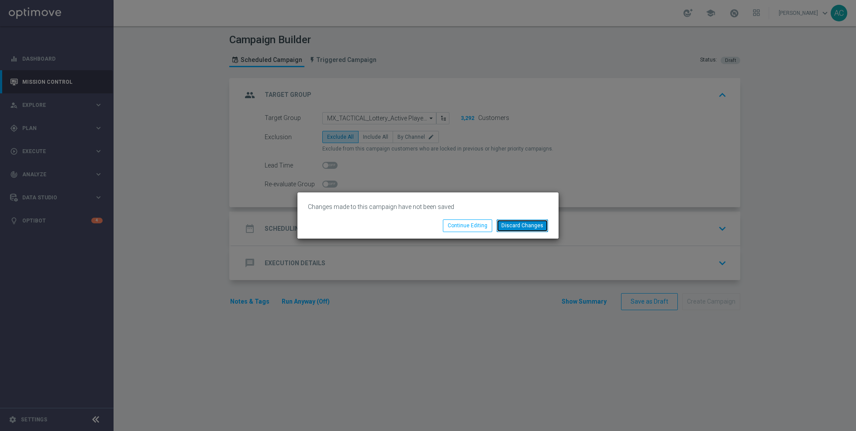
click at [519, 227] on button "Discard Changes" at bounding box center [522, 226] width 52 height 12
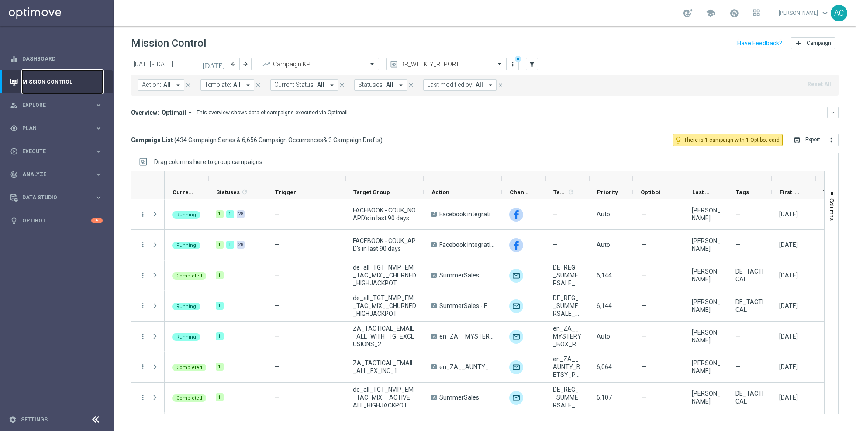
click at [46, 85] on link "Mission Control" at bounding box center [62, 81] width 80 height 23
click at [233, 86] on span "All" at bounding box center [236, 84] width 7 height 7
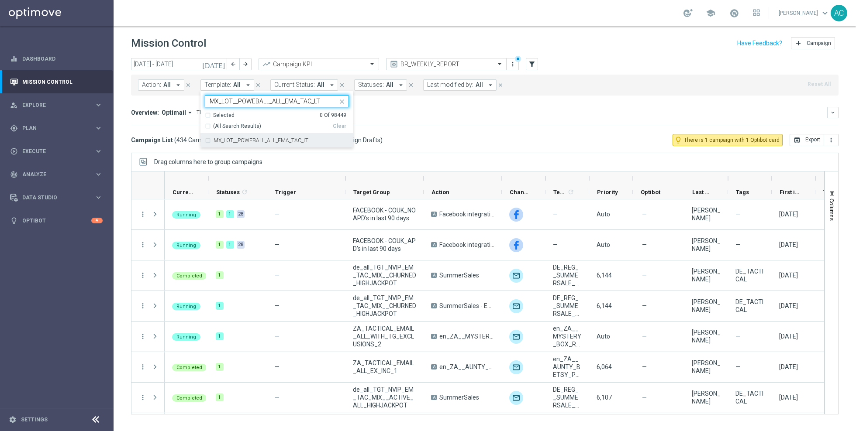
type input "MX_LOT__POWEBALL_ALL_EMA_TAC_LT"
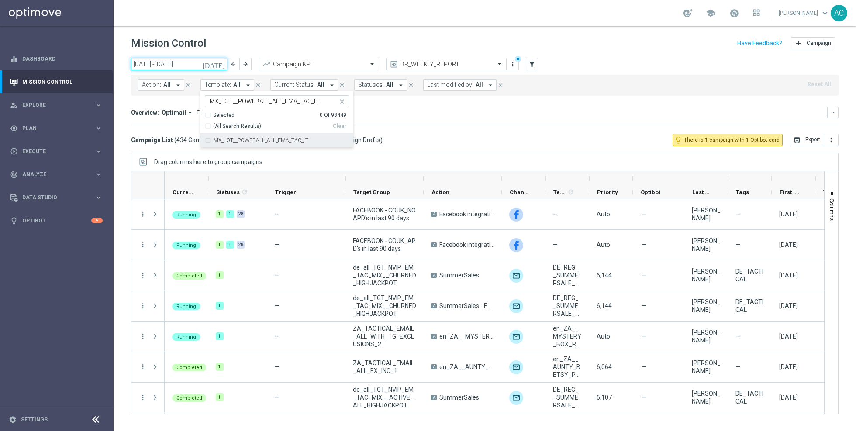
click at [153, 63] on input "[DATE] - [DATE]" at bounding box center [179, 64] width 96 height 12
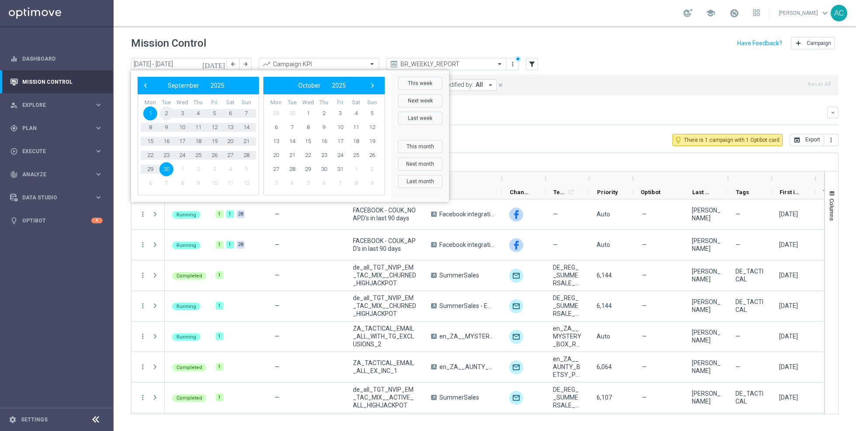
click at [168, 114] on span "2" at bounding box center [166, 114] width 14 height 14
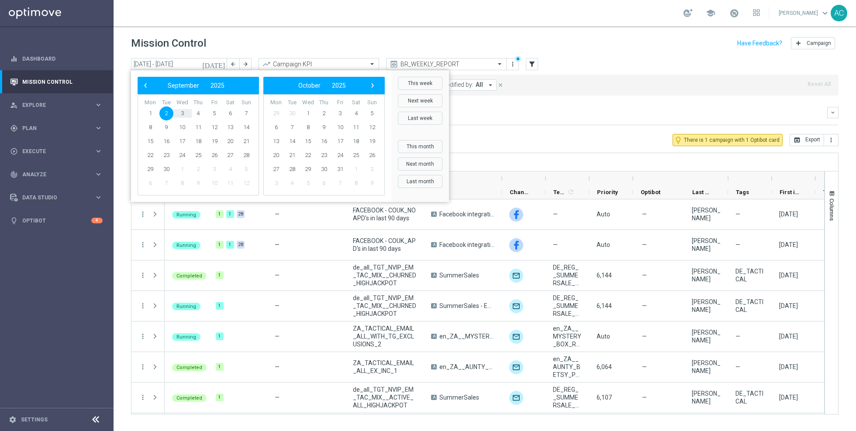
click at [326, 38] on div "Mission Control add Campaign" at bounding box center [484, 43] width 707 height 17
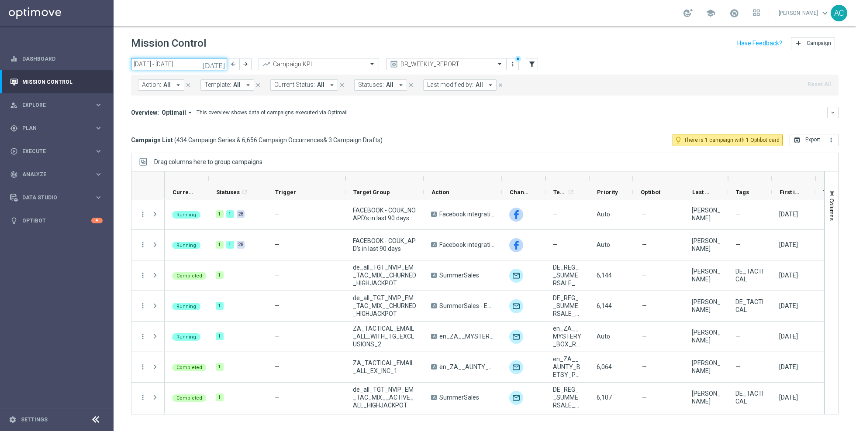
click at [174, 64] on input "[DATE] - [DATE]" at bounding box center [179, 64] width 96 height 12
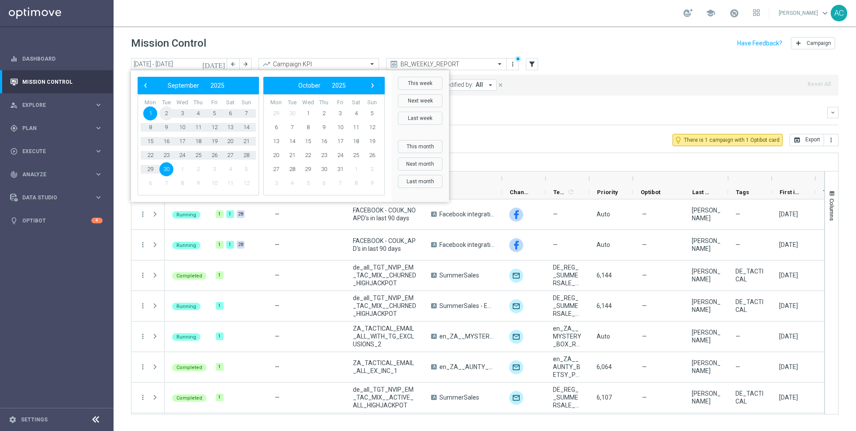
click at [165, 112] on span "2" at bounding box center [166, 114] width 14 height 14
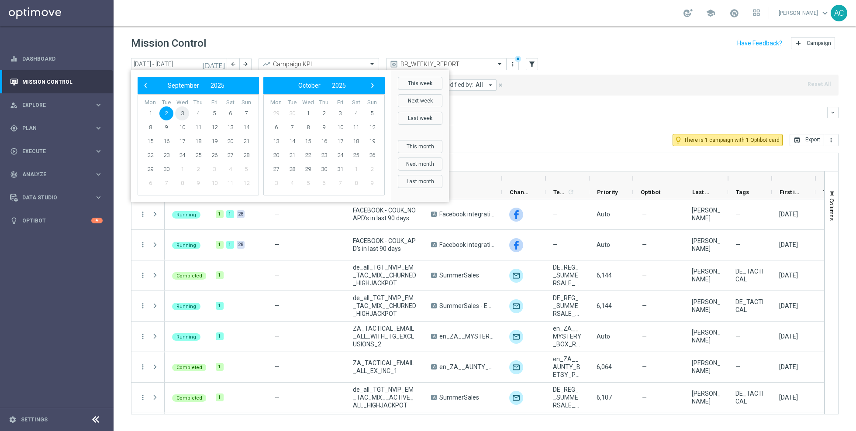
click at [178, 114] on span "3" at bounding box center [182, 114] width 14 height 14
type input "[DATE] - [DATE]"
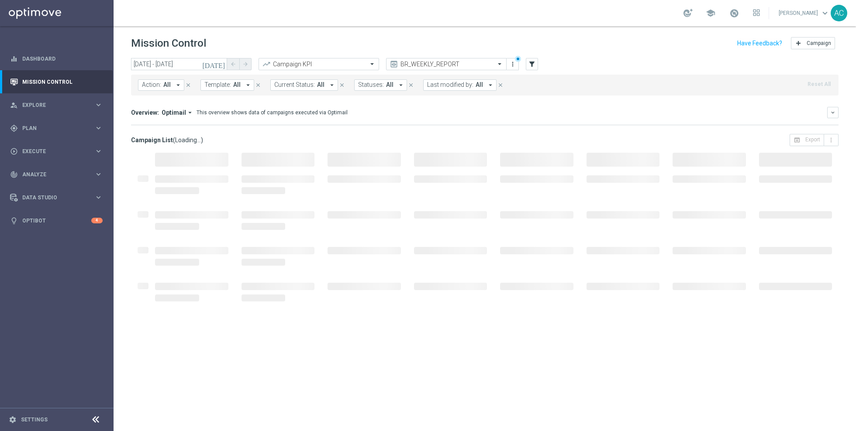
click at [250, 45] on div "Mission Control add Campaign" at bounding box center [484, 43] width 707 height 17
click at [234, 84] on span "All" at bounding box center [236, 84] width 7 height 7
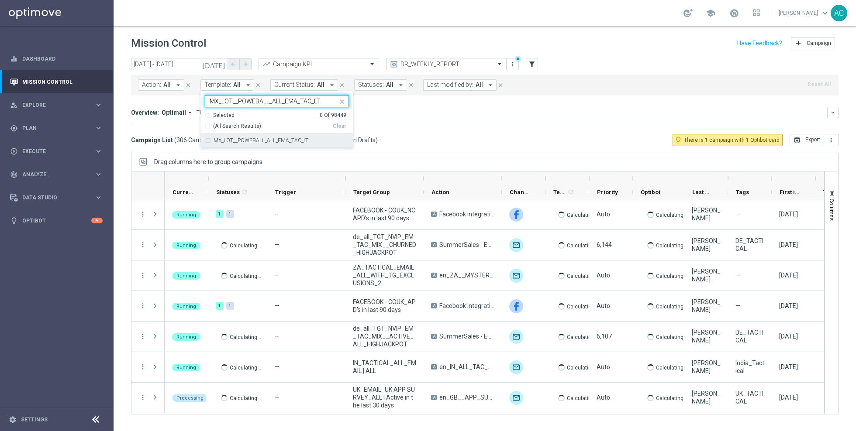
click at [205, 139] on div "MX_LOT__POWEBALL_ALL_EMA_TAC_LT" at bounding box center [277, 141] width 144 height 14
type input "MX_LOT__POWEBALL_ALL_EMA_TAC_LT"
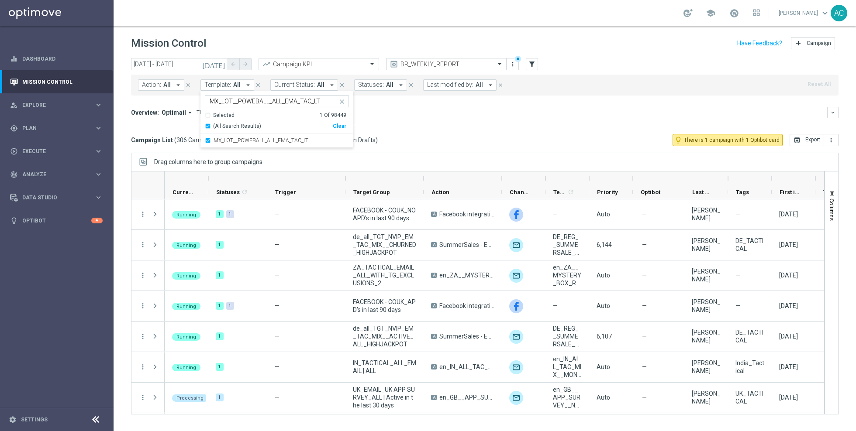
click at [480, 110] on div "Overview: Optimail arrow_drop_down This overview shows data of campaigns execut…" at bounding box center [479, 113] width 696 height 8
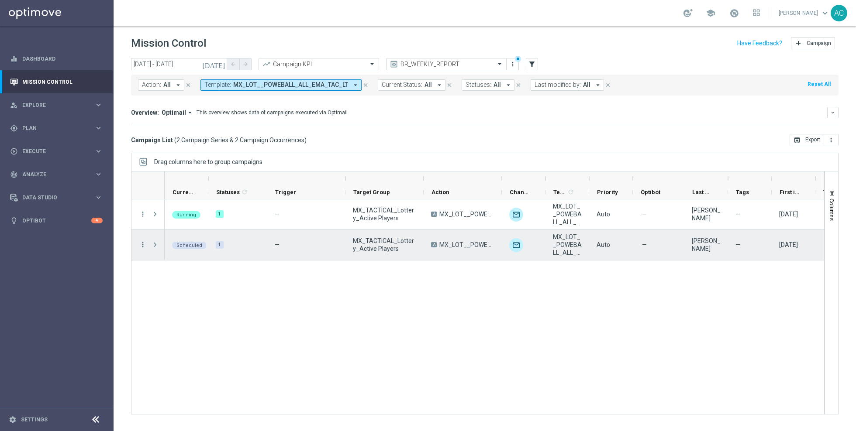
click at [139, 244] on icon "more_vert" at bounding box center [143, 245] width 8 height 8
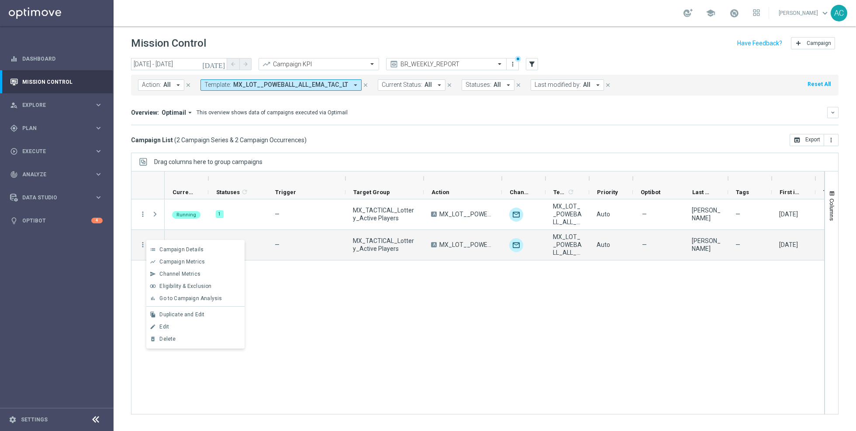
click at [310, 332] on div "Running 1 — MX_TACTICAL_Lottery_Active Players A MX_LOT__POWEBALL_ALL_EMA_TAC_L…" at bounding box center [494, 307] width 659 height 215
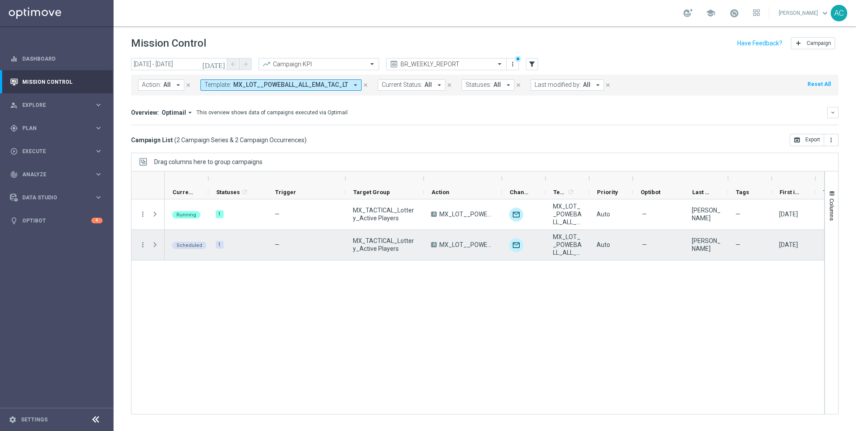
click at [154, 247] on span "Press SPACE to select this row." at bounding box center [155, 244] width 8 height 7
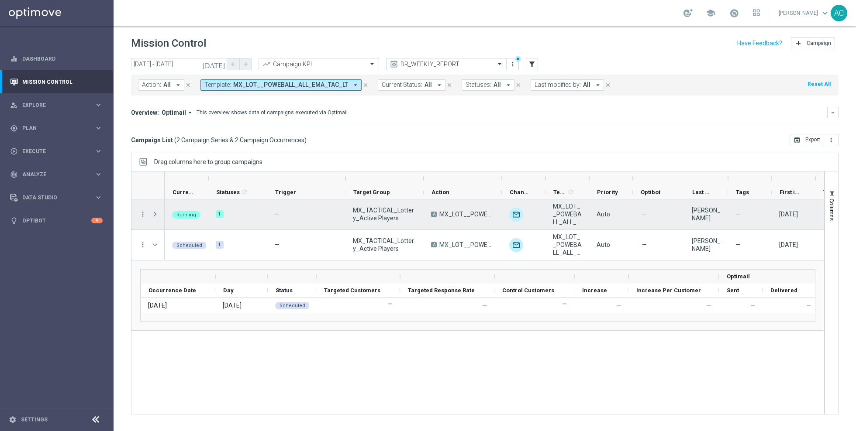
click at [153, 213] on span at bounding box center [155, 214] width 8 height 7
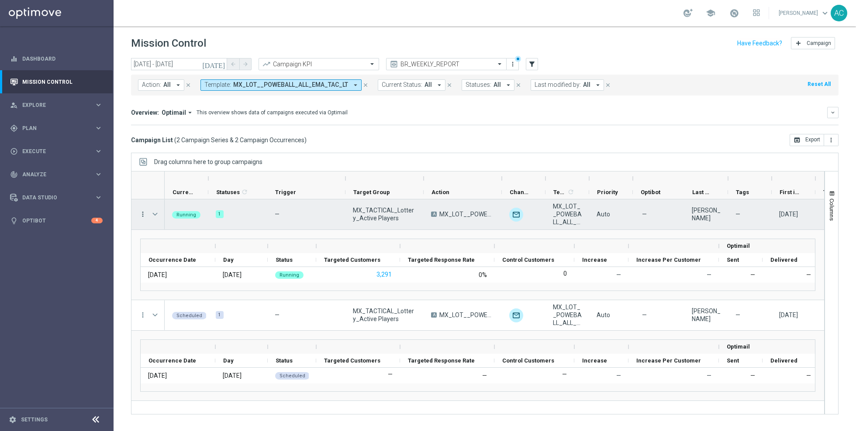
click at [141, 213] on icon "more_vert" at bounding box center [143, 214] width 8 height 8
click at [211, 359] on div "Running 1 — MX_TACTICAL_Lottery_Active Players A MX_LOT__POWEBALL_ALL_EMA_TAC_L…" at bounding box center [494, 307] width 659 height 215
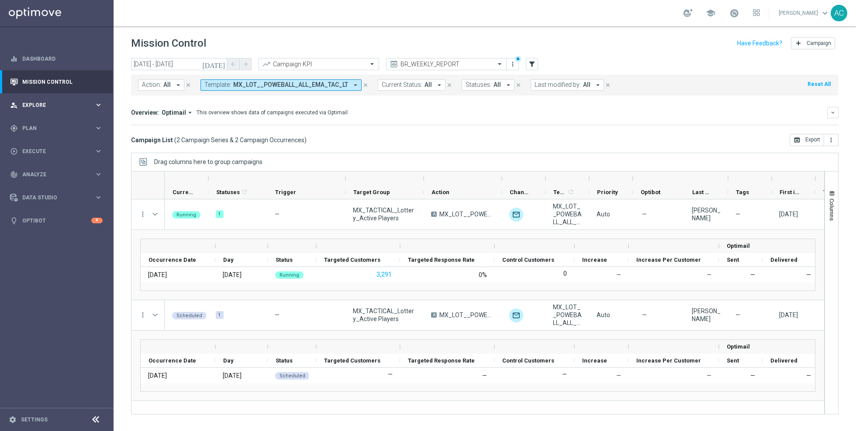
click at [42, 107] on div "person_search Explore" at bounding box center [52, 105] width 84 height 8
click at [41, 255] on span "Execute" at bounding box center [58, 256] width 72 height 5
click at [44, 170] on link "Campaign Builder" at bounding box center [57, 169] width 68 height 7
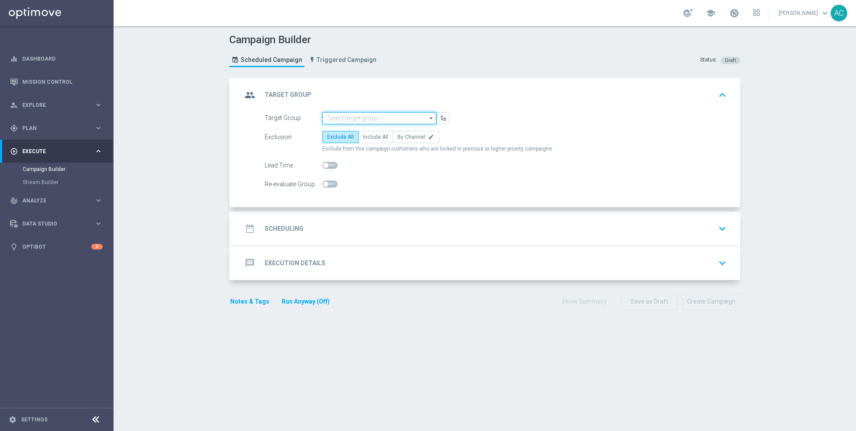
click at [344, 119] on input at bounding box center [379, 118] width 114 height 12
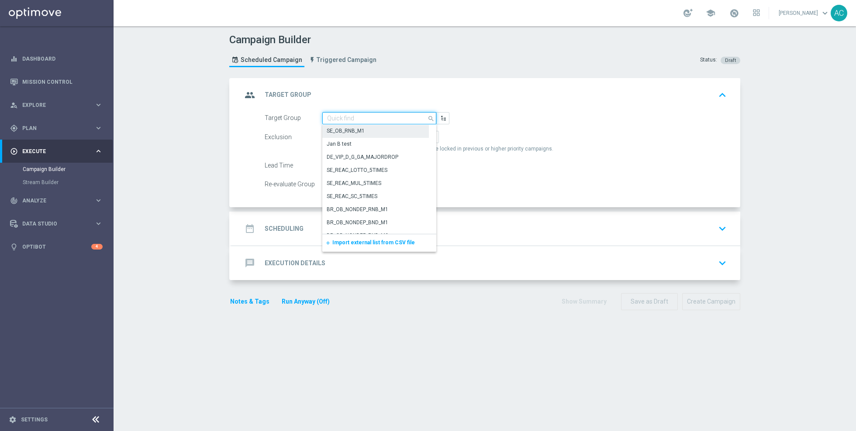
paste input "MX_TACTICAL_ALL"
click at [389, 134] on div "MX_TACTICAL_ALL" at bounding box center [375, 131] width 107 height 13
type input "MX_TACTICAL_ALL"
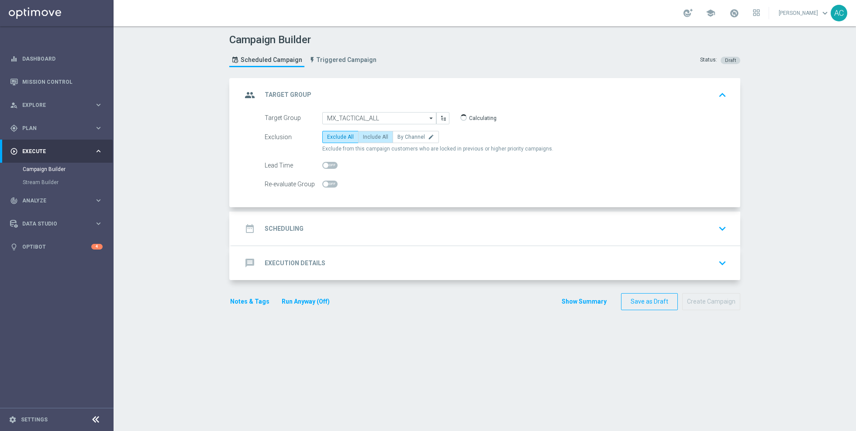
click at [377, 136] on span "Include All" at bounding box center [375, 137] width 25 height 6
click at [369, 136] on input "Include All" at bounding box center [366, 139] width 6 height 6
radio input "true"
click at [279, 231] on h2 "Scheduling" at bounding box center [284, 229] width 39 height 8
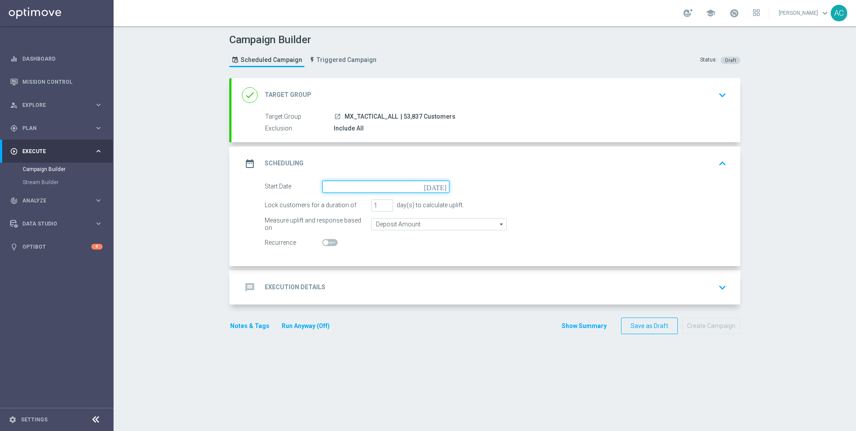
click at [366, 183] on input at bounding box center [385, 187] width 127 height 12
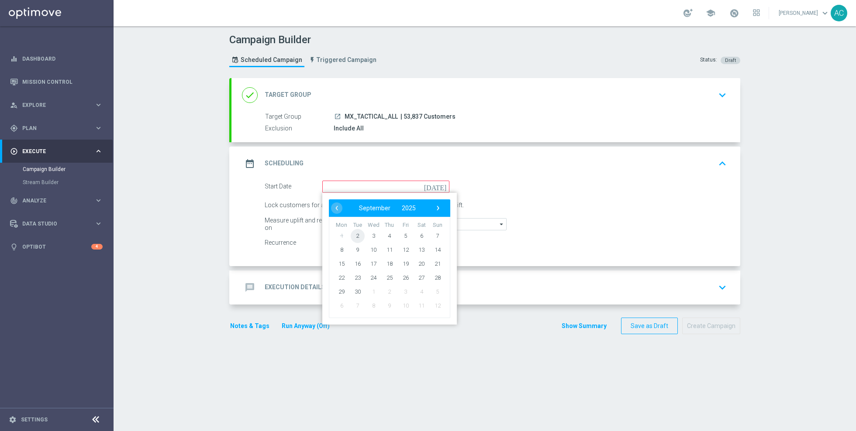
click at [358, 237] on span "2" at bounding box center [358, 236] width 14 height 14
type input "[DATE]"
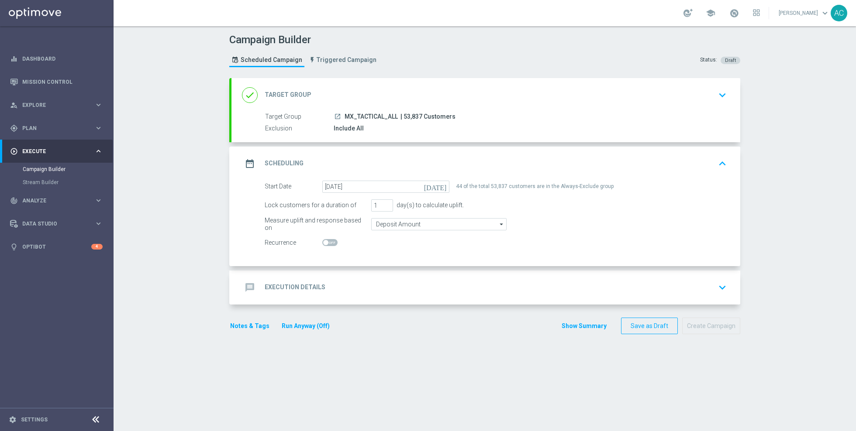
click at [314, 289] on h2 "Execution Details" at bounding box center [295, 287] width 61 height 8
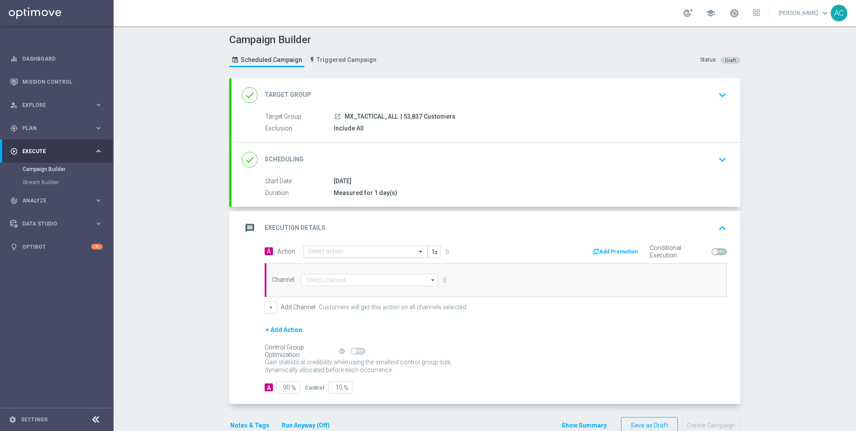
click at [380, 252] on input "text" at bounding box center [356, 251] width 97 height 7
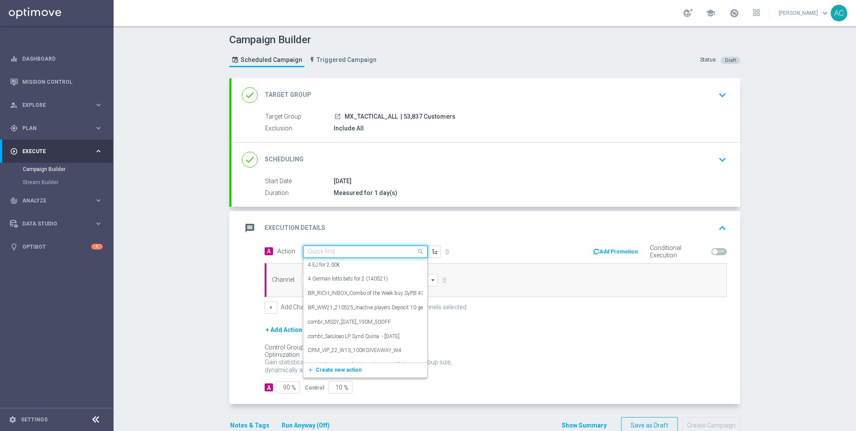
paste input "MX_LOT__POWEBALL_ALL_EMA_TAC_LT"
type input "MX_LOT__POWEBALL_ALL_EMA_TAC_LT"
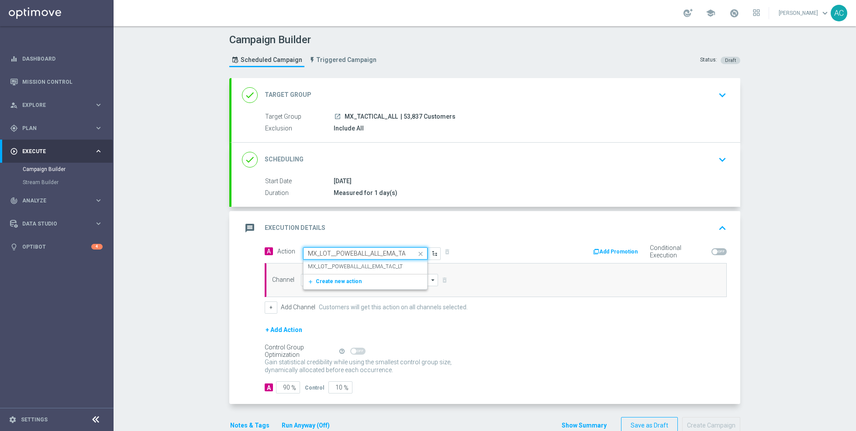
scroll to position [0, 11]
click at [376, 263] on label "MX_LOT__POWEBALL_ALL_EMA_TAC_LT" at bounding box center [355, 266] width 95 height 7
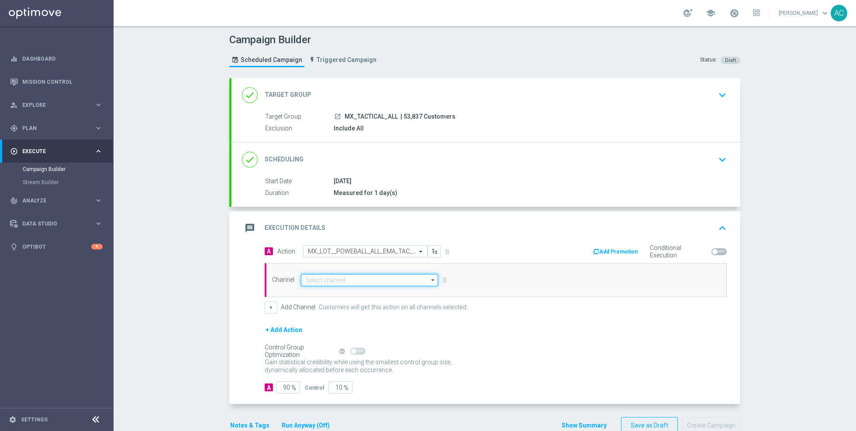
click at [347, 277] on input at bounding box center [369, 280] width 137 height 12
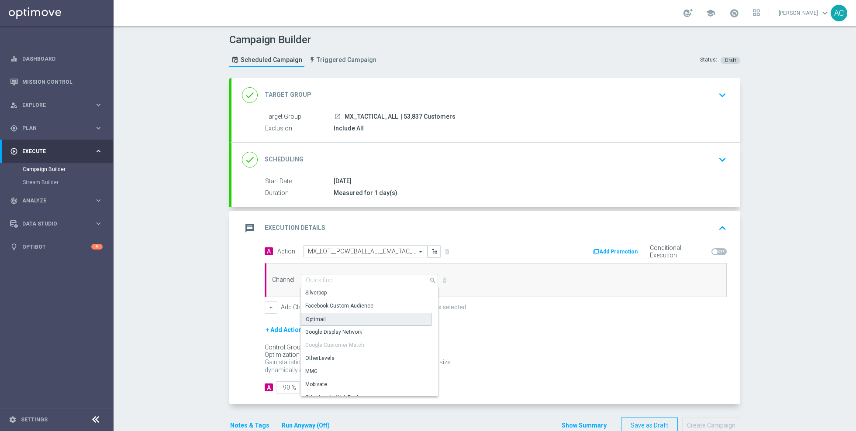
click at [336, 320] on div "Optimail" at bounding box center [366, 319] width 131 height 13
type input "Optimail"
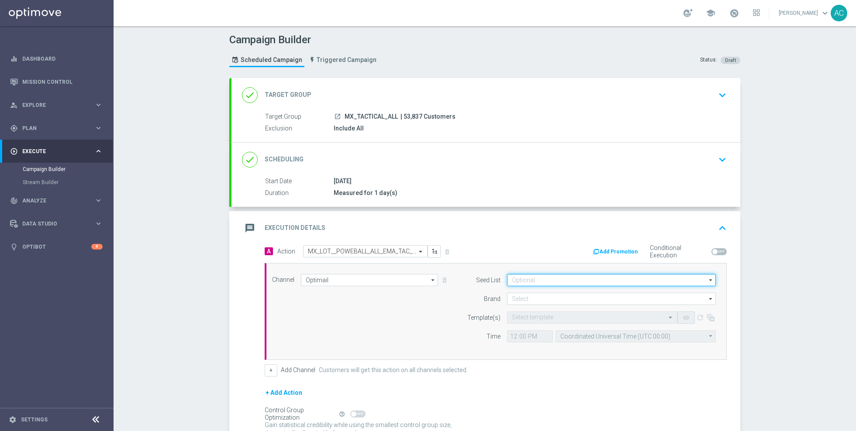
click at [569, 281] on input at bounding box center [611, 280] width 209 height 12
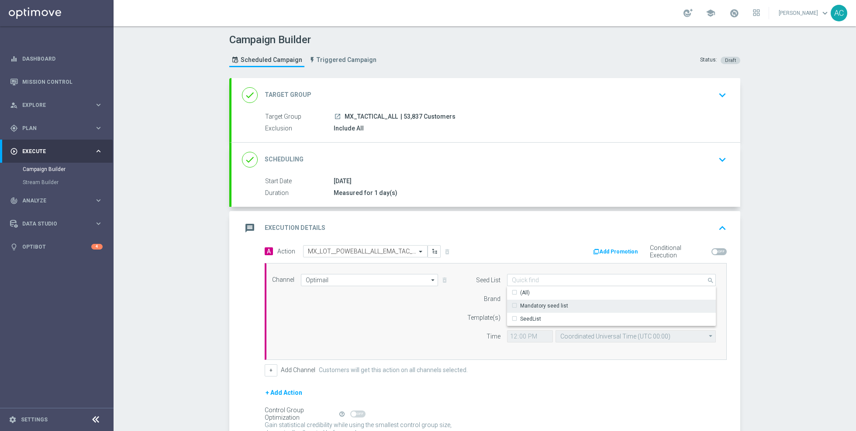
click at [558, 306] on div "Mandatory seed list" at bounding box center [544, 306] width 48 height 8
click at [366, 326] on div "Channel Optimail Optimail arrow_drop_down Drag here to set row groups Drag here…" at bounding box center [493, 311] width 457 height 75
type input "Mandatory seed list"
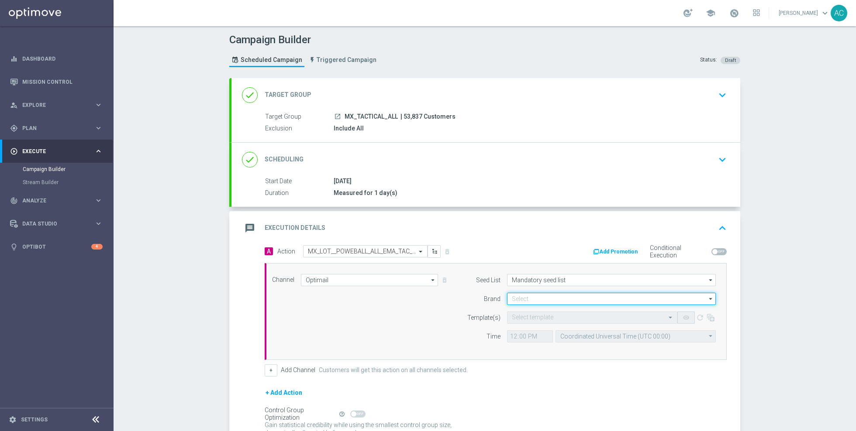
click at [565, 300] on input at bounding box center [611, 299] width 209 height 12
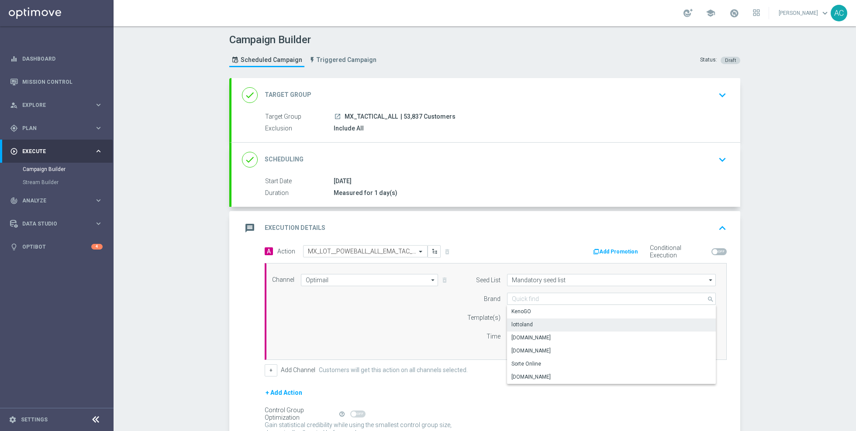
click at [555, 319] on div "lottoland" at bounding box center [611, 325] width 209 height 12
type input "lottoland"
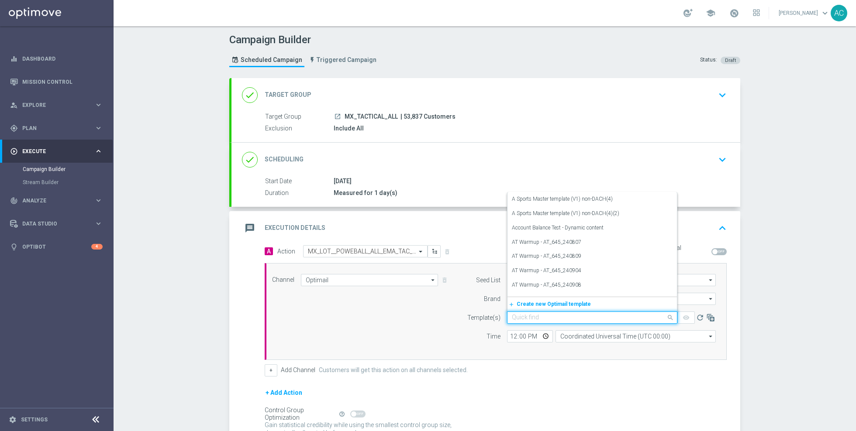
click at [558, 320] on input "text" at bounding box center [583, 317] width 143 height 7
paste input "MX_LOT__POWEBALL_ALL_EMA_TAC_LT"
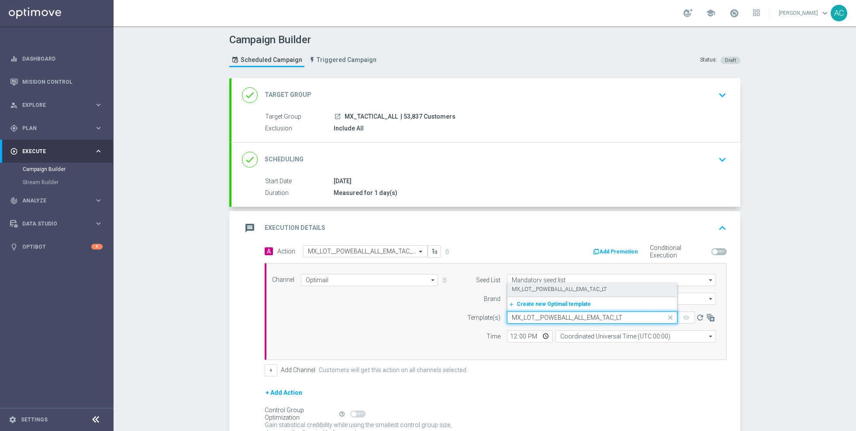
click at [582, 290] on label "MX_LOT__POWEBALL_ALL_EMA_TAC_LT" at bounding box center [559, 289] width 95 height 7
type input "MX_LOT__POWEBALL_ALL_EMA_TAC_LT"
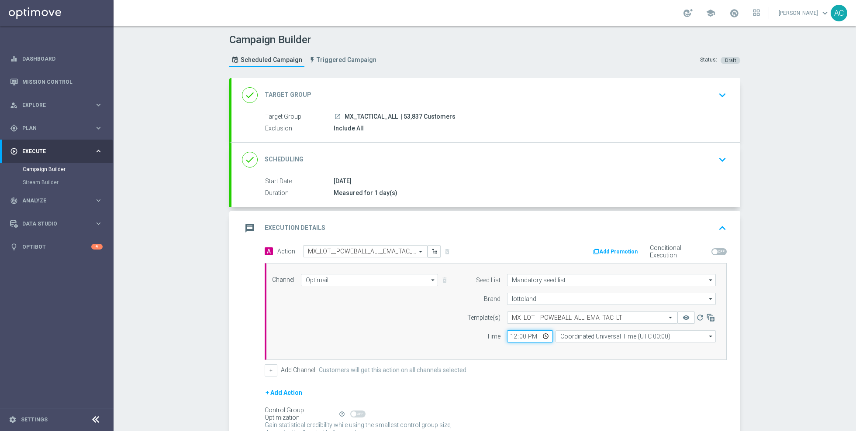
click at [512, 335] on input "12:00" at bounding box center [530, 337] width 46 height 12
type input "15:00"
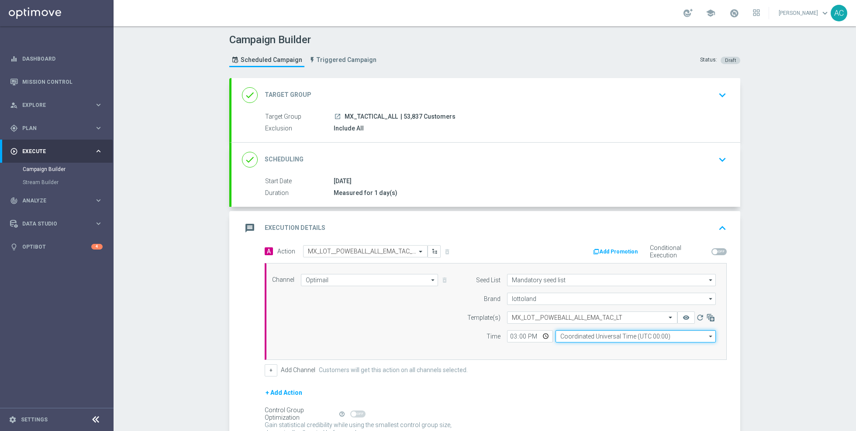
click at [579, 333] on input "Coordinated Universal Time (UTC 00:00)" at bounding box center [635, 337] width 160 height 12
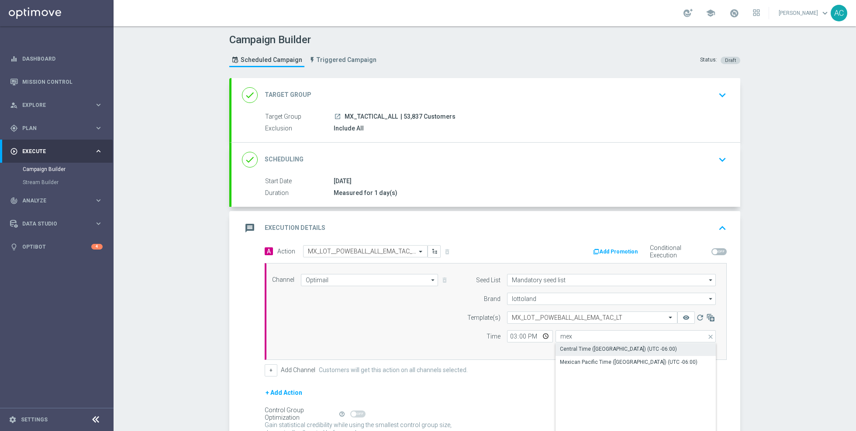
click at [641, 347] on div "Central Time ([GEOGRAPHIC_DATA]) (UTC -06:00)" at bounding box center [618, 349] width 117 height 8
type input "Central Time ([GEOGRAPHIC_DATA]) (UTC -06:00)"
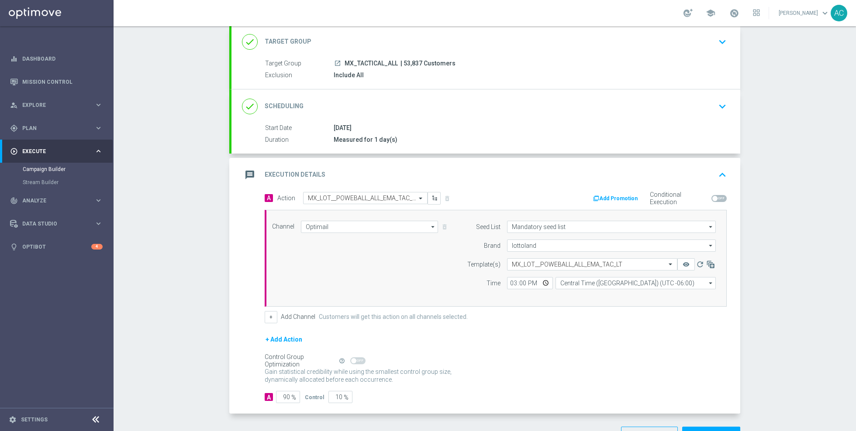
scroll to position [80, 0]
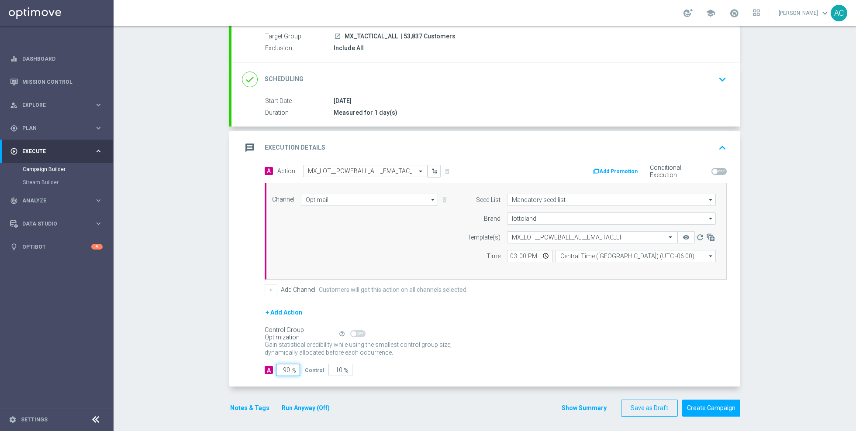
click at [286, 359] on input "90" at bounding box center [288, 370] width 24 height 12
type input "1"
type input "99"
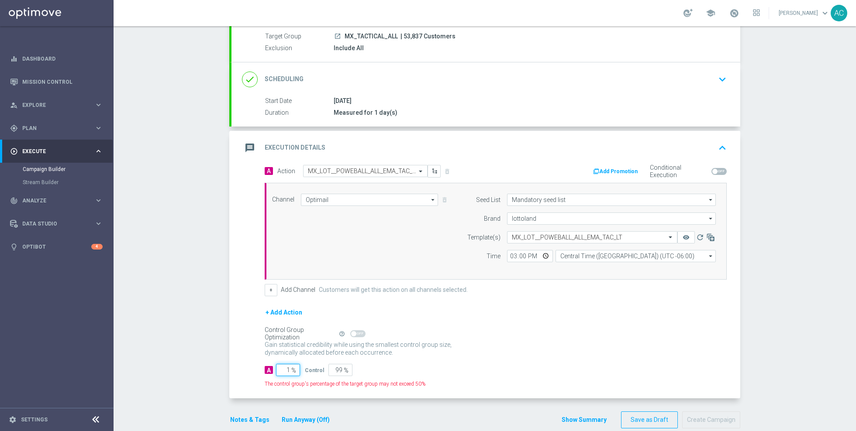
type input "10"
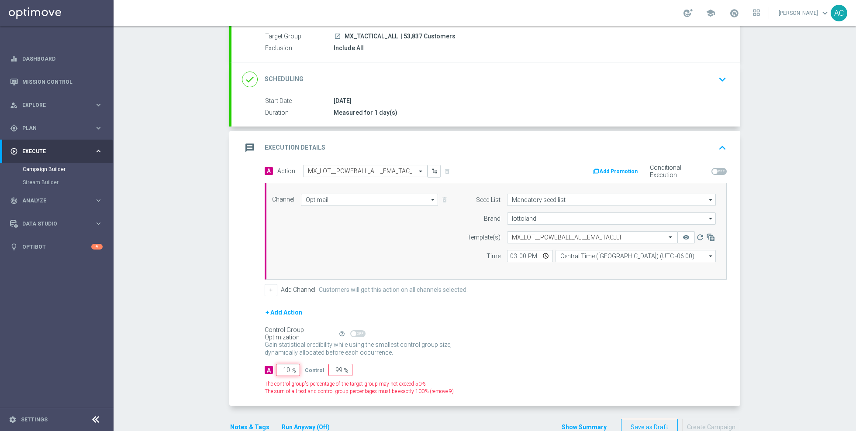
type input "90"
type input "100"
type input "0"
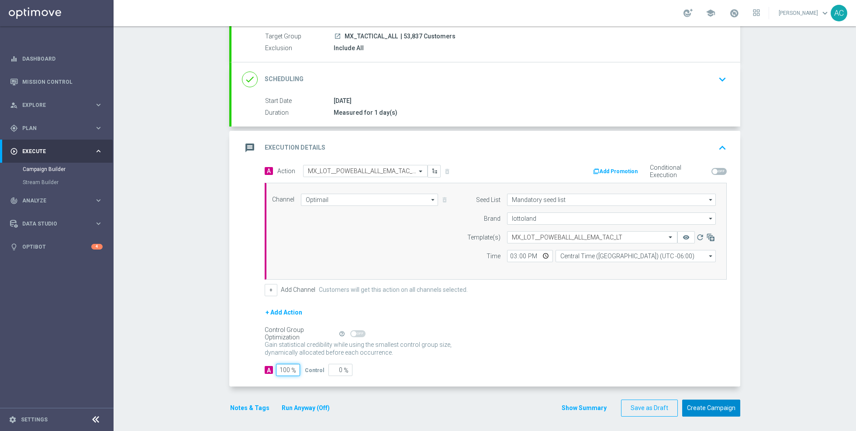
type input "100"
click at [713, 359] on button "Create Campaign" at bounding box center [711, 408] width 58 height 17
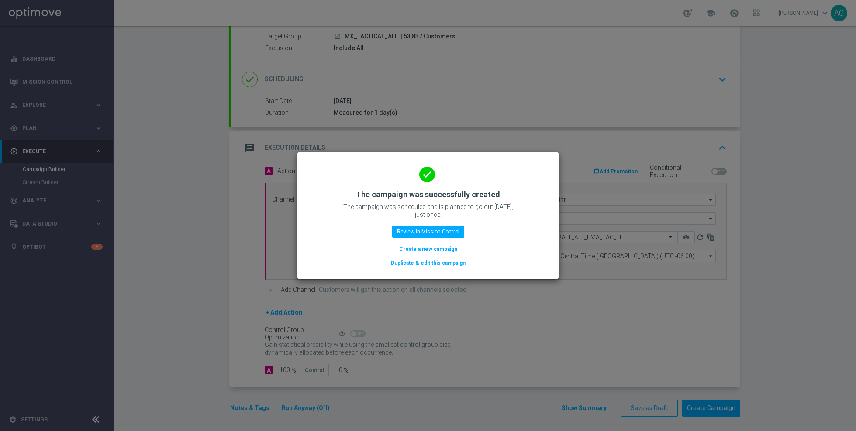
click at [429, 242] on div "done The campaign was successfully created The campaign was scheduled and is pl…" at bounding box center [428, 214] width 240 height 107
click at [582, 217] on modal-container "done The campaign was successfully created The campaign was scheduled and is pl…" at bounding box center [428, 215] width 856 height 431
click at [426, 232] on button "Review in Mission Control" at bounding box center [428, 232] width 72 height 12
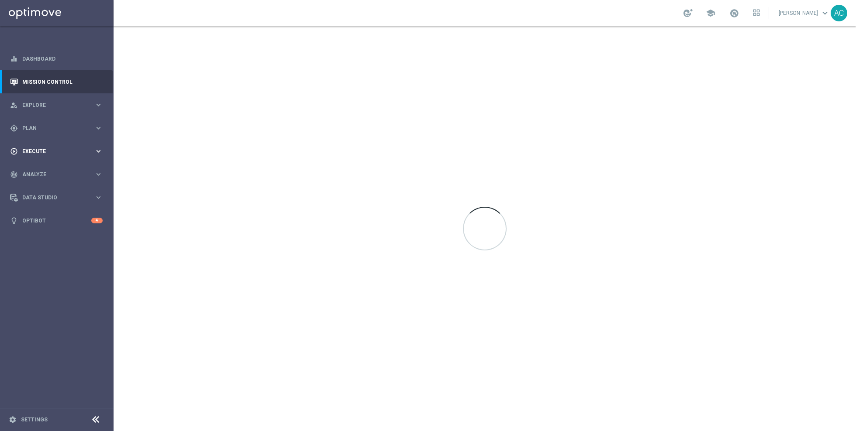
click at [62, 149] on span "Execute" at bounding box center [58, 151] width 72 height 5
click at [61, 107] on div "person_search Explore" at bounding box center [52, 105] width 84 height 8
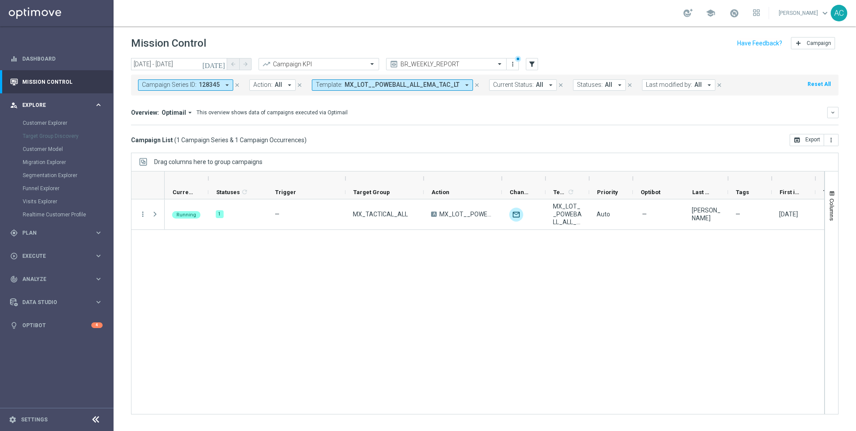
click at [48, 105] on span "Explore" at bounding box center [58, 105] width 72 height 5
click at [59, 130] on span "Plan" at bounding box center [58, 128] width 72 height 5
click at [48, 231] on span "Execute" at bounding box center [58, 229] width 72 height 5
click at [55, 204] on div "track_changes Analyze" at bounding box center [52, 201] width 84 height 8
click at [85, 103] on span "Explore" at bounding box center [58, 105] width 72 height 5
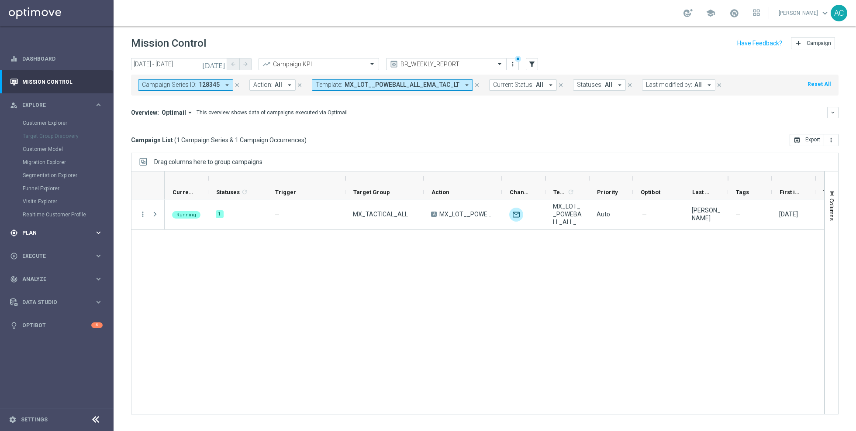
click at [80, 238] on div "gps_fixed Plan keyboard_arrow_right" at bounding box center [56, 232] width 113 height 23
click at [80, 238] on div "play_circle_outline Execute keyboard_arrow_right" at bounding box center [56, 229] width 113 height 23
click at [31, 149] on span "Execute" at bounding box center [58, 151] width 72 height 5
click at [94, 103] on icon "keyboard_arrow_right" at bounding box center [98, 105] width 8 height 8
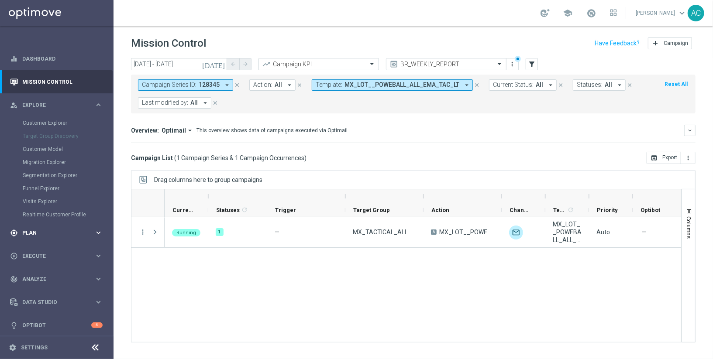
click at [41, 234] on span "Plan" at bounding box center [58, 233] width 72 height 5
click at [51, 222] on div "play_circle_outline Execute keyboard_arrow_right" at bounding box center [56, 229] width 113 height 23
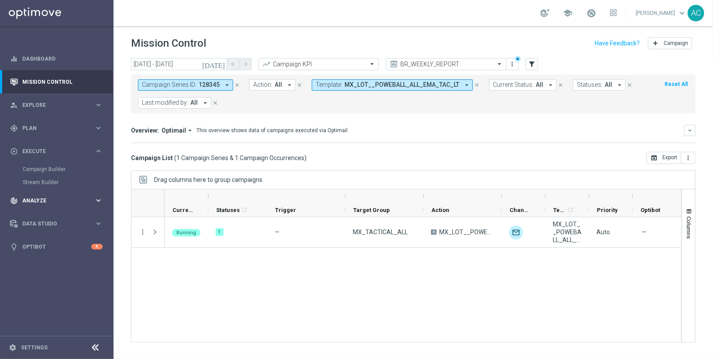
click at [50, 201] on span "Analyze" at bounding box center [58, 200] width 72 height 5
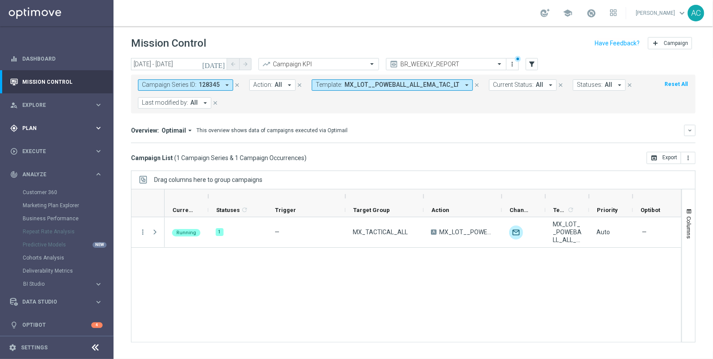
click at [34, 134] on div "gps_fixed Plan keyboard_arrow_right" at bounding box center [56, 128] width 113 height 23
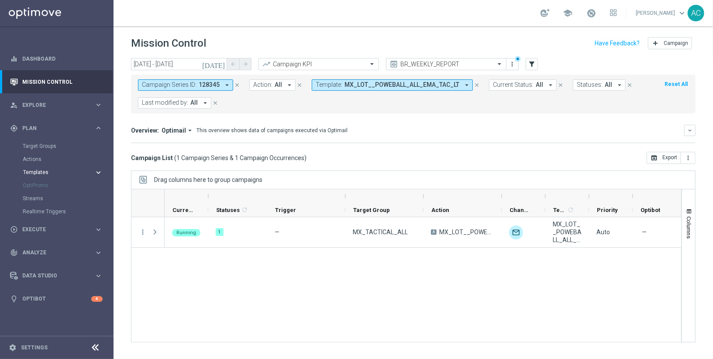
click at [79, 175] on button "Templates keyboard_arrow_right" at bounding box center [63, 172] width 80 height 7
click at [69, 227] on link "Embedded Messaging" at bounding box center [59, 224] width 64 height 7
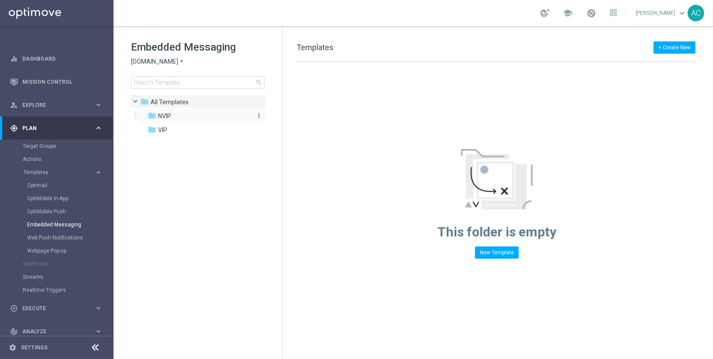
click at [173, 120] on div "folder NVIP" at bounding box center [198, 116] width 100 height 10
click at [496, 261] on div "+ Create New NVIP Drag here to set row groups Drag here to set column labels F …" at bounding box center [498, 192] width 431 height 333
click at [498, 251] on button "New Template" at bounding box center [497, 253] width 44 height 12
